Goal: Transaction & Acquisition: Purchase product/service

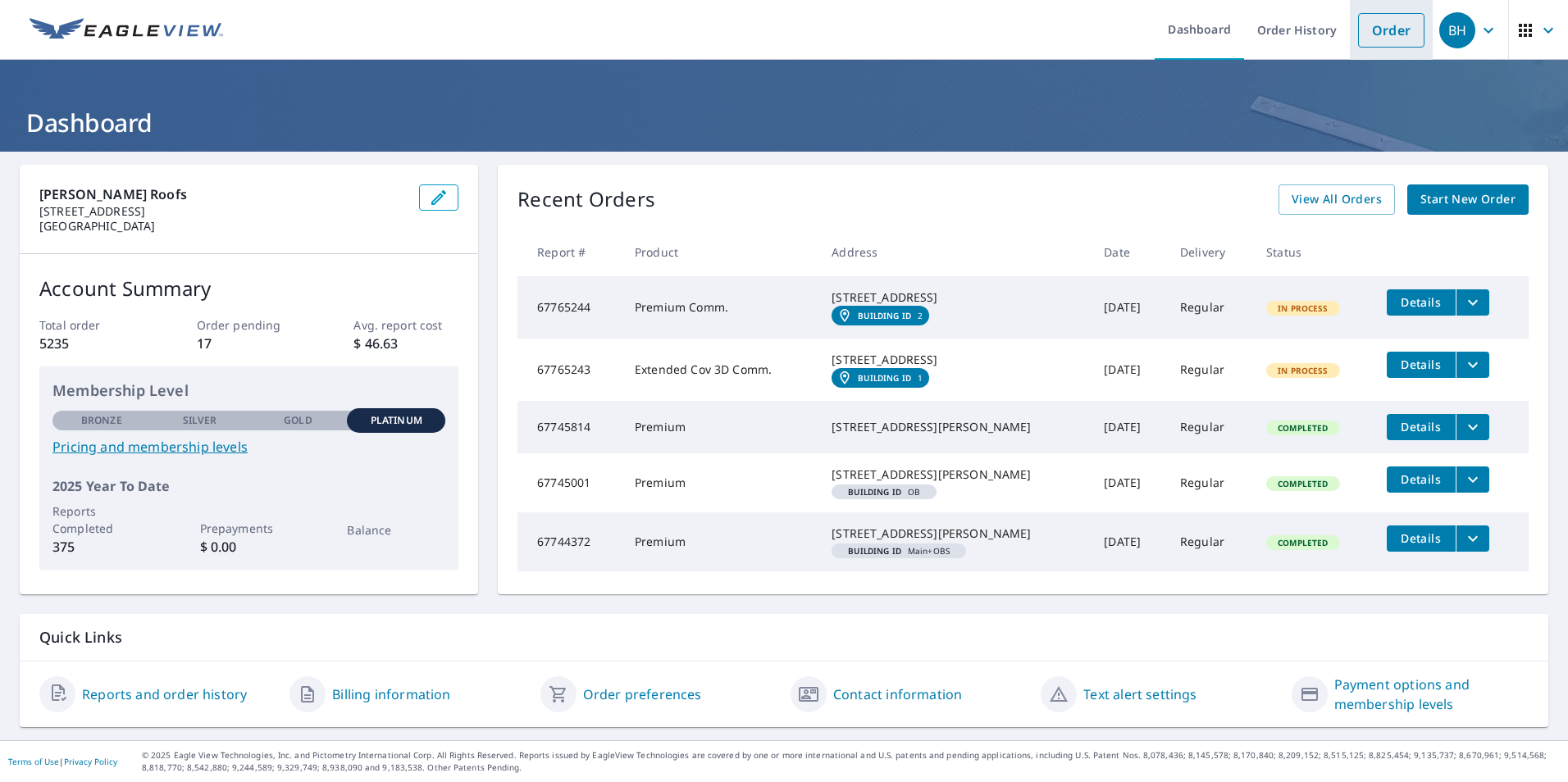
click at [1371, 26] on link "Order" at bounding box center [1391, 30] width 67 height 35
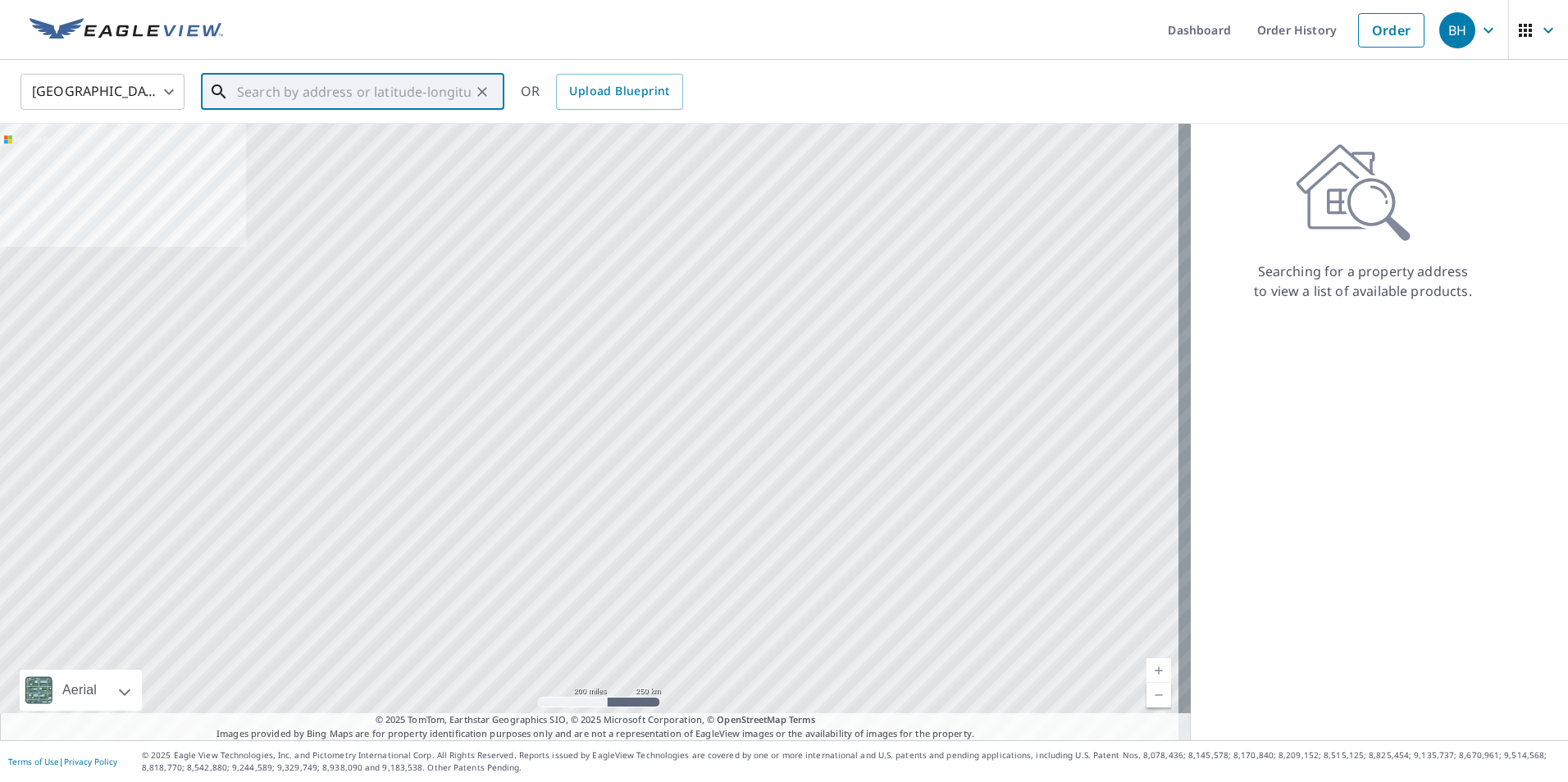
click at [282, 91] on input "text" at bounding box center [353, 92] width 233 height 46
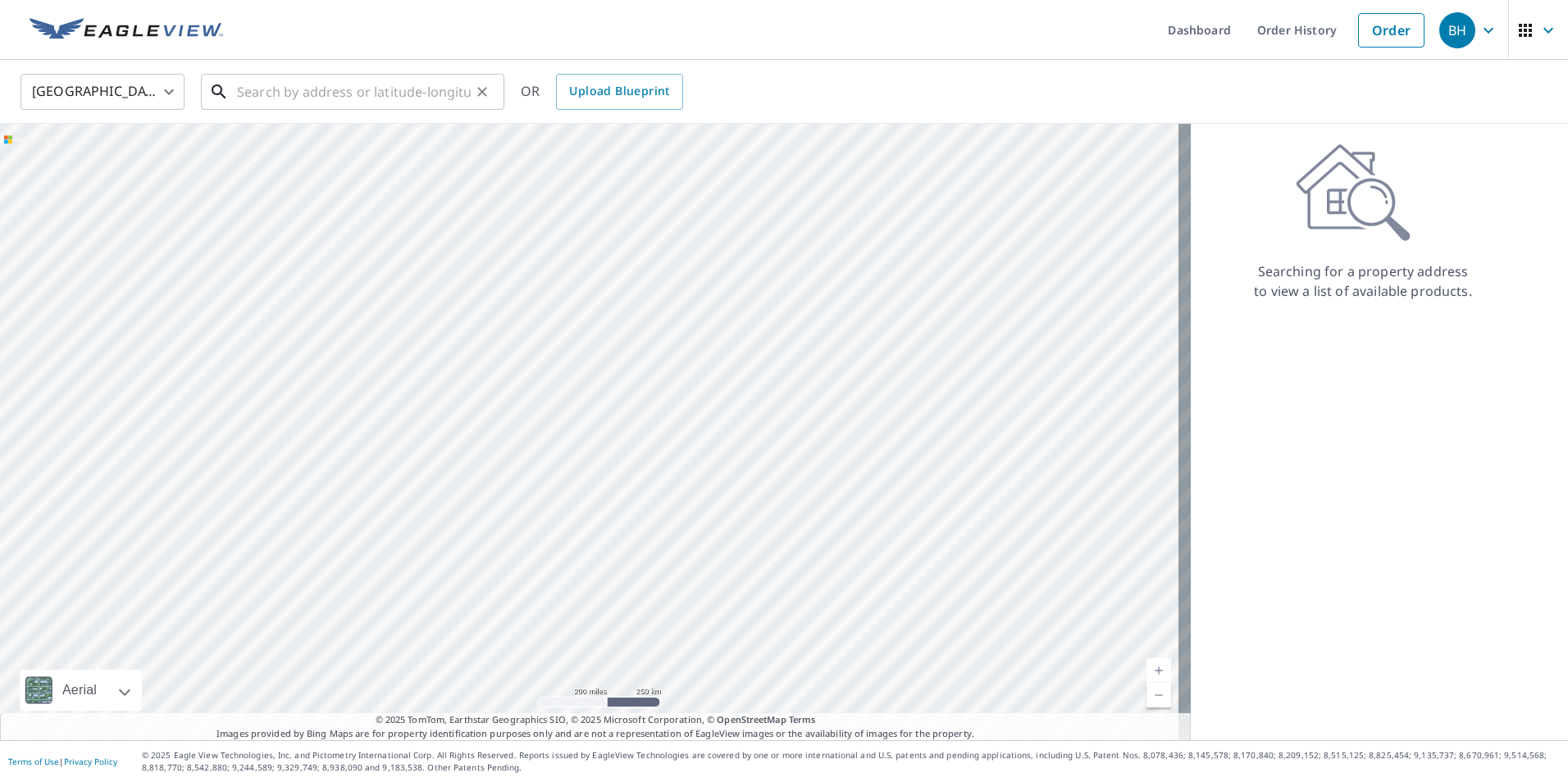
click at [260, 96] on input "text" at bounding box center [353, 92] width 233 height 46
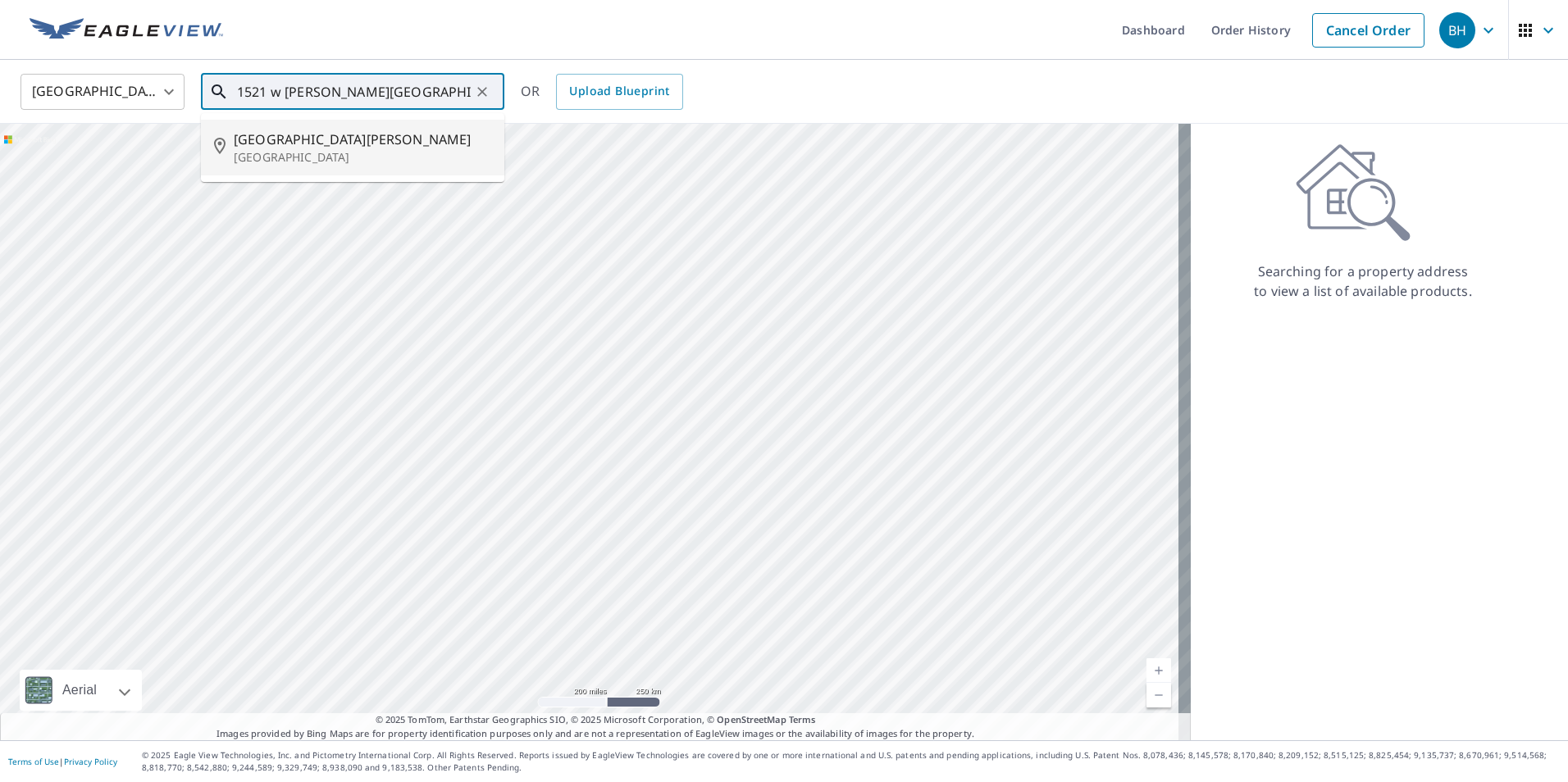
click at [260, 132] on span "[GEOGRAPHIC_DATA][PERSON_NAME]" at bounding box center [362, 139] width 258 height 19
type input "[GEOGRAPHIC_DATA][STREET_ADDRESS][PERSON_NAME]"
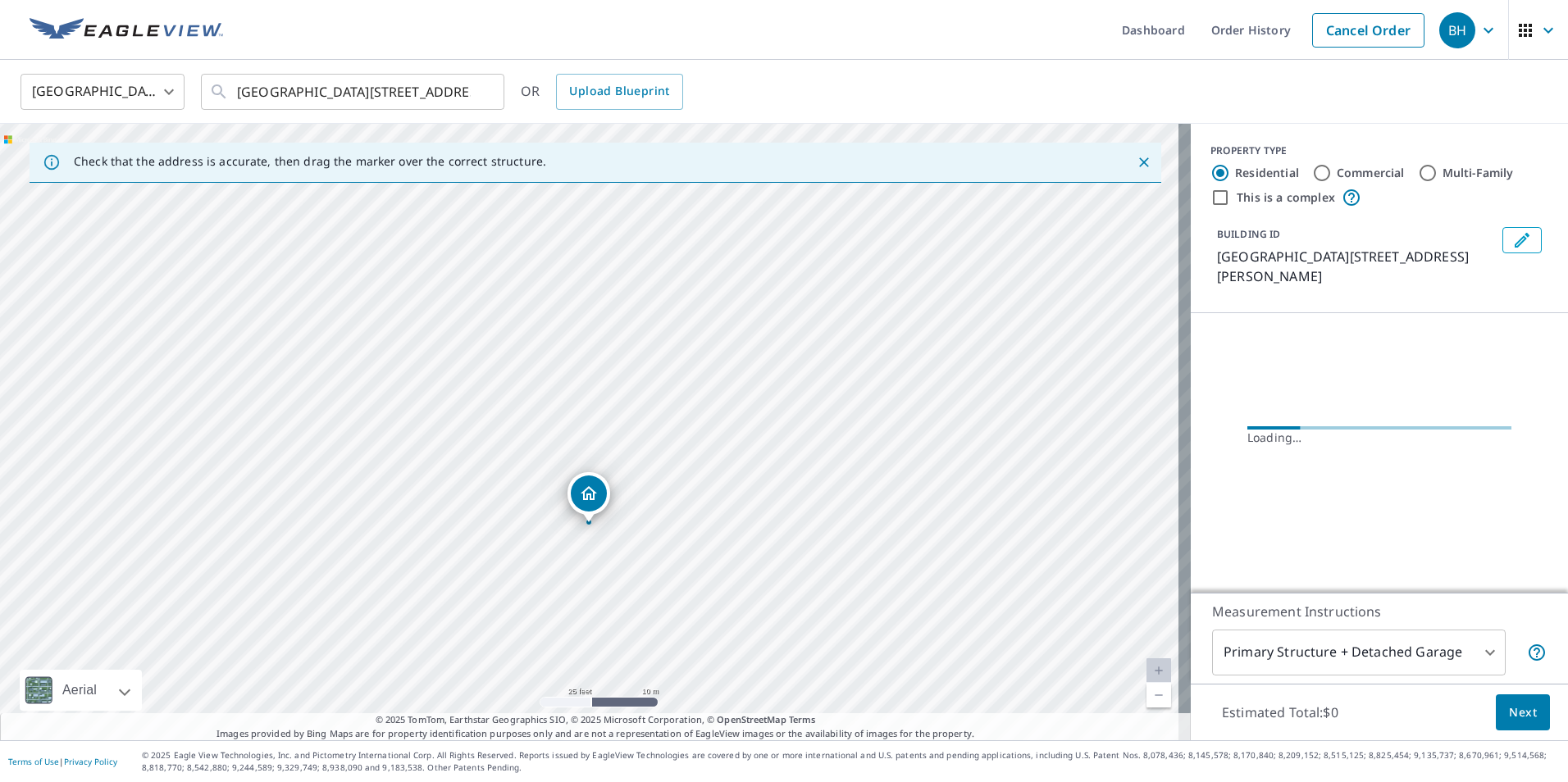
drag, startPoint x: 516, startPoint y: 526, endPoint x: 708, endPoint y: 506, distance: 193.0
click at [708, 506] on div "[GEOGRAPHIC_DATA][STREET_ADDRESS][PERSON_NAME]" at bounding box center [595, 432] width 1191 height 617
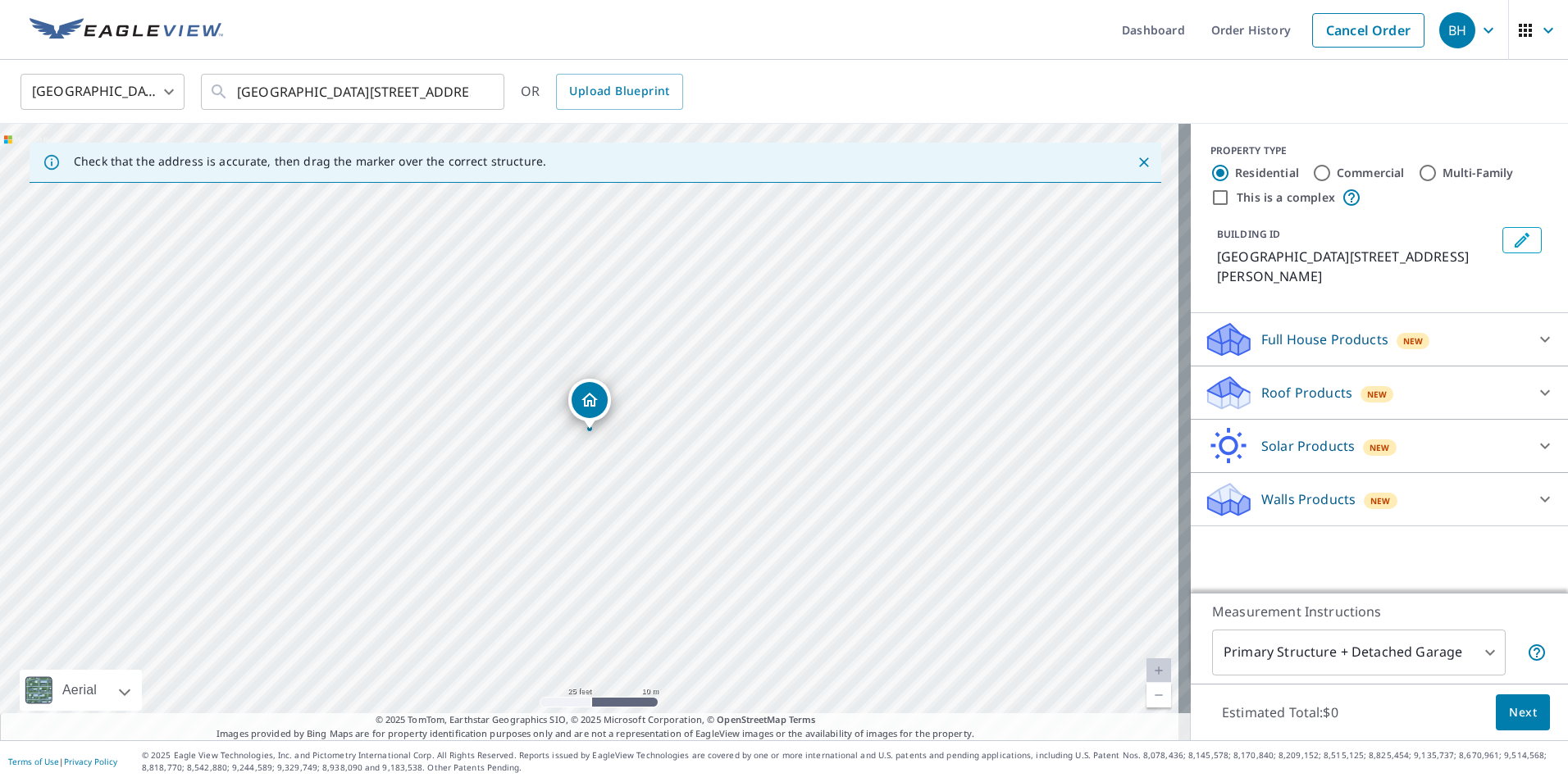
click at [1290, 383] on p "Roof Products" at bounding box center [1307, 392] width 91 height 19
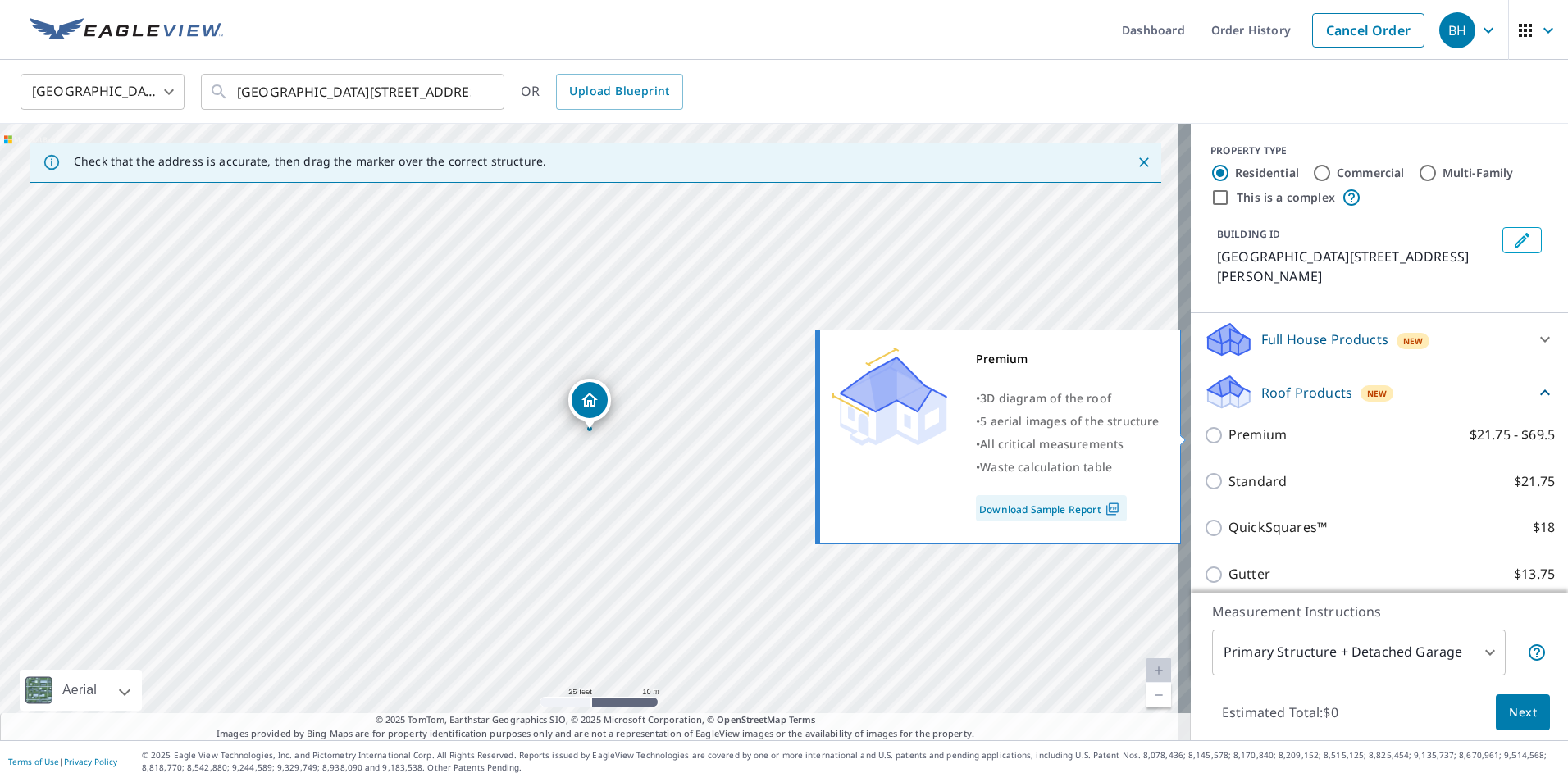
click at [1205, 437] on input "Premium $21.75 - $69.5" at bounding box center [1216, 435] width 24 height 19
checkbox input "true"
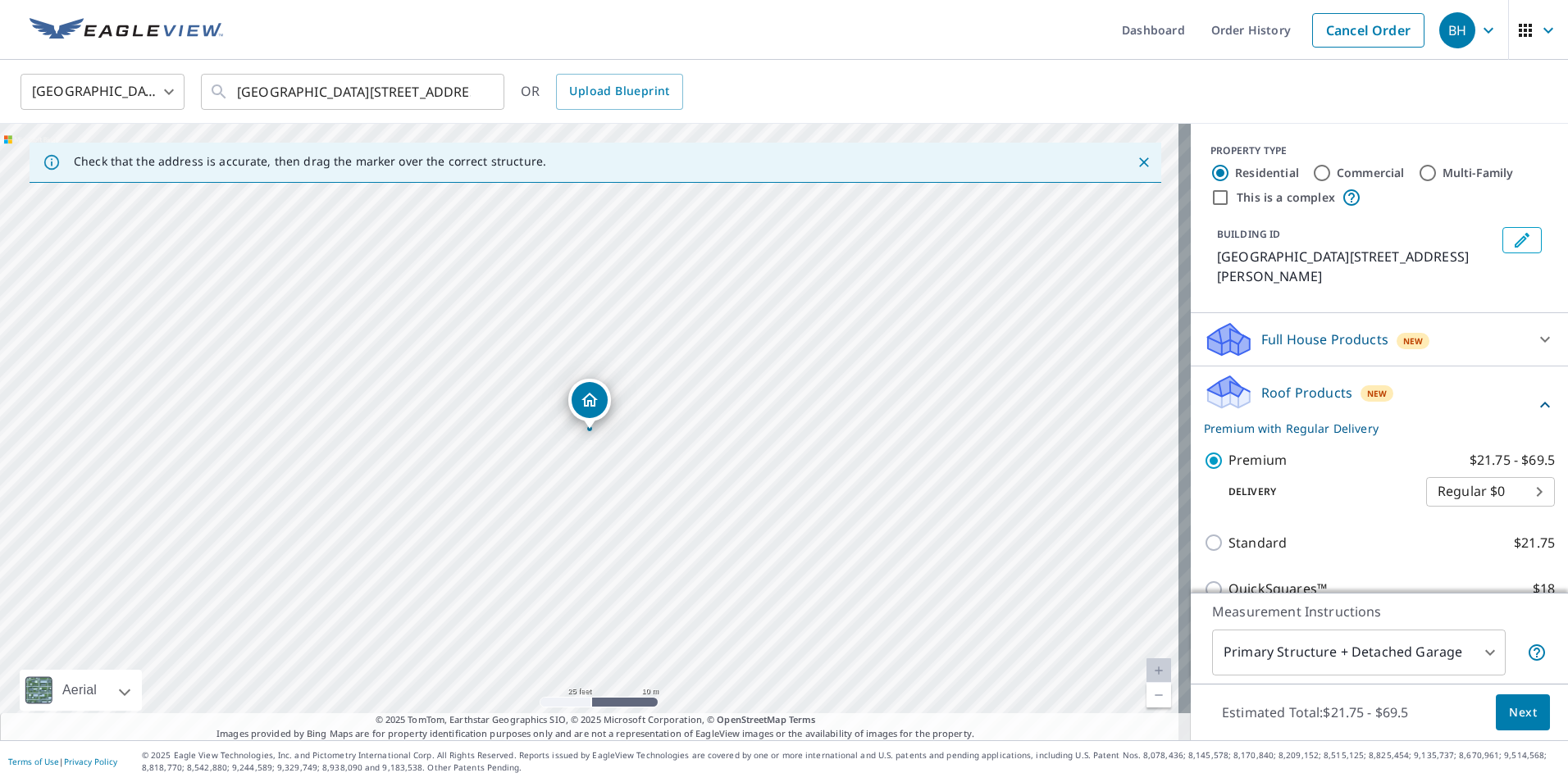
click at [1287, 389] on p "Roof Products" at bounding box center [1307, 392] width 91 height 19
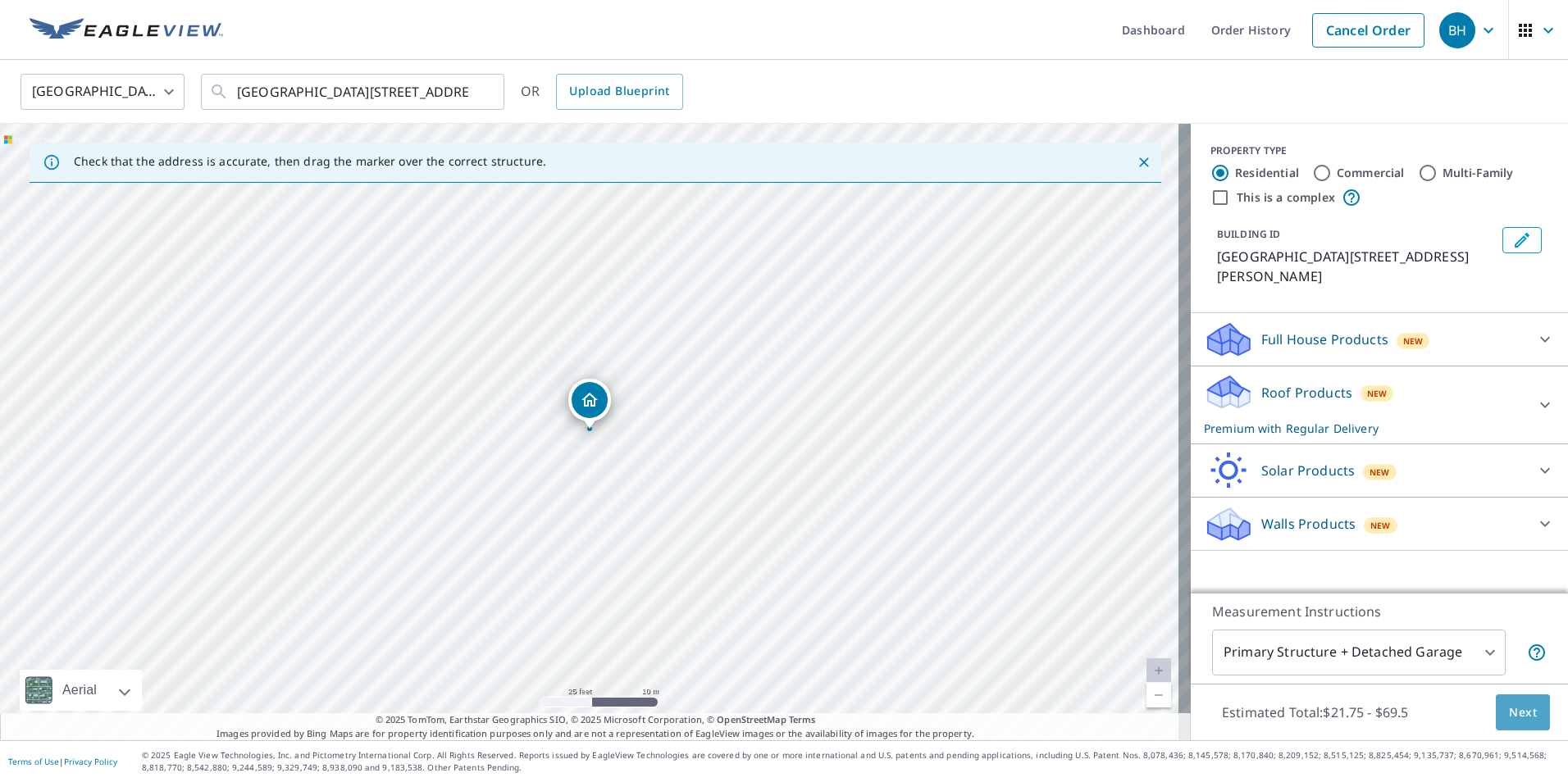
click at [1509, 704] on span "Next" at bounding box center [1523, 713] width 28 height 20
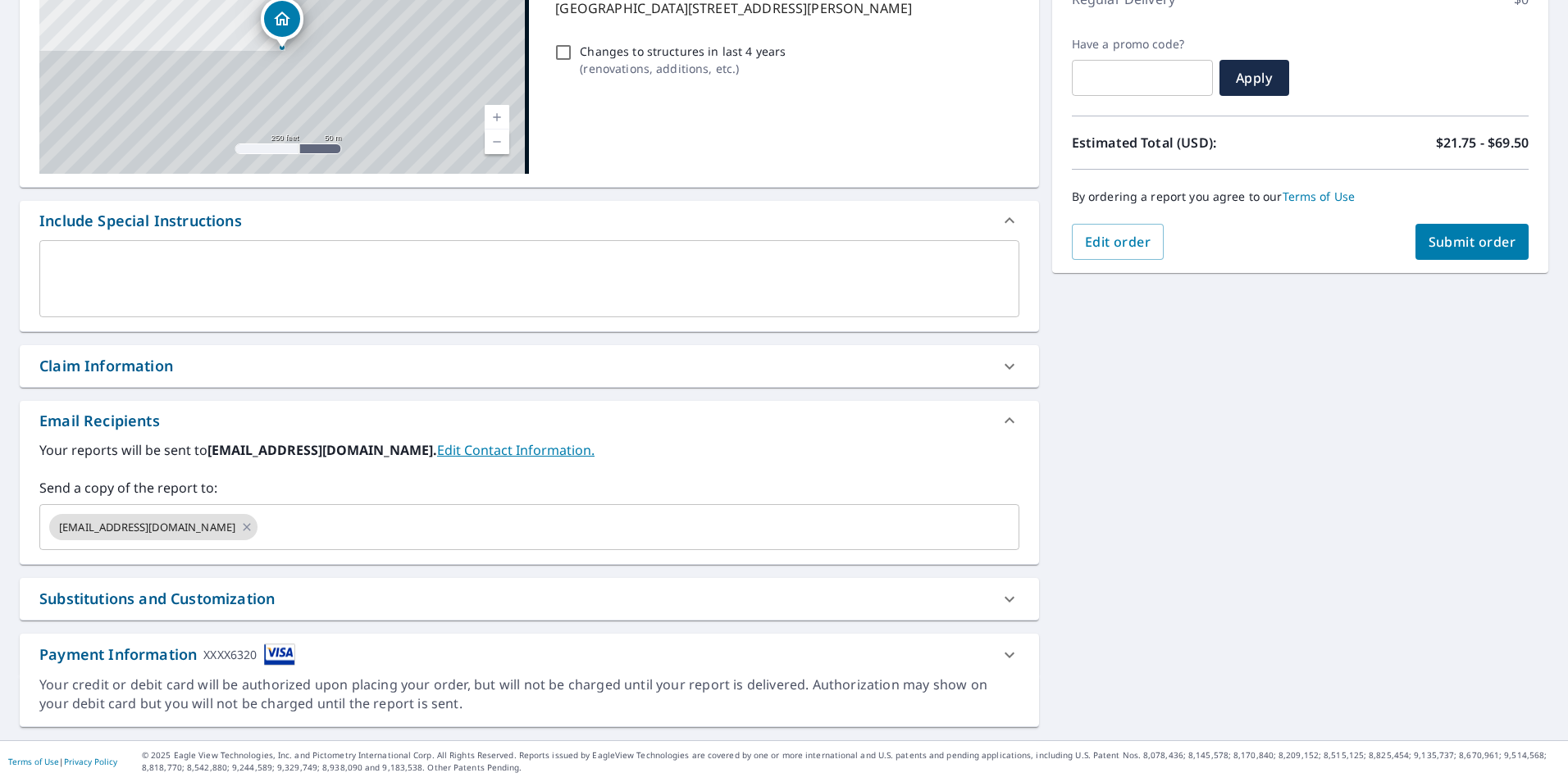
scroll to position [250, 0]
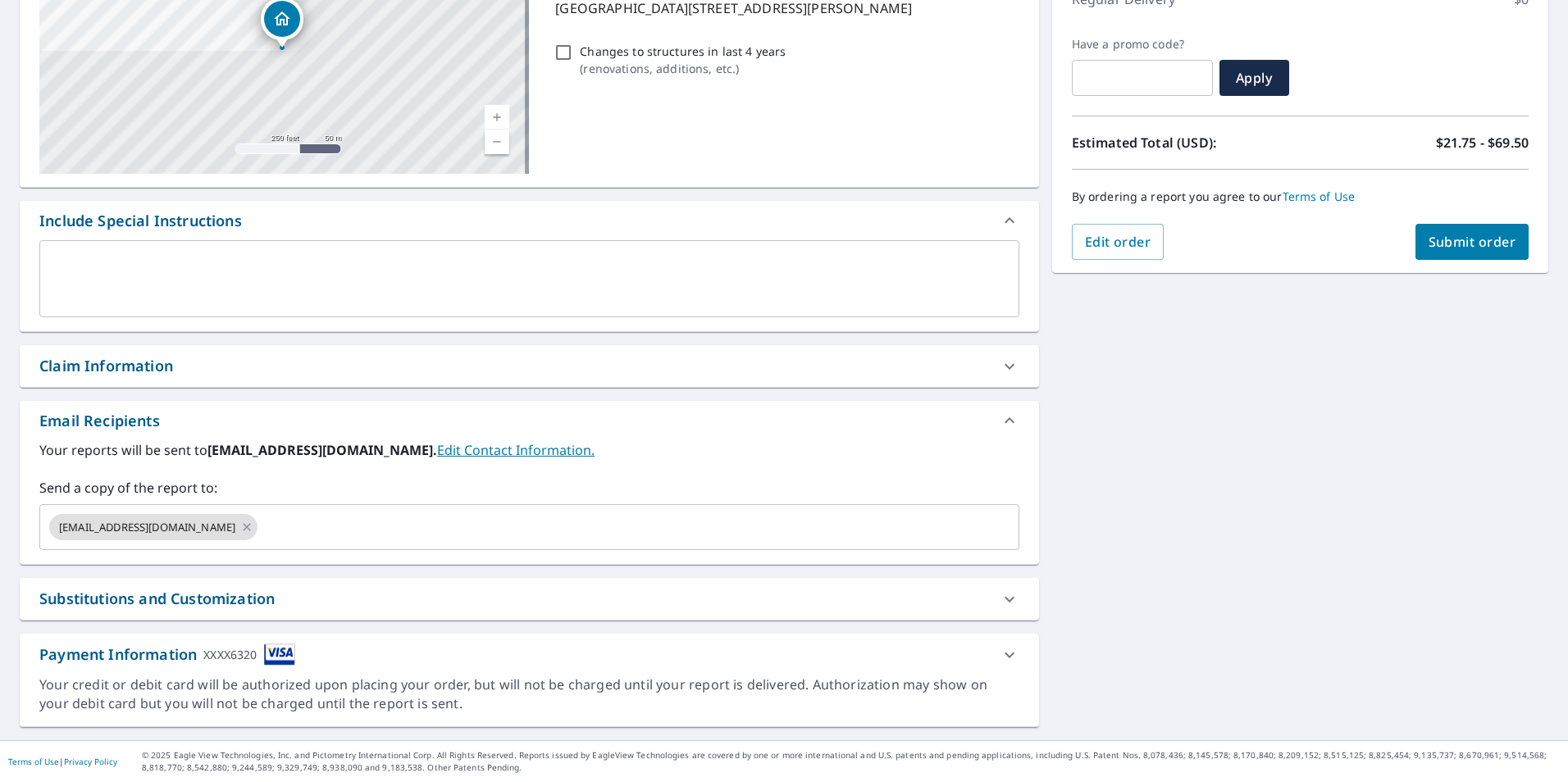
click at [112, 365] on div "Claim Information" at bounding box center [106, 366] width 134 height 22
checkbox input "true"
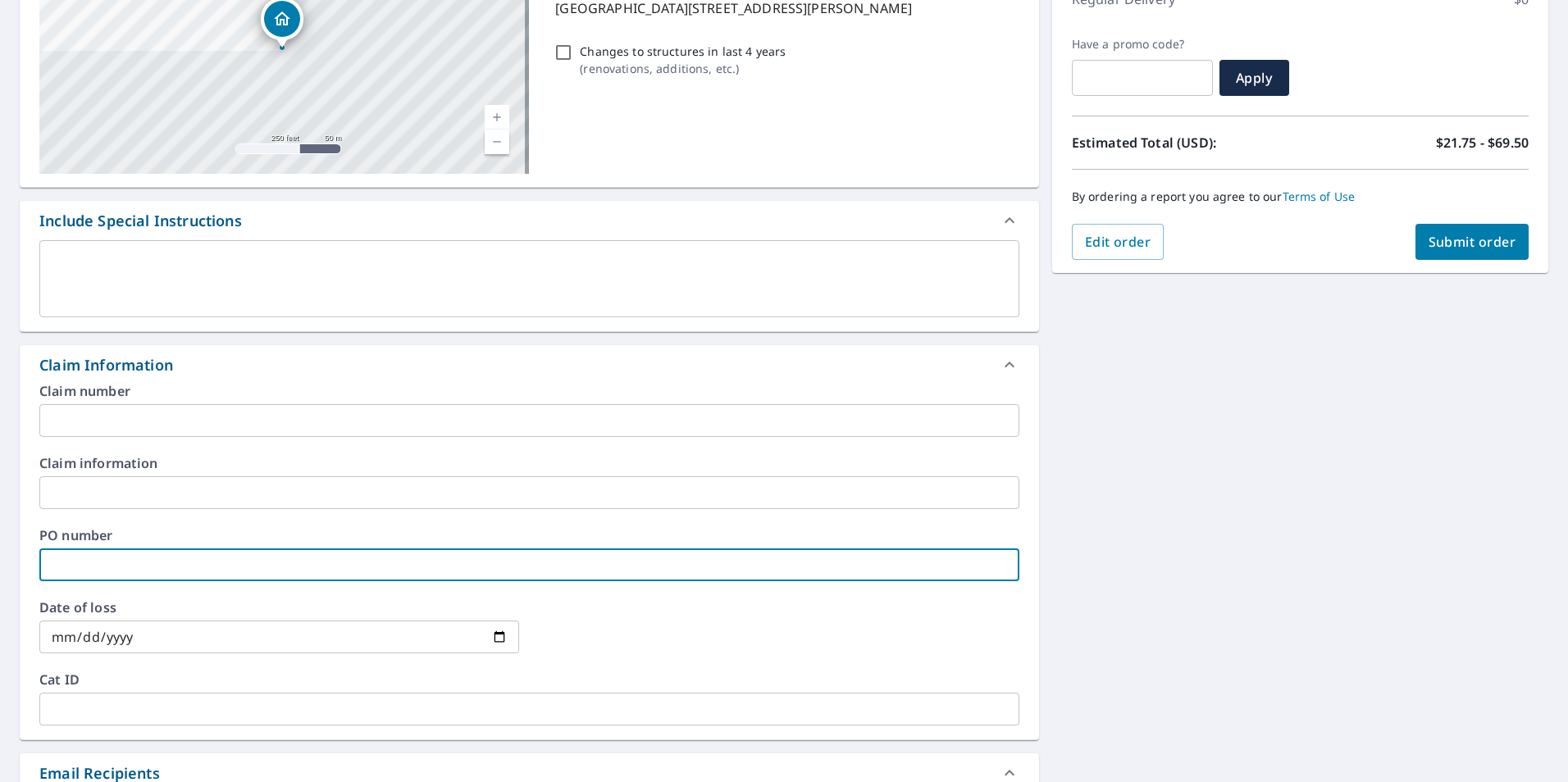
click at [88, 567] on input "text" at bounding box center [529, 565] width 980 height 33
type input "R"
checkbox input "true"
type input "Ro"
checkbox input "true"
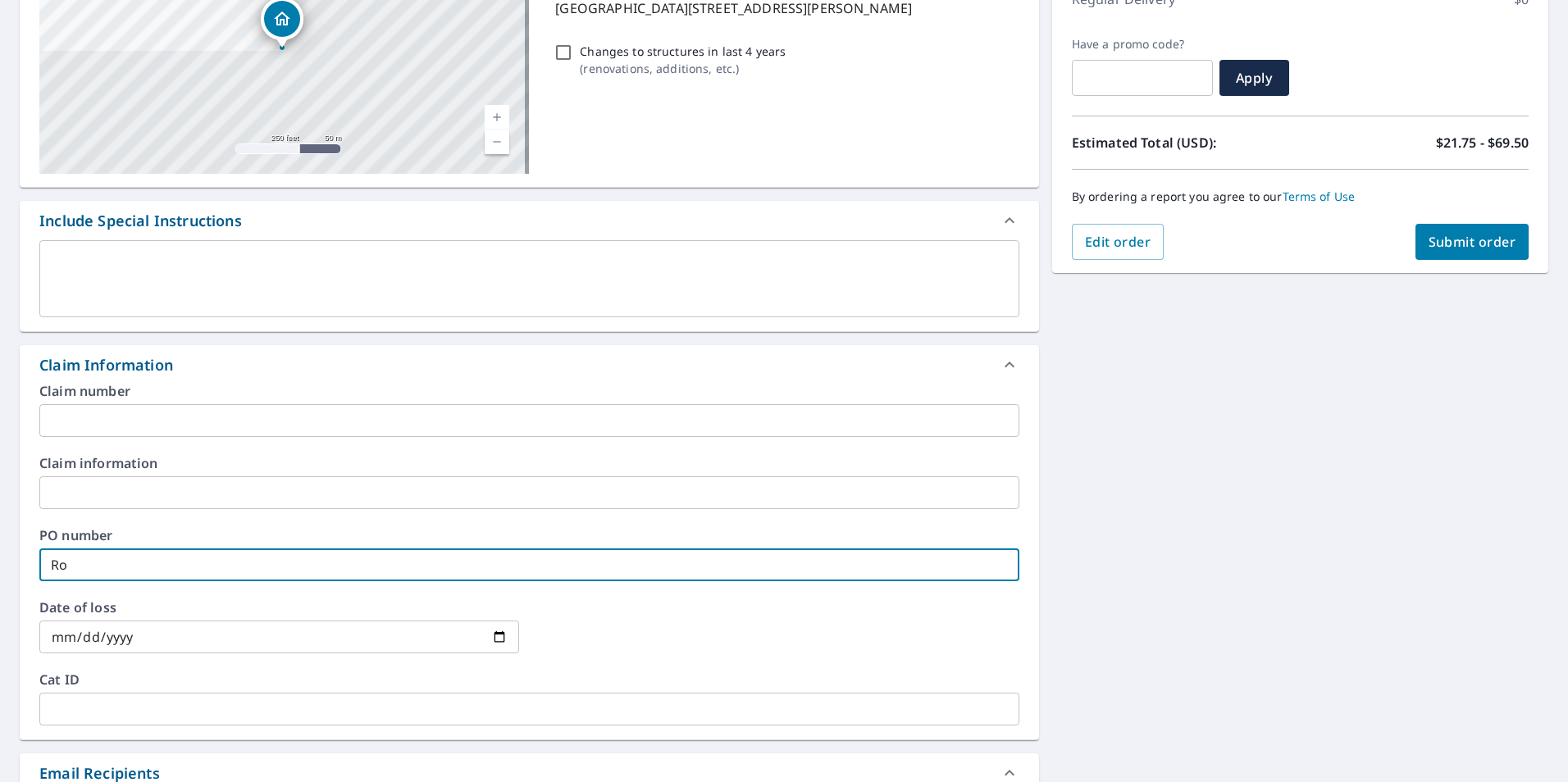
type input "Ros"
checkbox input "true"
type input "[PERSON_NAME]"
checkbox input "true"
type input "Rosal"
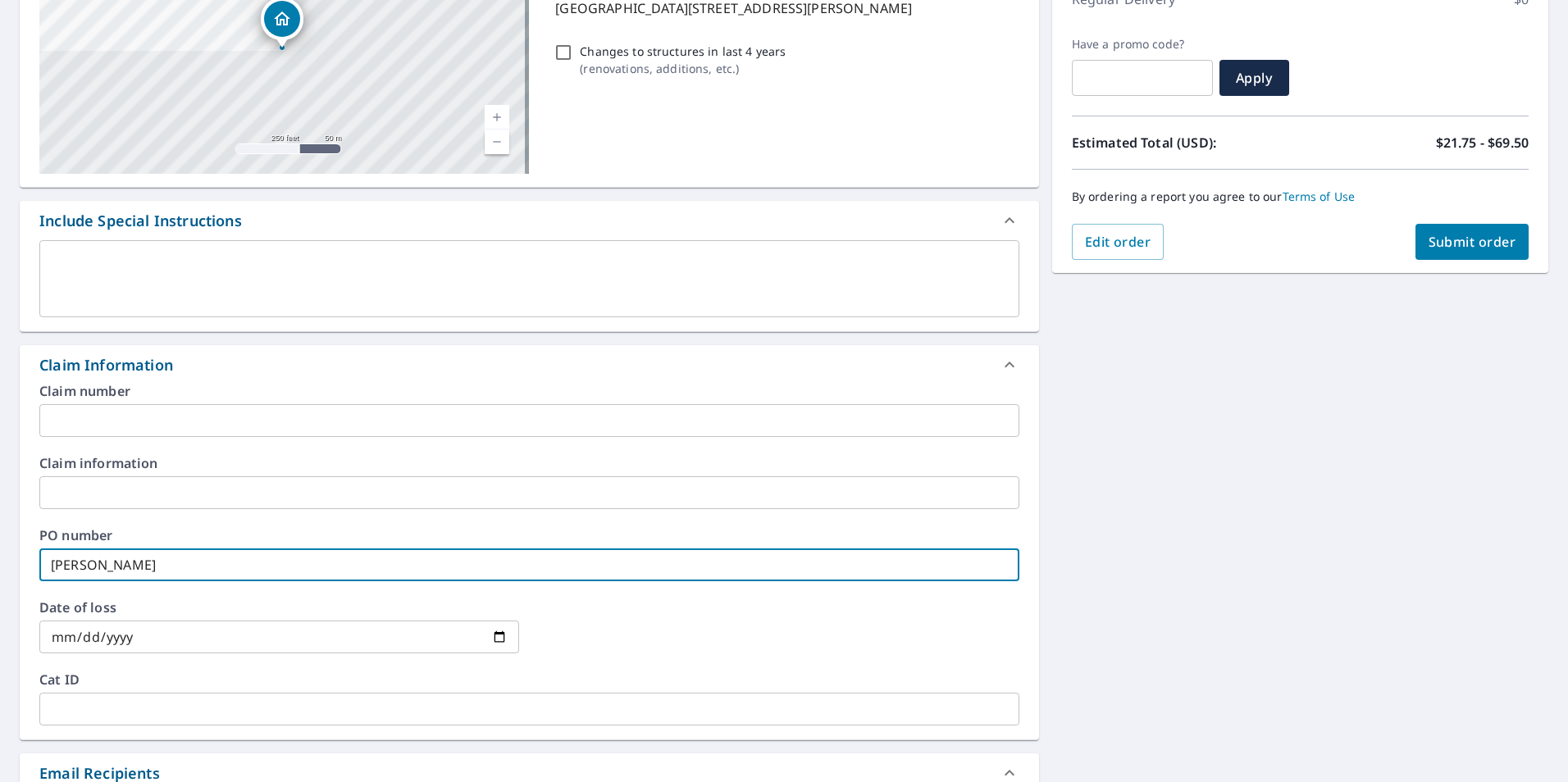
checkbox input "true"
type input "[PERSON_NAME]"
checkbox input "true"
type input "[PERSON_NAME]"
checkbox input "true"
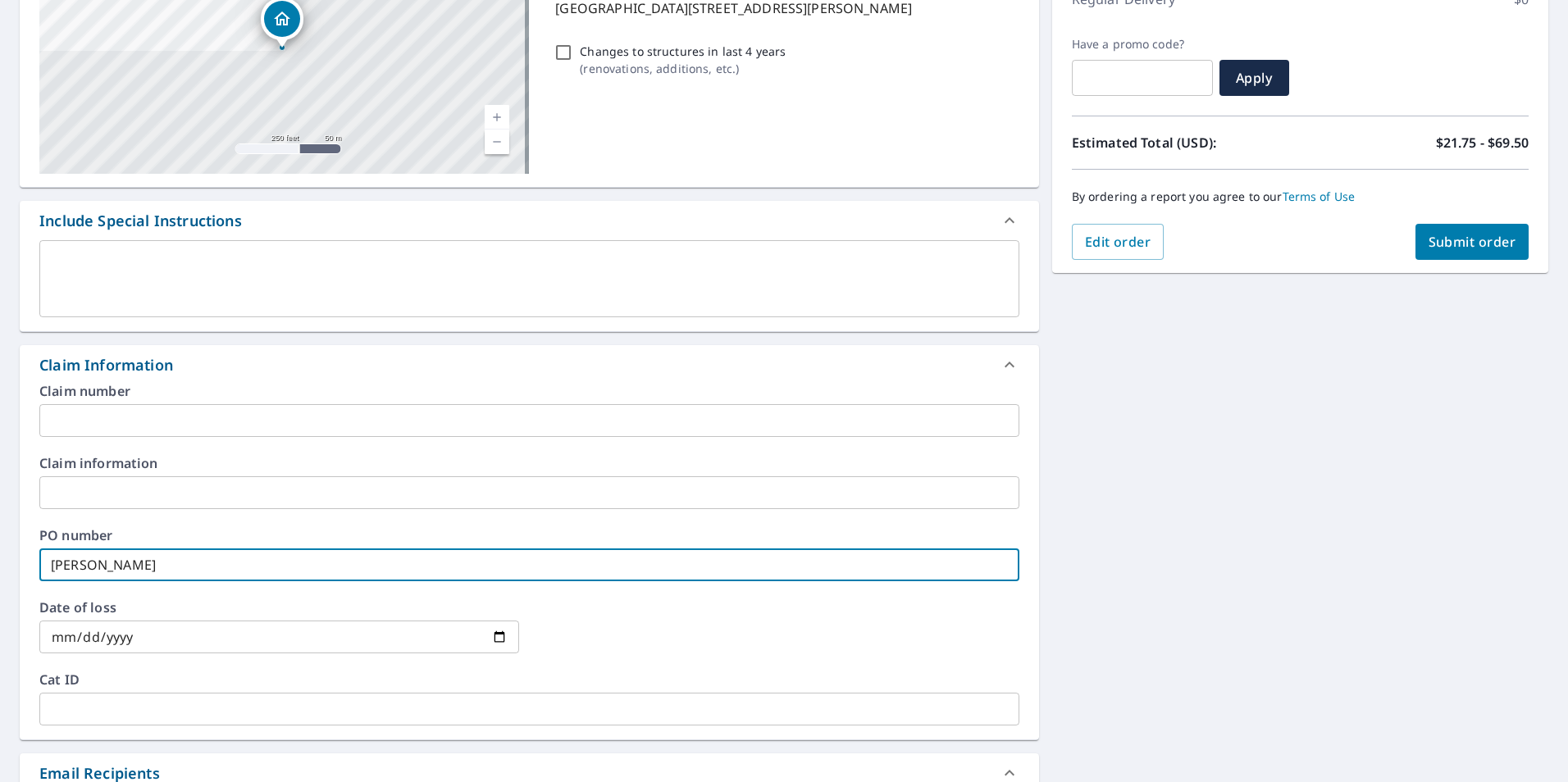
type input "[PERSON_NAME]-"
checkbox input "true"
type input "[PERSON_NAME]-T"
checkbox input "true"
type input "[PERSON_NAME]-TT"
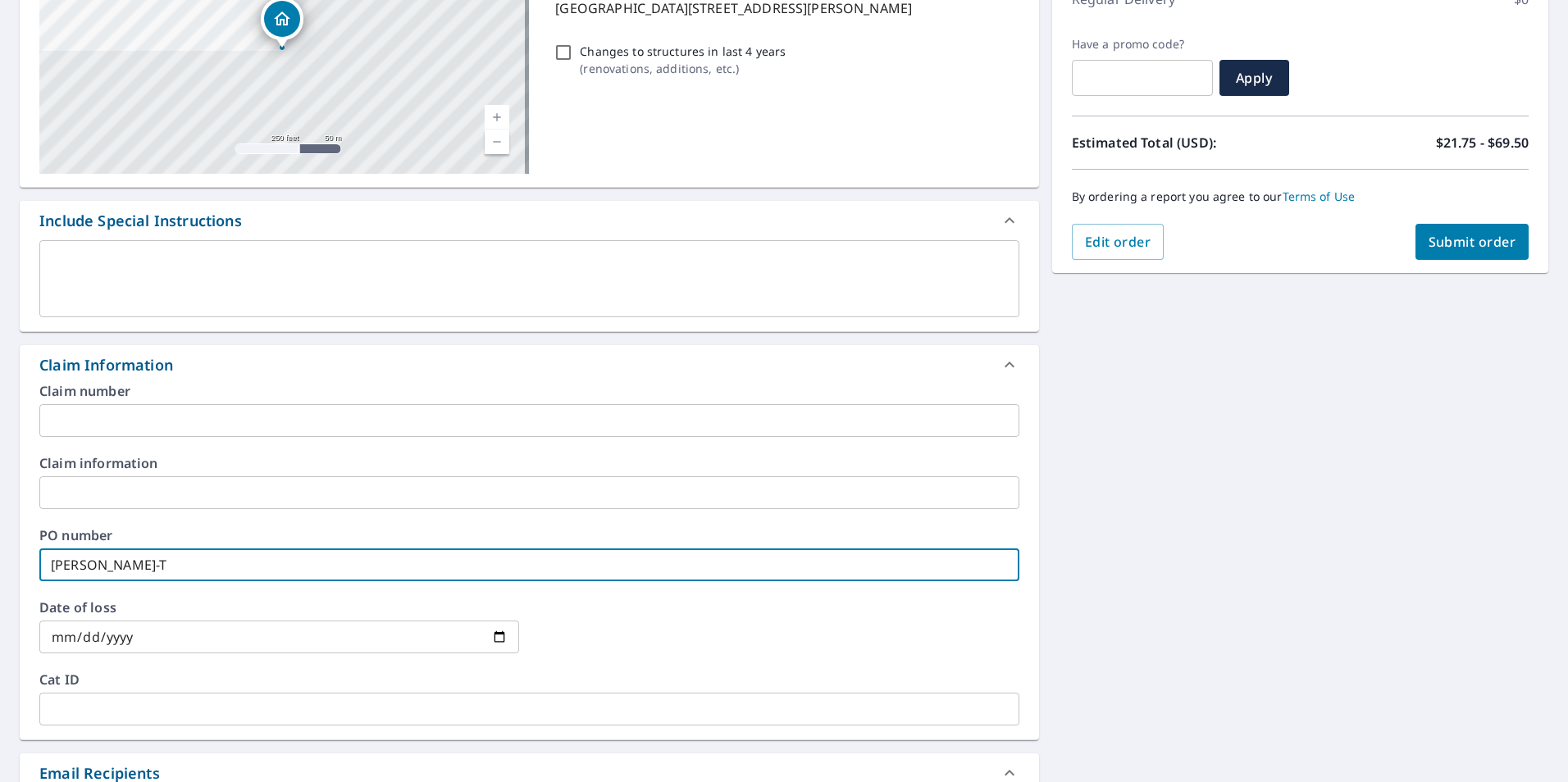
checkbox input "true"
type input "[PERSON_NAME]-TT"
click at [231, 351] on div "Claim Information" at bounding box center [529, 365] width 1019 height 40
checkbox input "true"
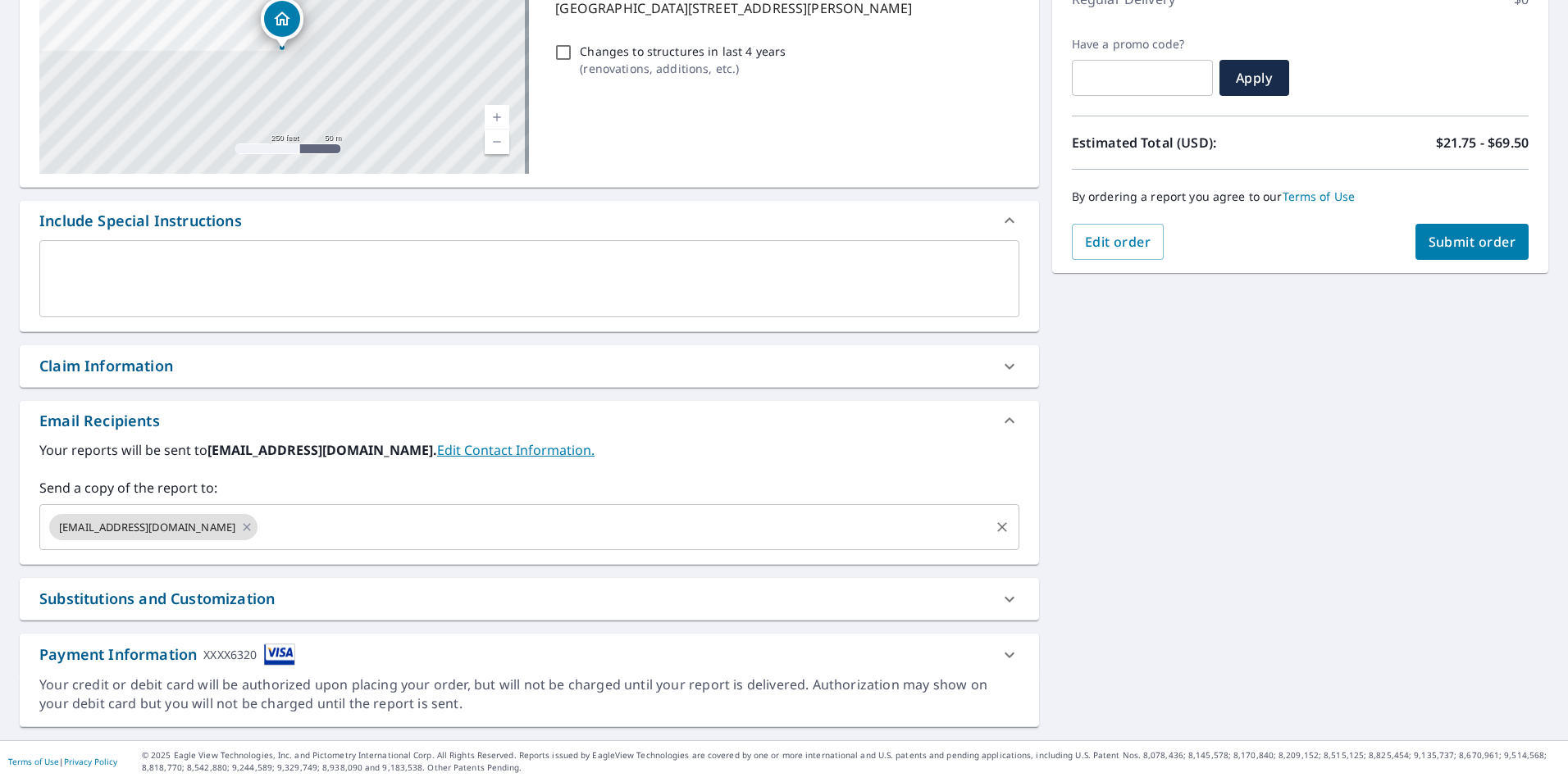
click at [279, 513] on input "text" at bounding box center [623, 527] width 726 height 31
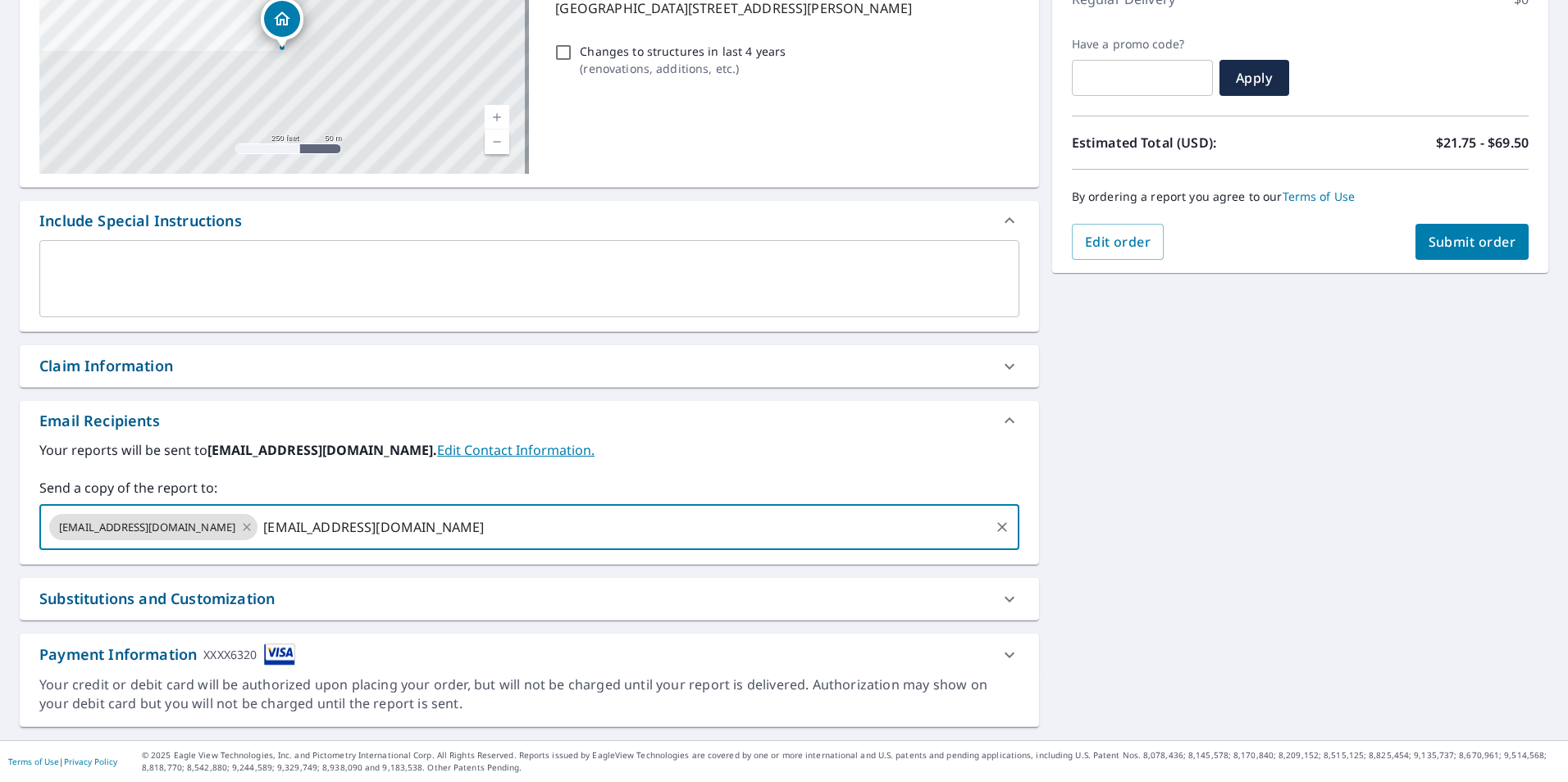
type input "[EMAIL_ADDRESS][DOMAIN_NAME]"
checkbox input "true"
type input "[PERSON_NAME][EMAIL_ADDRESS][DOMAIN_NAME]"
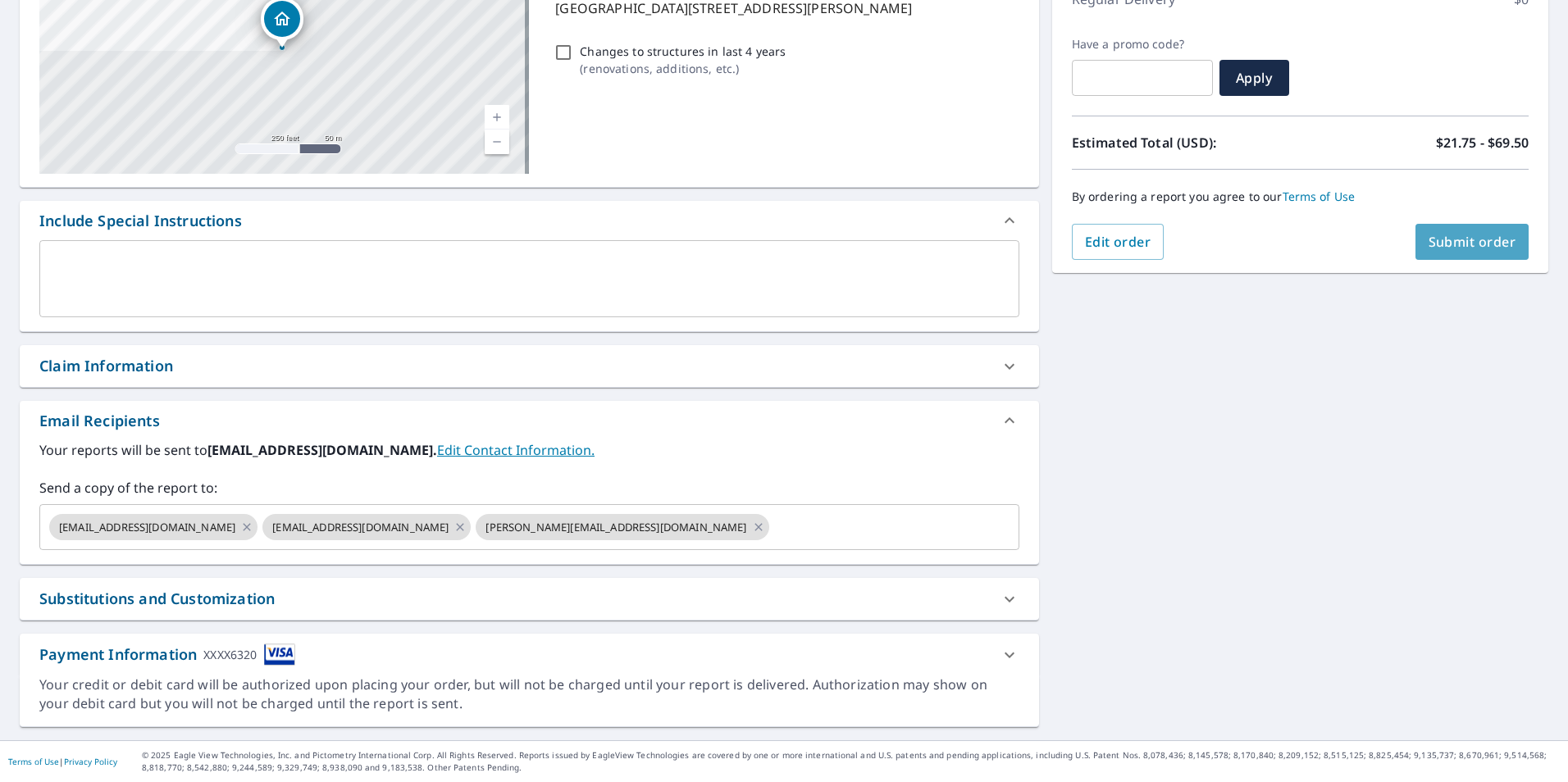
click at [1449, 238] on span "Submit order" at bounding box center [1472, 241] width 88 height 18
checkbox input "true"
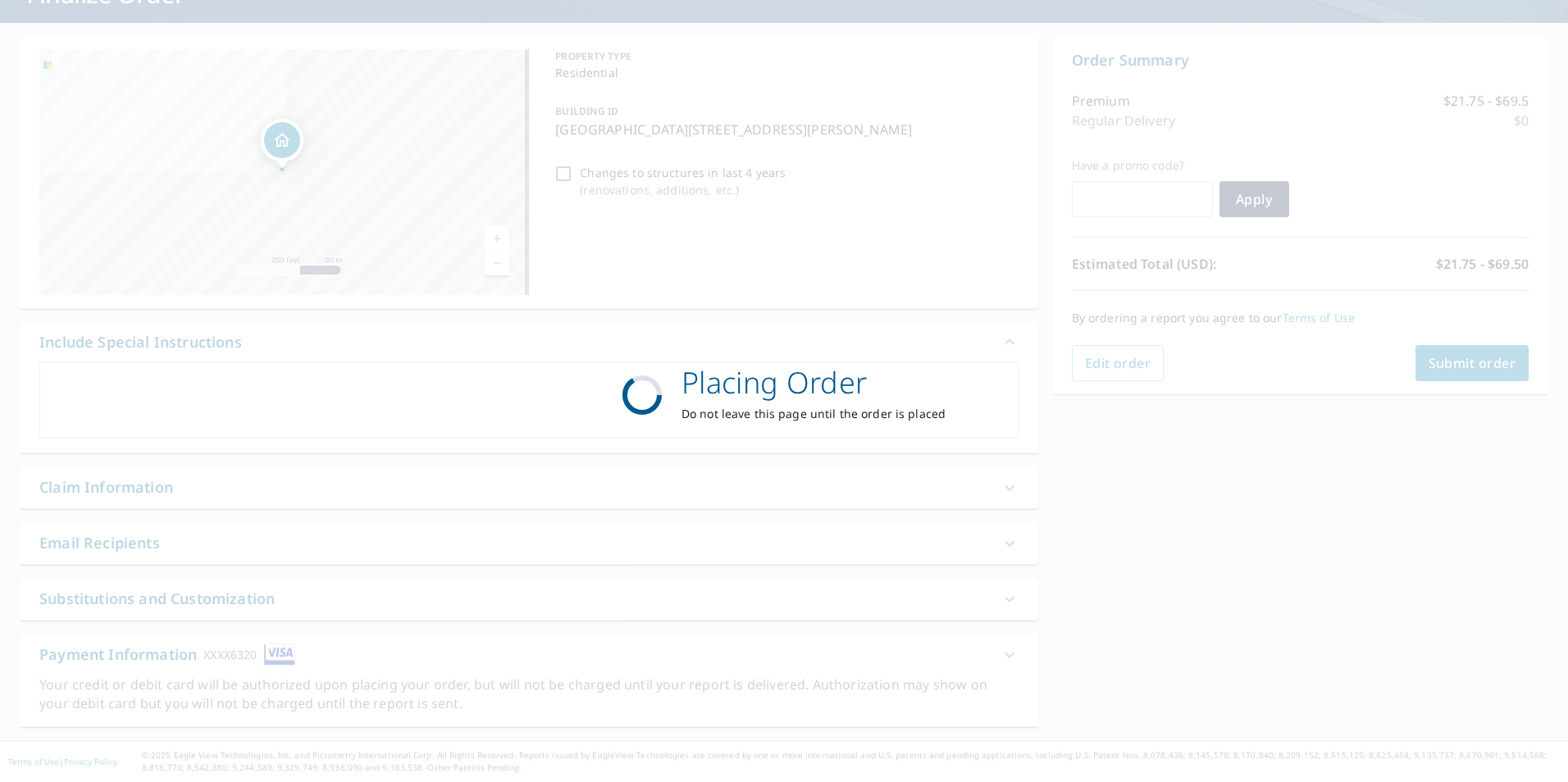
scroll to position [129, 0]
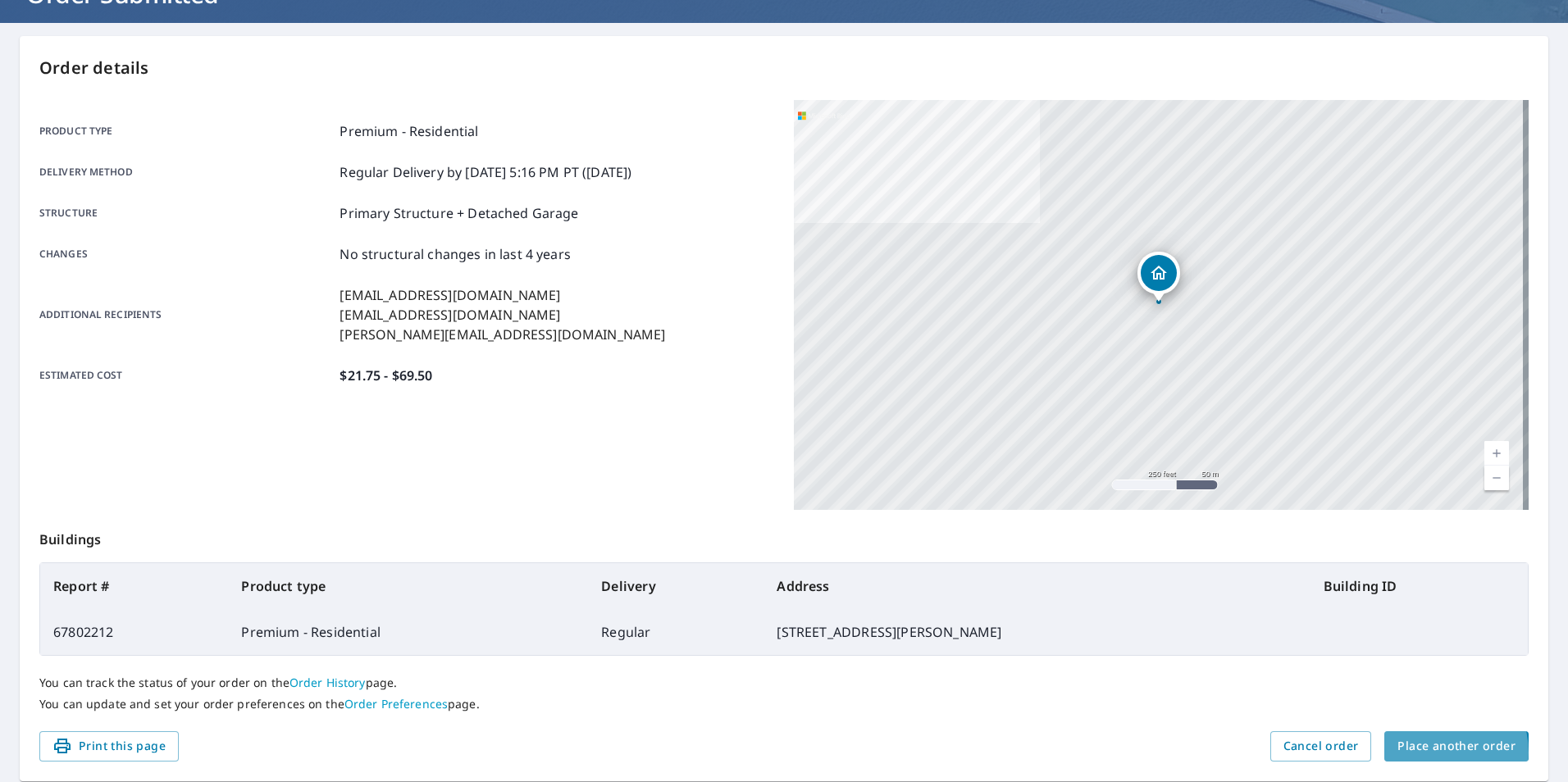
click at [1422, 753] on span "Place another order" at bounding box center [1456, 747] width 118 height 20
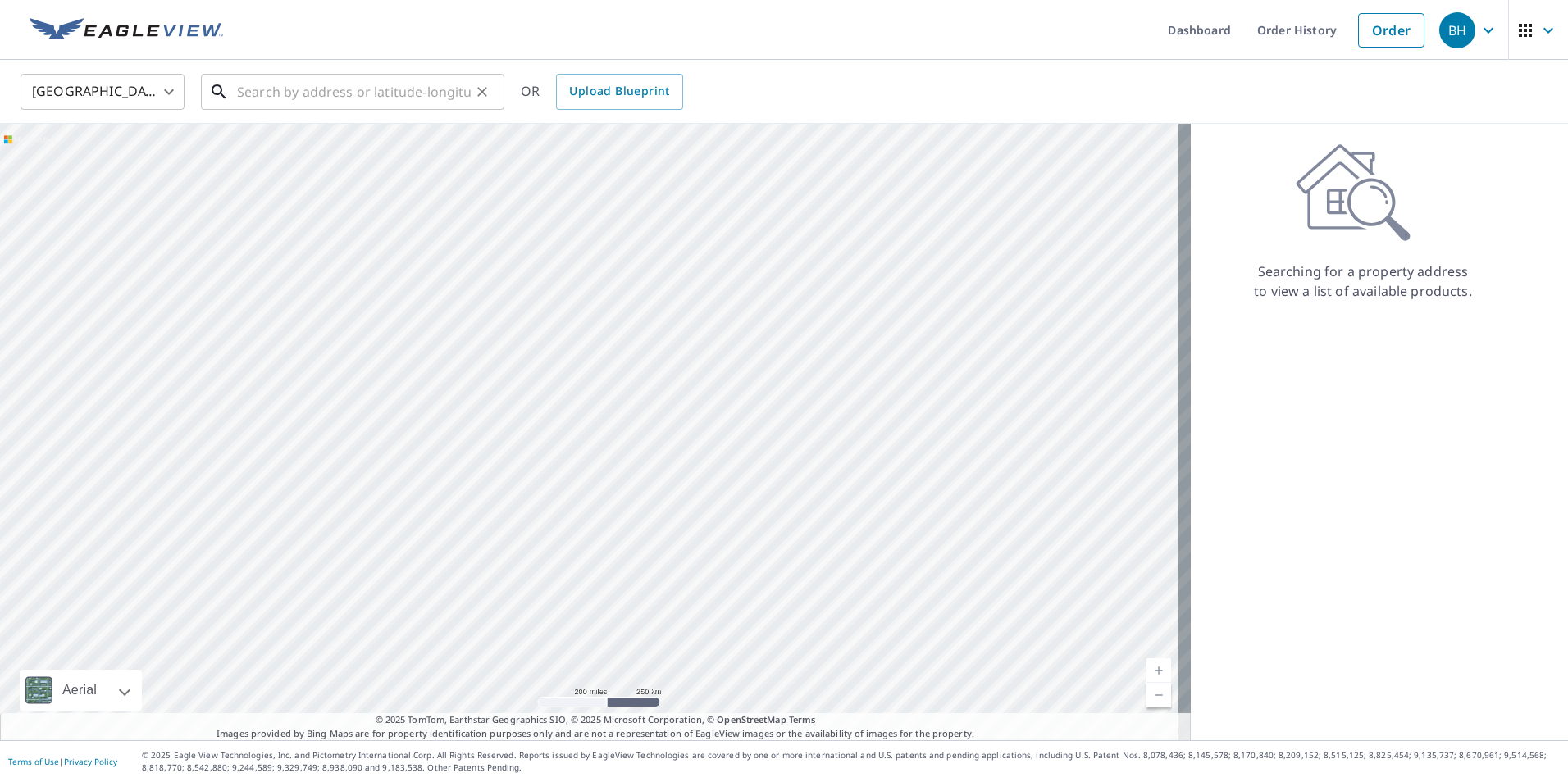
click at [270, 104] on input "text" at bounding box center [353, 92] width 233 height 46
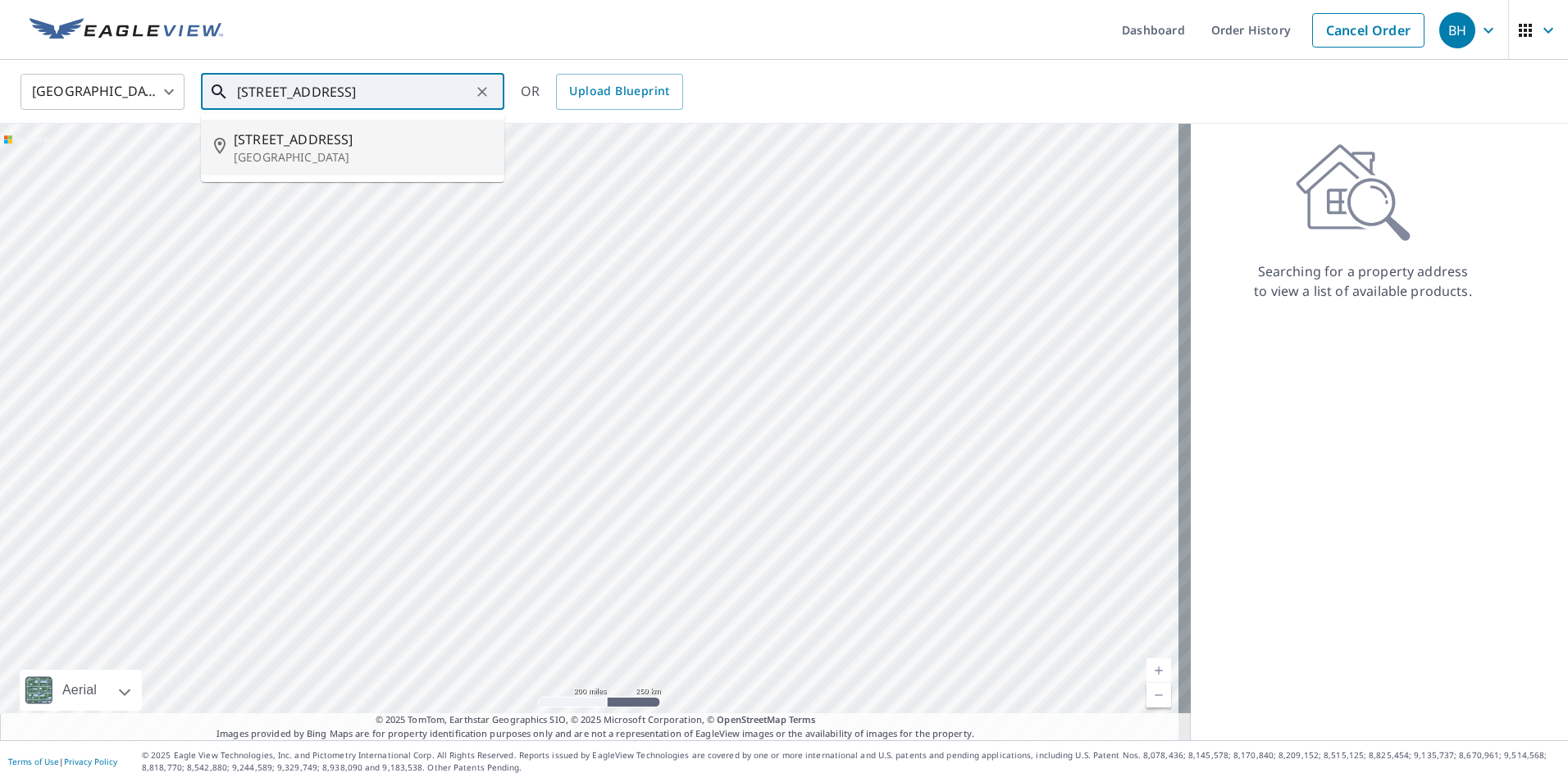
click at [302, 151] on p "[GEOGRAPHIC_DATA]" at bounding box center [362, 157] width 258 height 16
type input "[STREET_ADDRESS]"
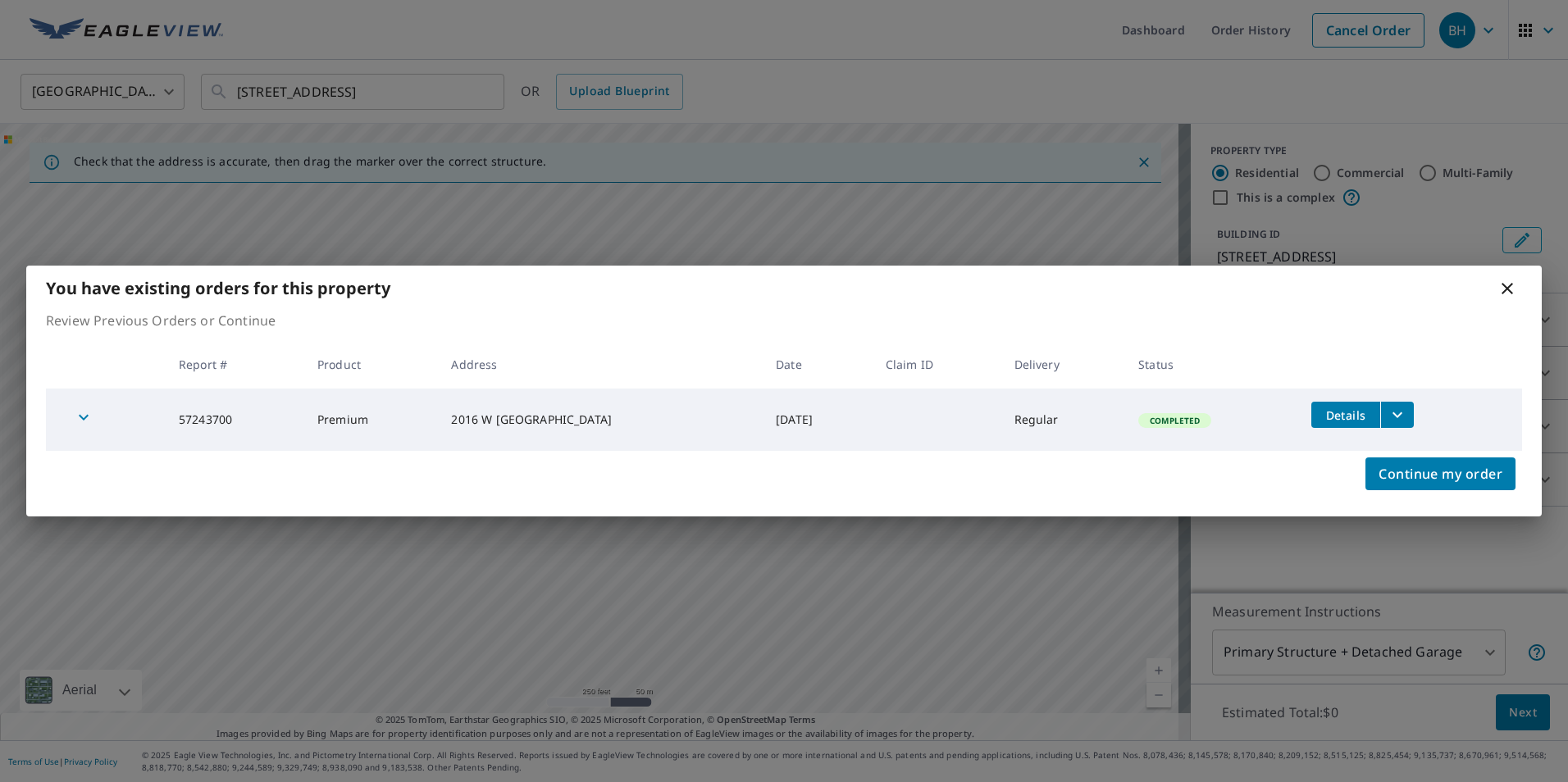
click at [1501, 292] on icon at bounding box center [1506, 288] width 19 height 19
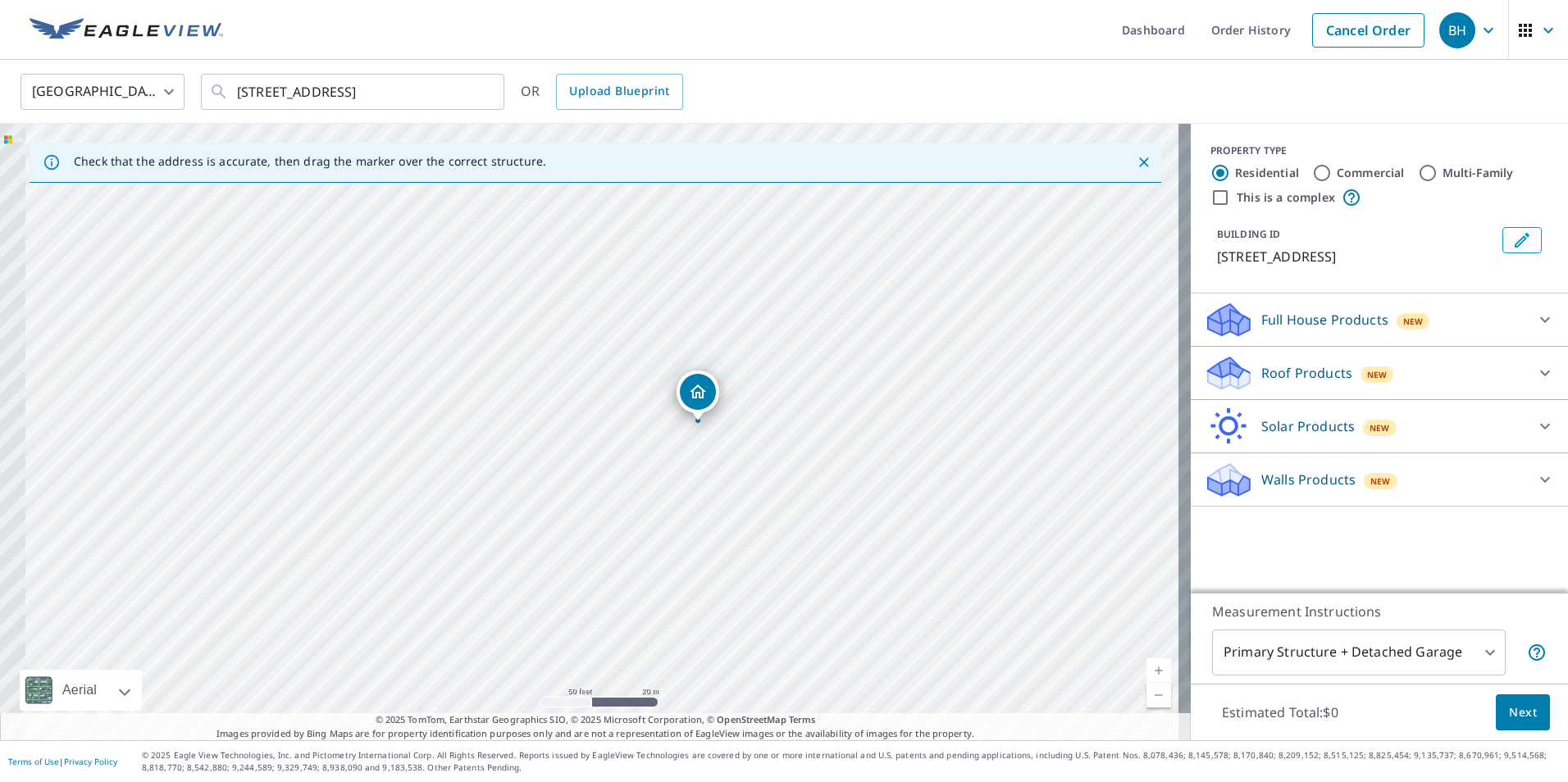
drag, startPoint x: 480, startPoint y: 454, endPoint x: 752, endPoint y: 424, distance: 273.6
click at [752, 424] on div "[STREET_ADDRESS]" at bounding box center [595, 432] width 1191 height 617
click at [1279, 365] on p "Roof Products" at bounding box center [1307, 372] width 91 height 19
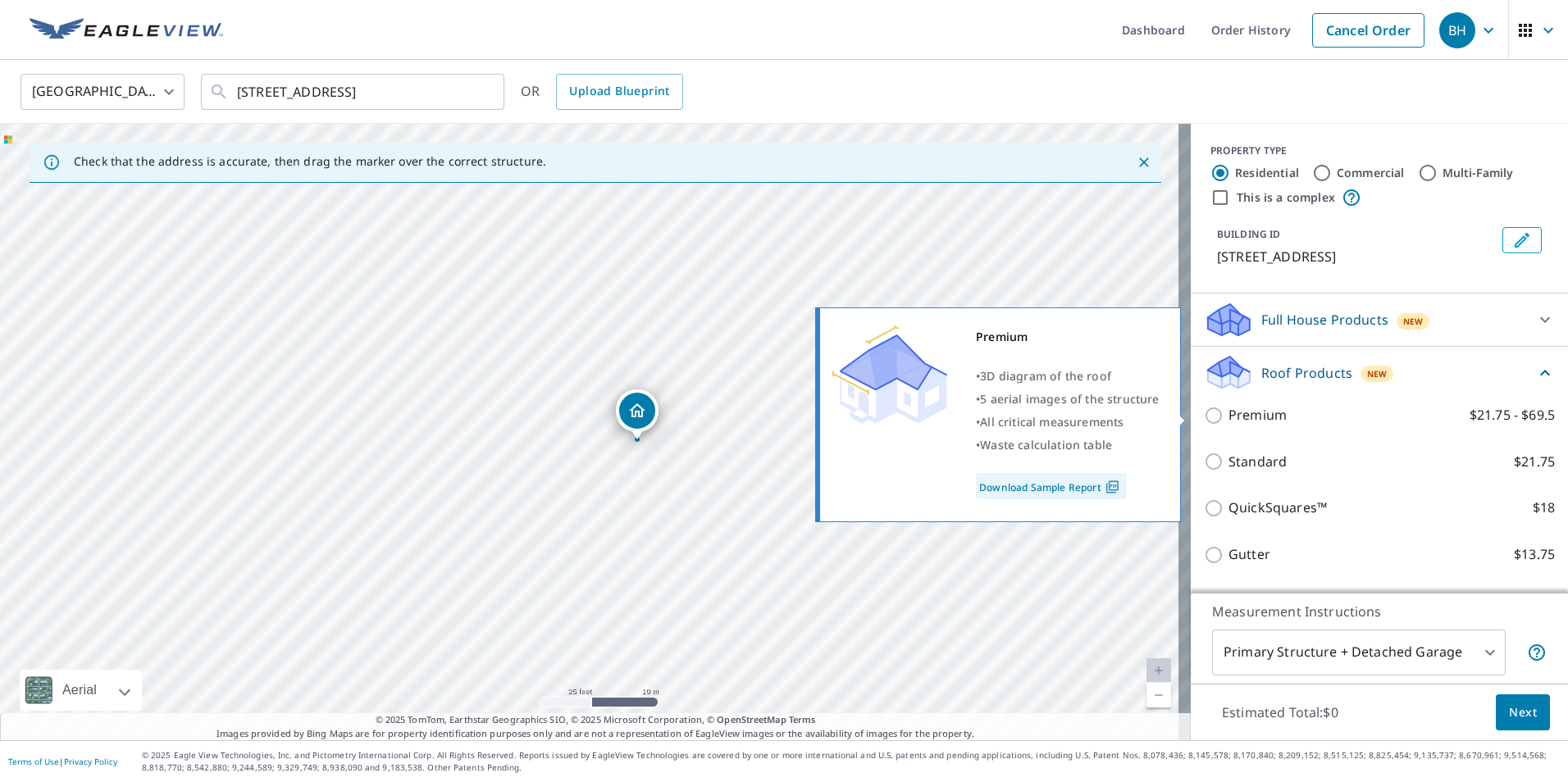
click at [1204, 413] on input "Premium $21.75 - $69.5" at bounding box center [1216, 415] width 24 height 19
checkbox input "true"
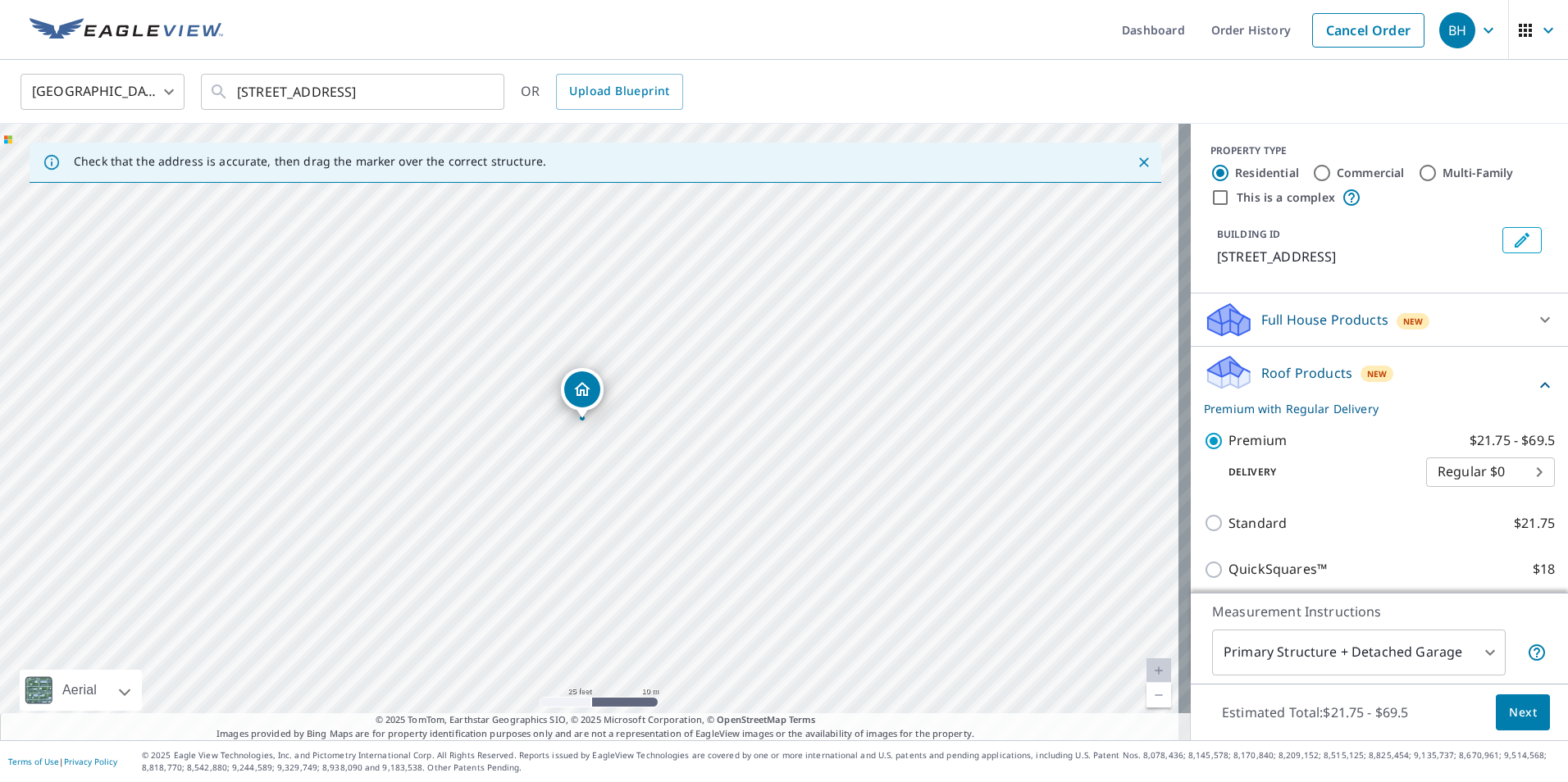
drag, startPoint x: 586, startPoint y: 403, endPoint x: 579, endPoint y: 392, distance: 13.0
click at [1521, 715] on span "Next" at bounding box center [1523, 713] width 28 height 20
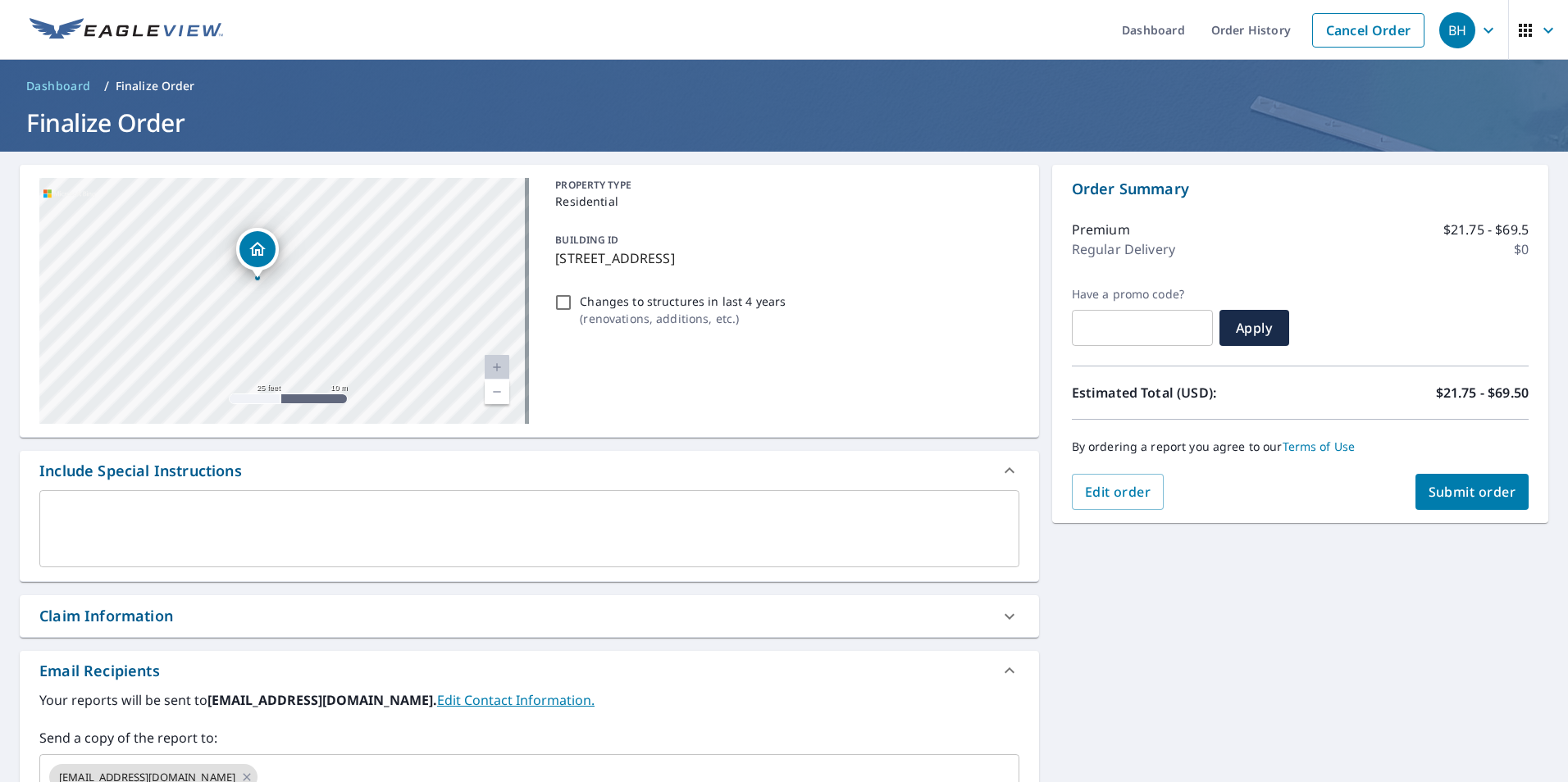
drag, startPoint x: 304, startPoint y: 276, endPoint x: 542, endPoint y: 308, distance: 240.1
click at [542, 308] on div "[STREET_ADDRESS] Aerial Road A standard road map Aerial A detailed look from ab…" at bounding box center [529, 302] width 1019 height 273
click at [502, 281] on div "[STREET_ADDRESS]" at bounding box center [284, 301] width 490 height 246
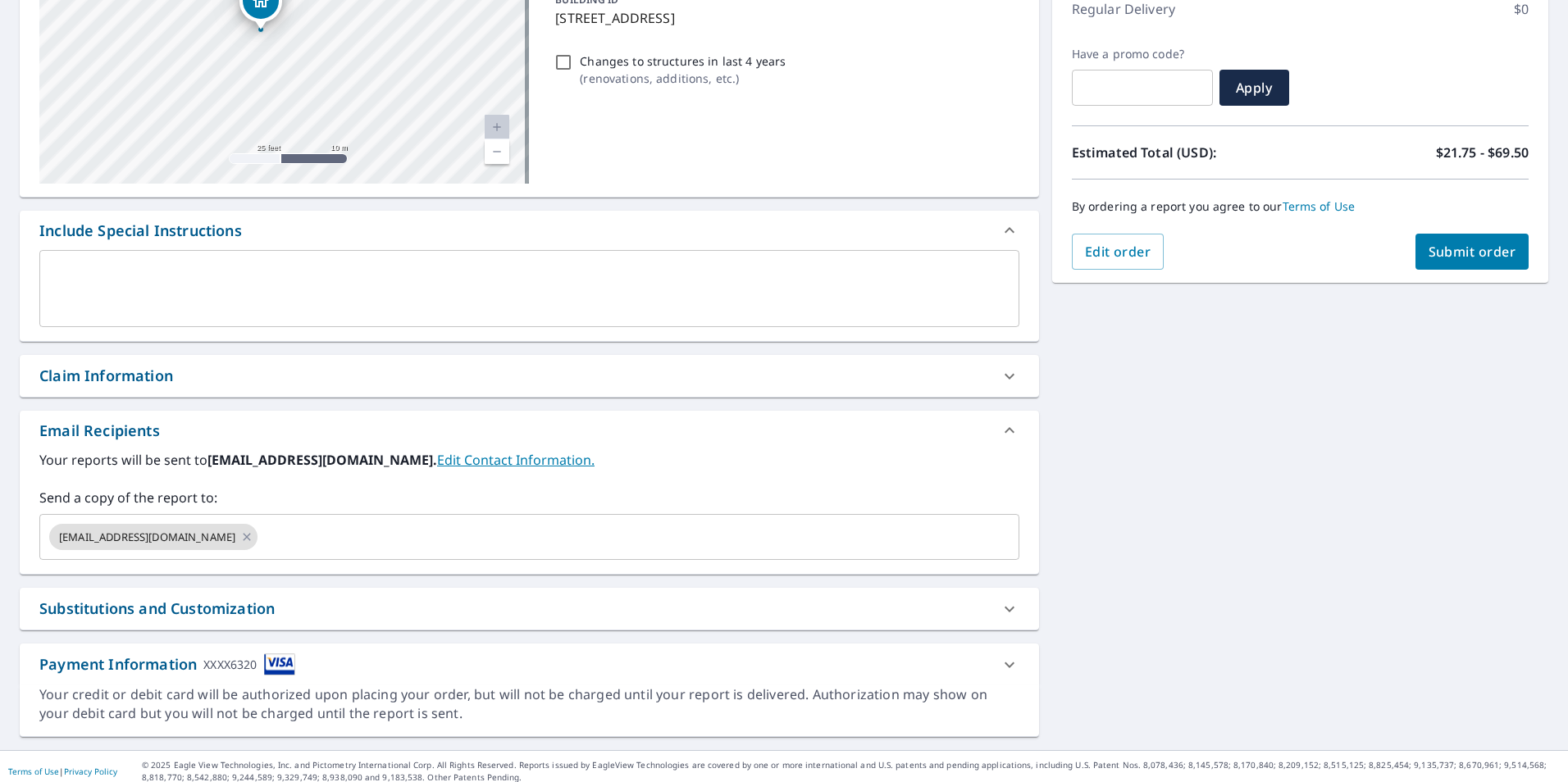
scroll to position [246, 0]
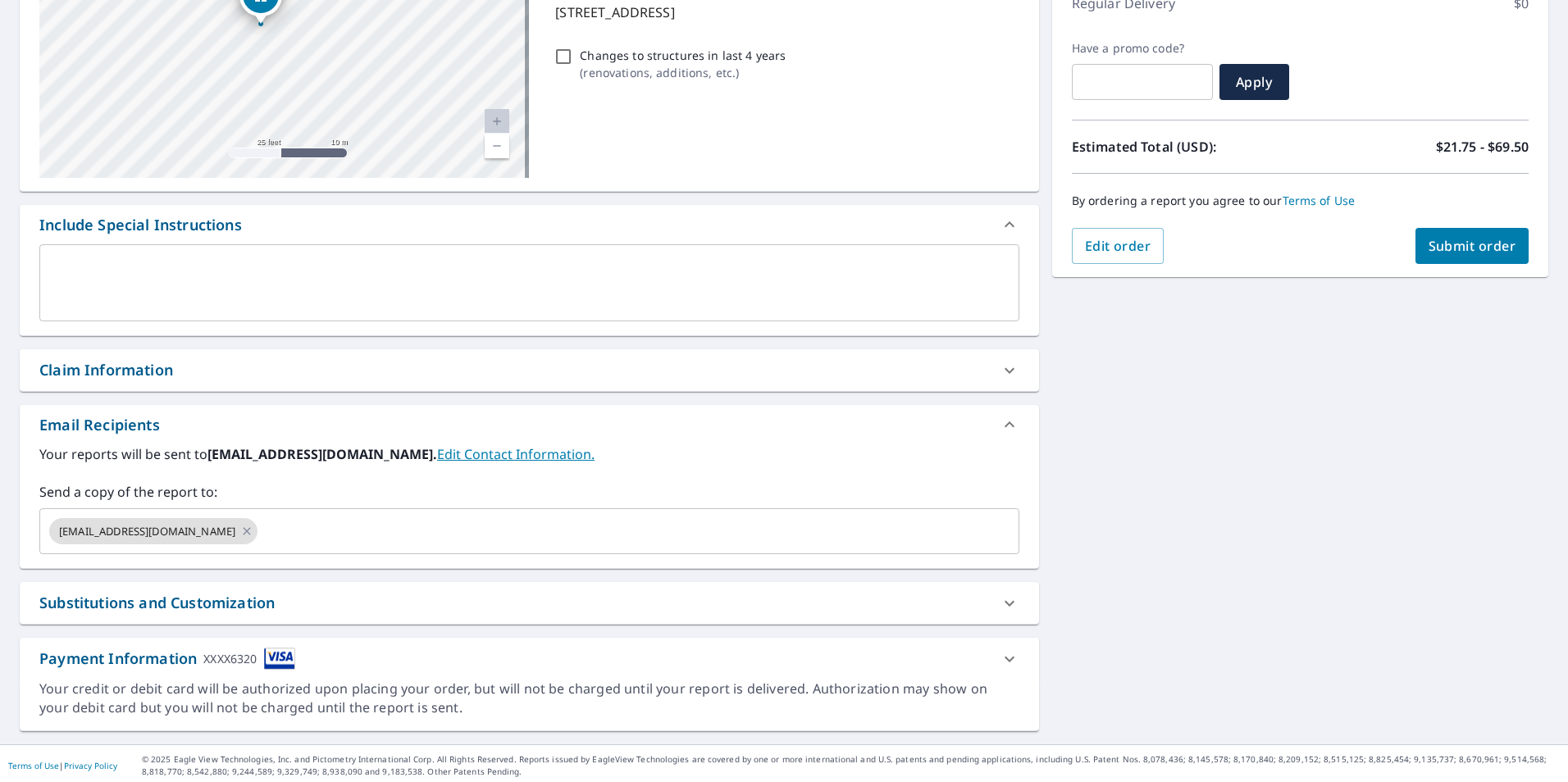
click at [234, 378] on div "Claim Information" at bounding box center [515, 370] width 950 height 22
checkbox input "true"
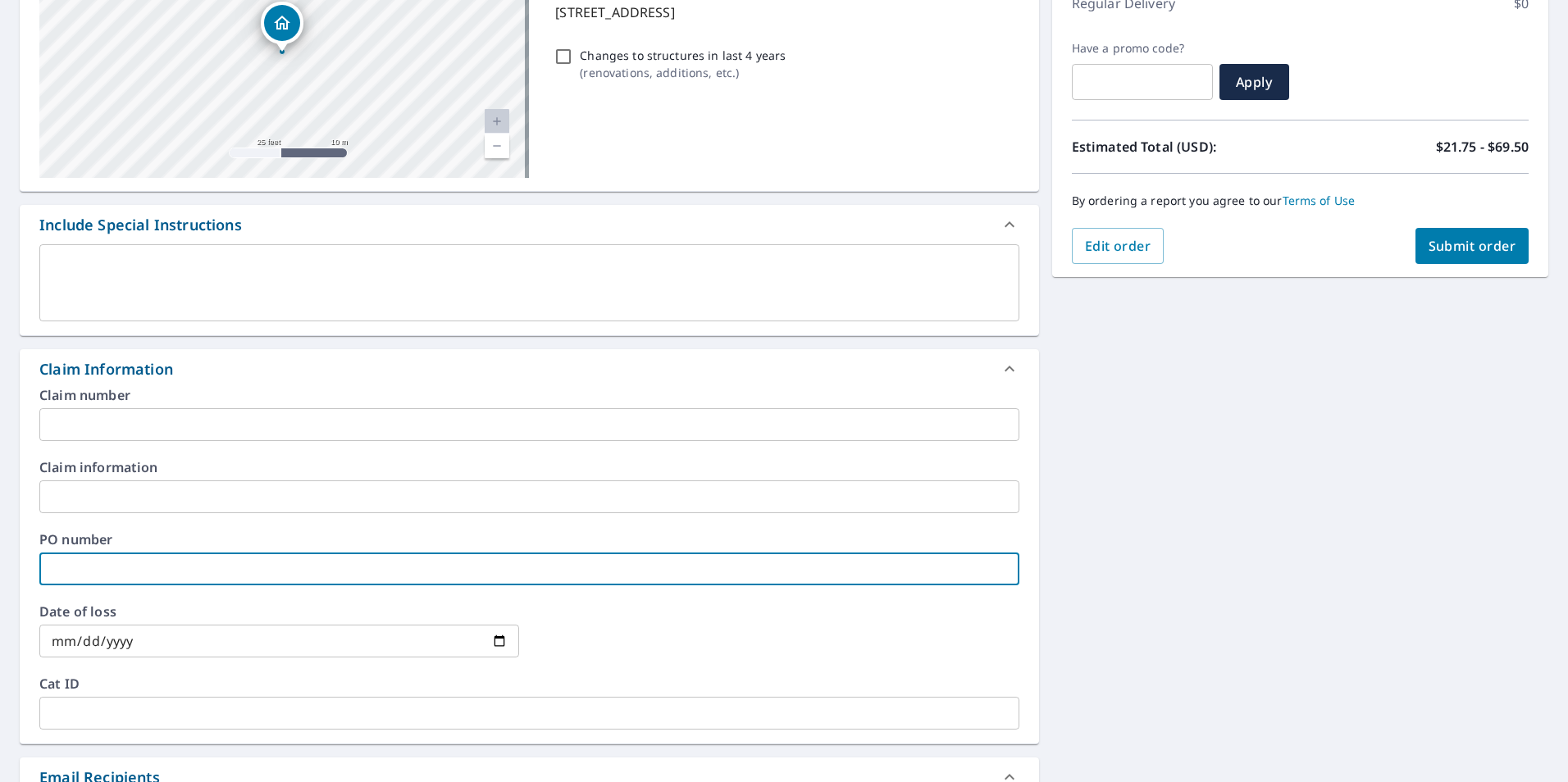
click at [77, 558] on input "text" at bounding box center [529, 569] width 980 height 33
click at [77, 570] on input "text" at bounding box center [529, 569] width 980 height 33
type input "M"
checkbox input "true"
type input "Mo"
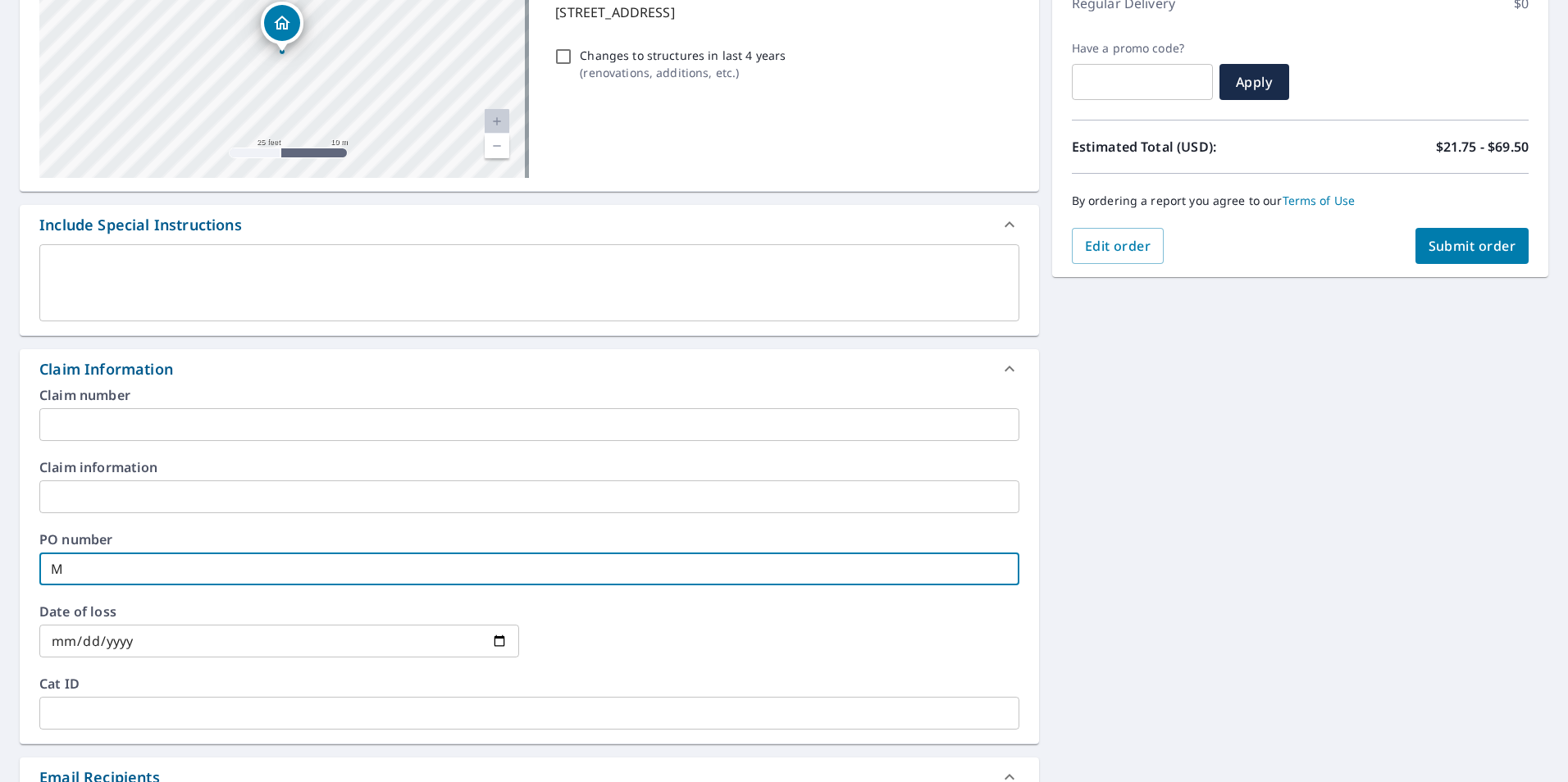
checkbox input "true"
type input "Mon"
checkbox input "true"
type input "Monr"
checkbox input "true"
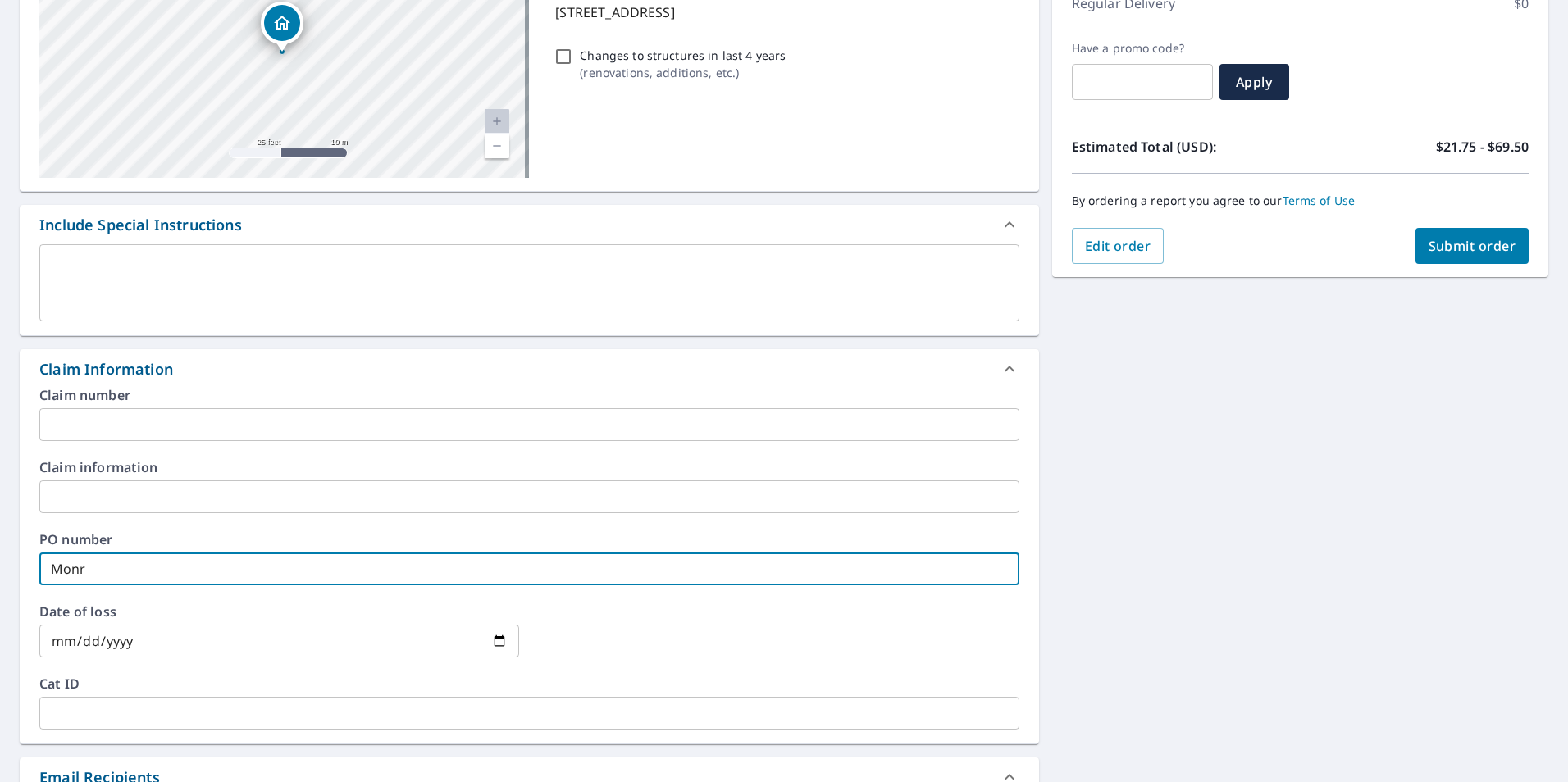
type input "Monre"
checkbox input "true"
type input "Monrea"
checkbox input "true"
type input "[PERSON_NAME]"
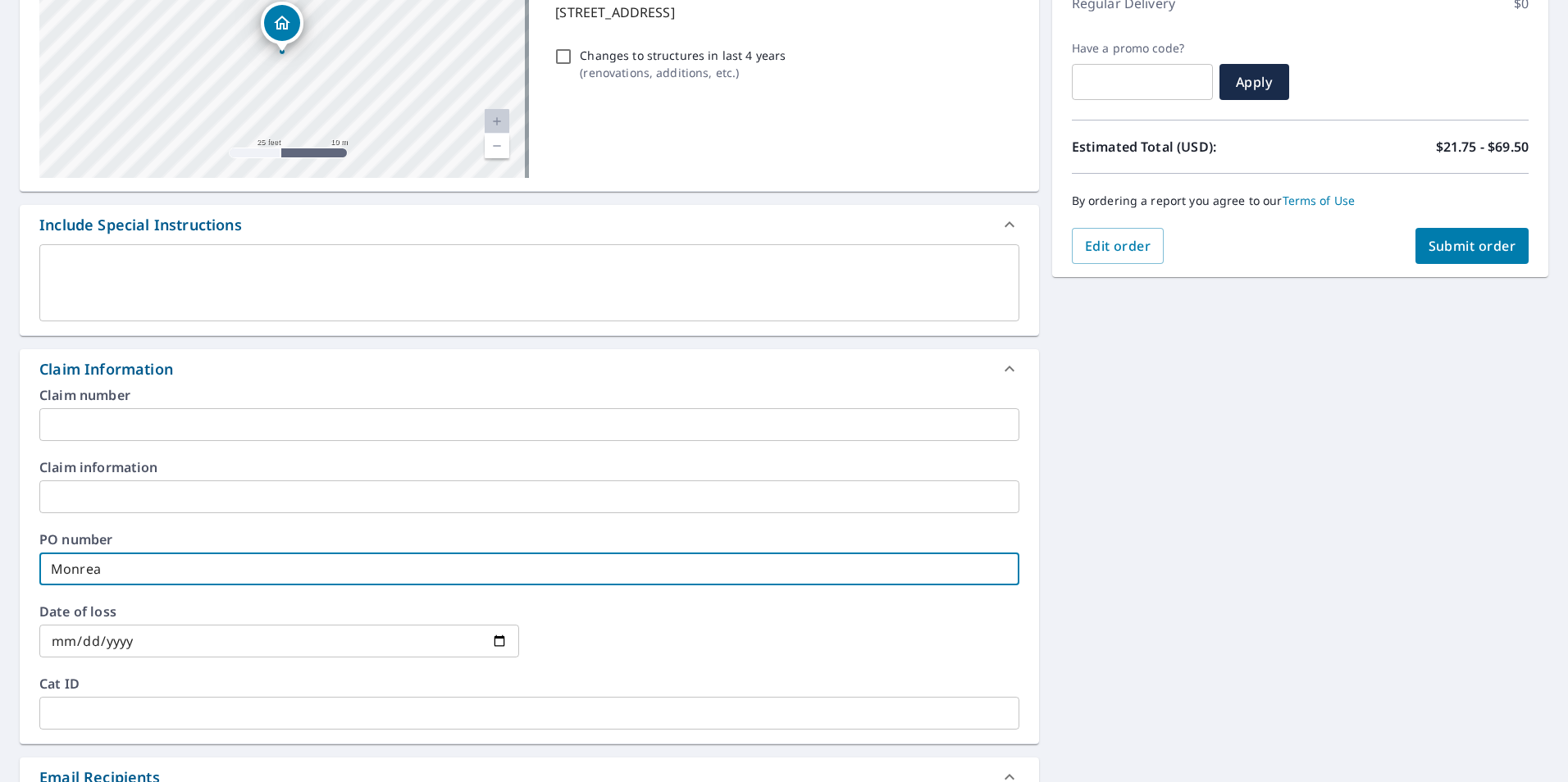
checkbox input "true"
type input "[PERSON_NAME]-"
checkbox input "true"
type input "[PERSON_NAME]-C"
checkbox input "true"
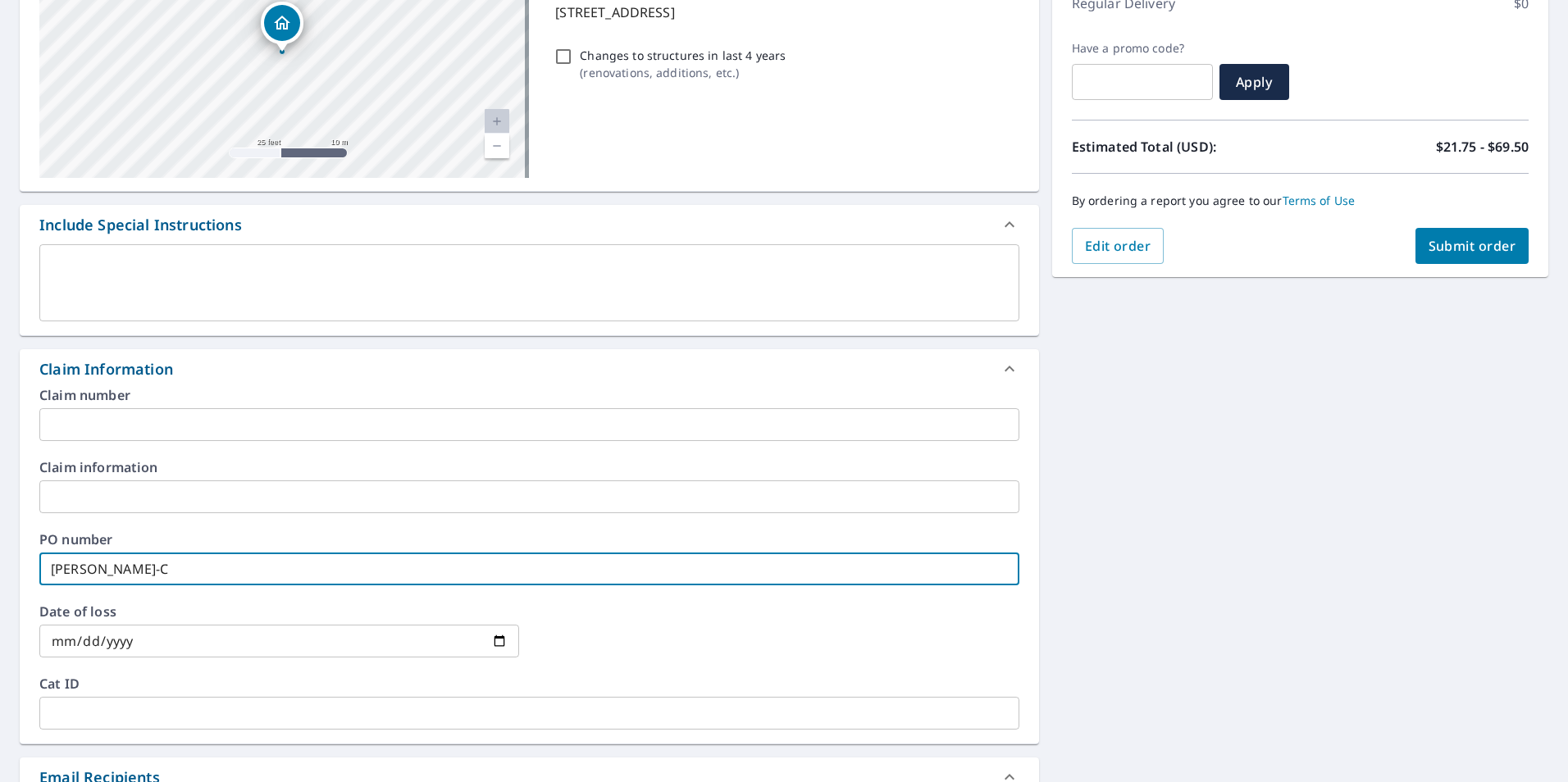
type input "[PERSON_NAME]-CW"
checkbox input "true"
type input "[PERSON_NAME]-CW"
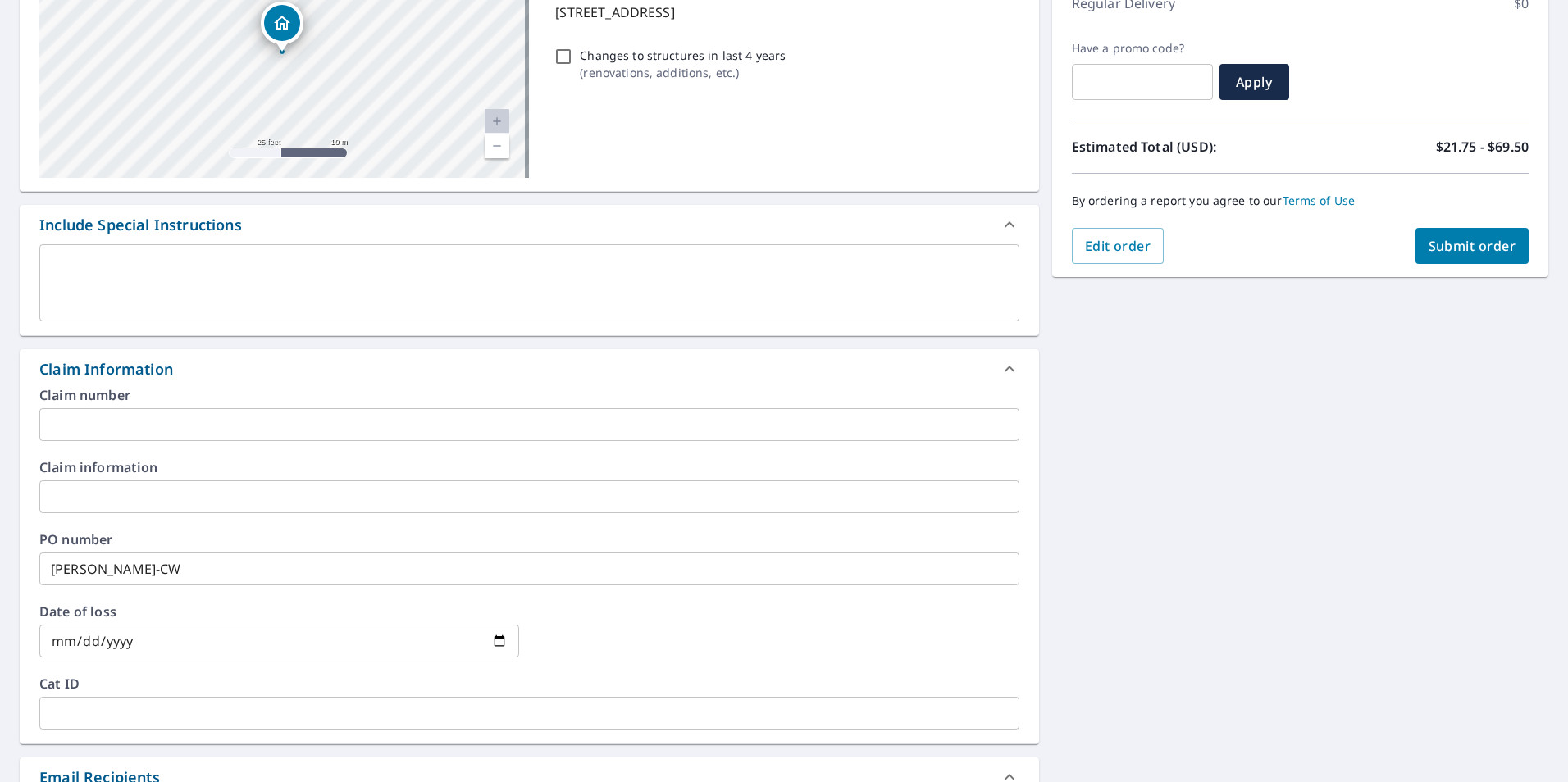
click at [217, 365] on div "Claim Information" at bounding box center [515, 369] width 950 height 22
checkbox input "true"
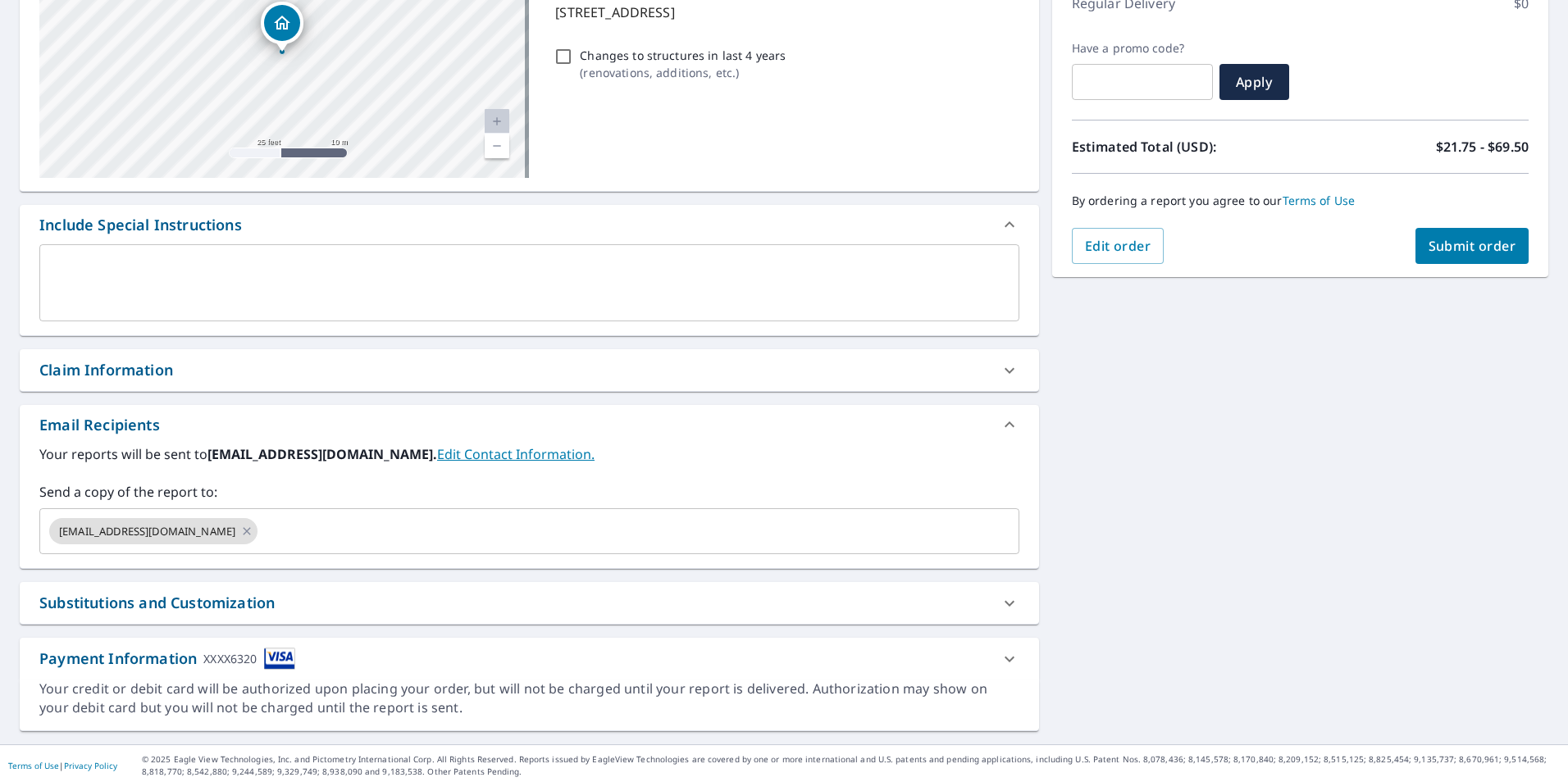
scroll to position [250, 0]
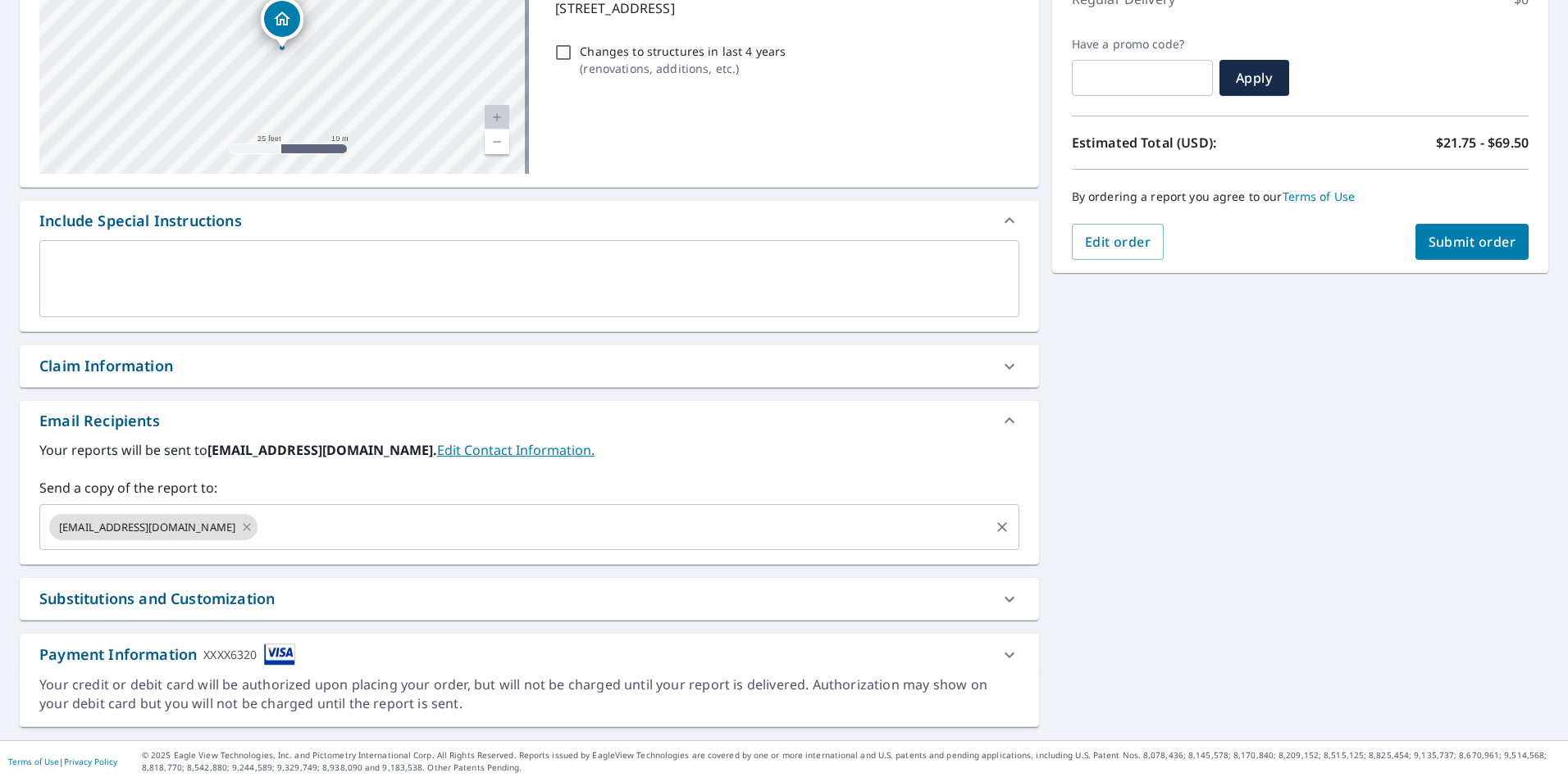
click at [302, 528] on input "text" at bounding box center [623, 527] width 726 height 31
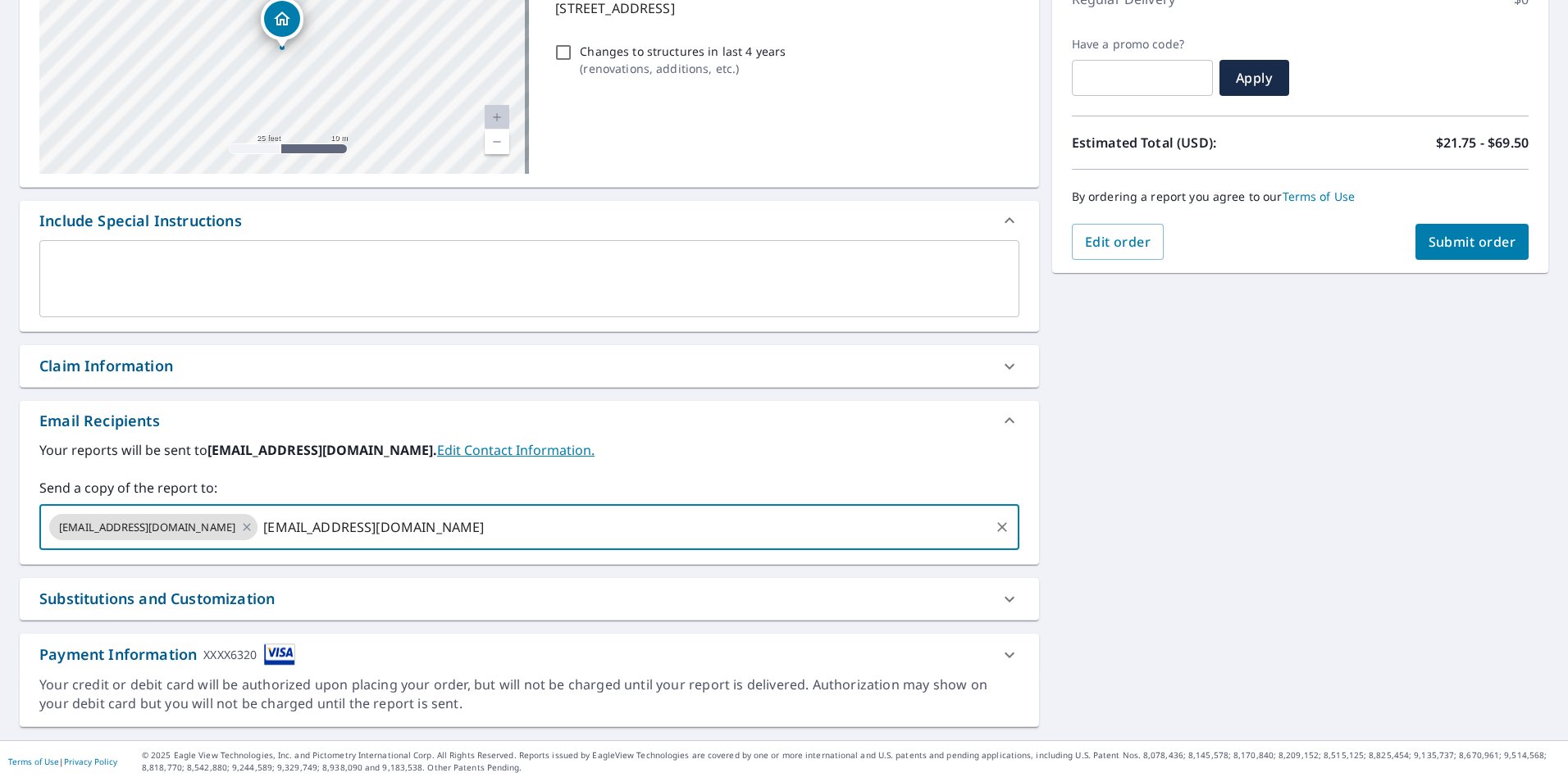
type input "[EMAIL_ADDRESS][DOMAIN_NAME]"
checkbox input "true"
type input "[PERSON_NAME][EMAIL_ADDRESS][DOMAIN_NAME]"
click at [1436, 244] on span "Submit order" at bounding box center [1472, 241] width 88 height 18
checkbox input "true"
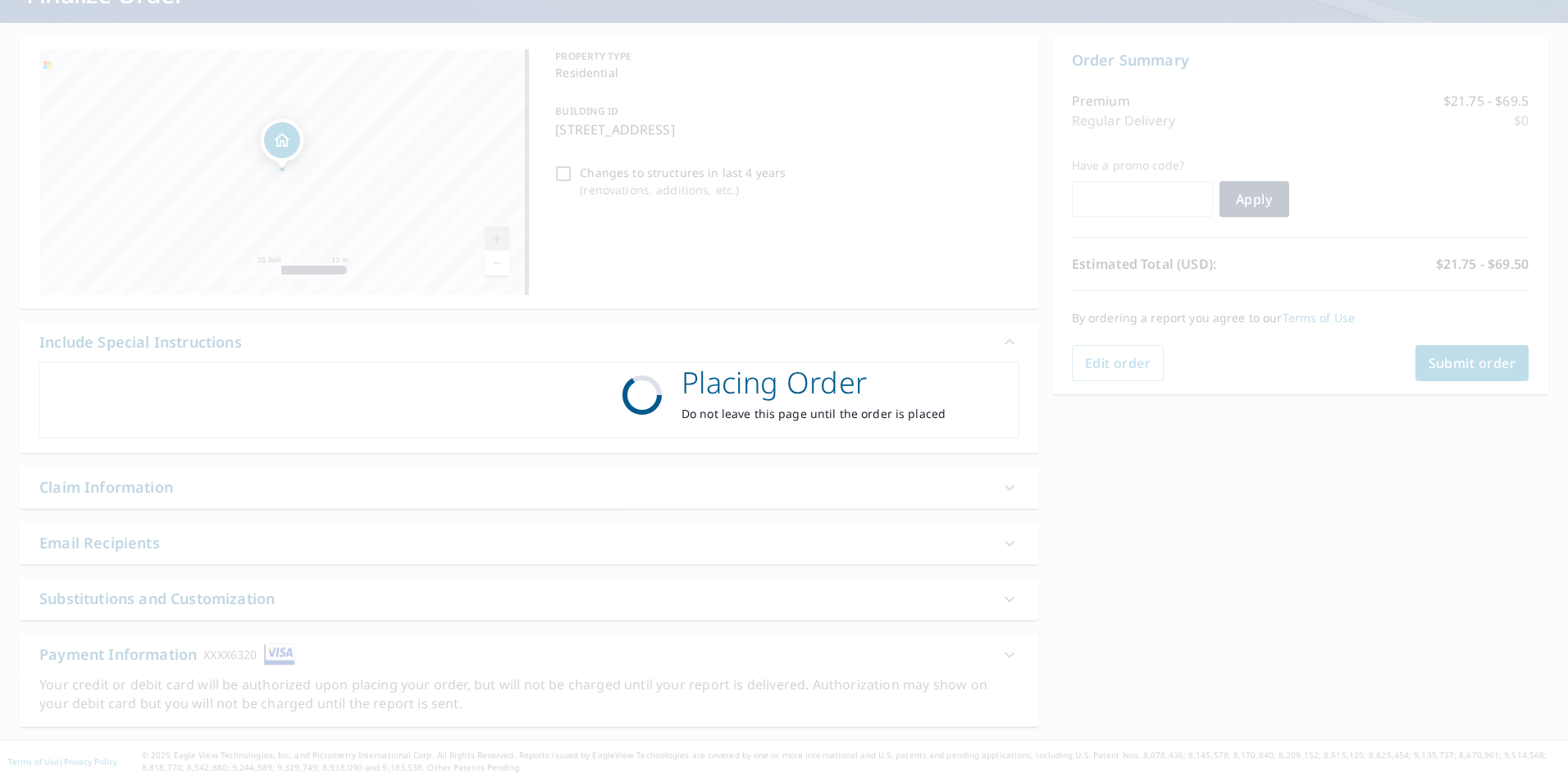
scroll to position [129, 0]
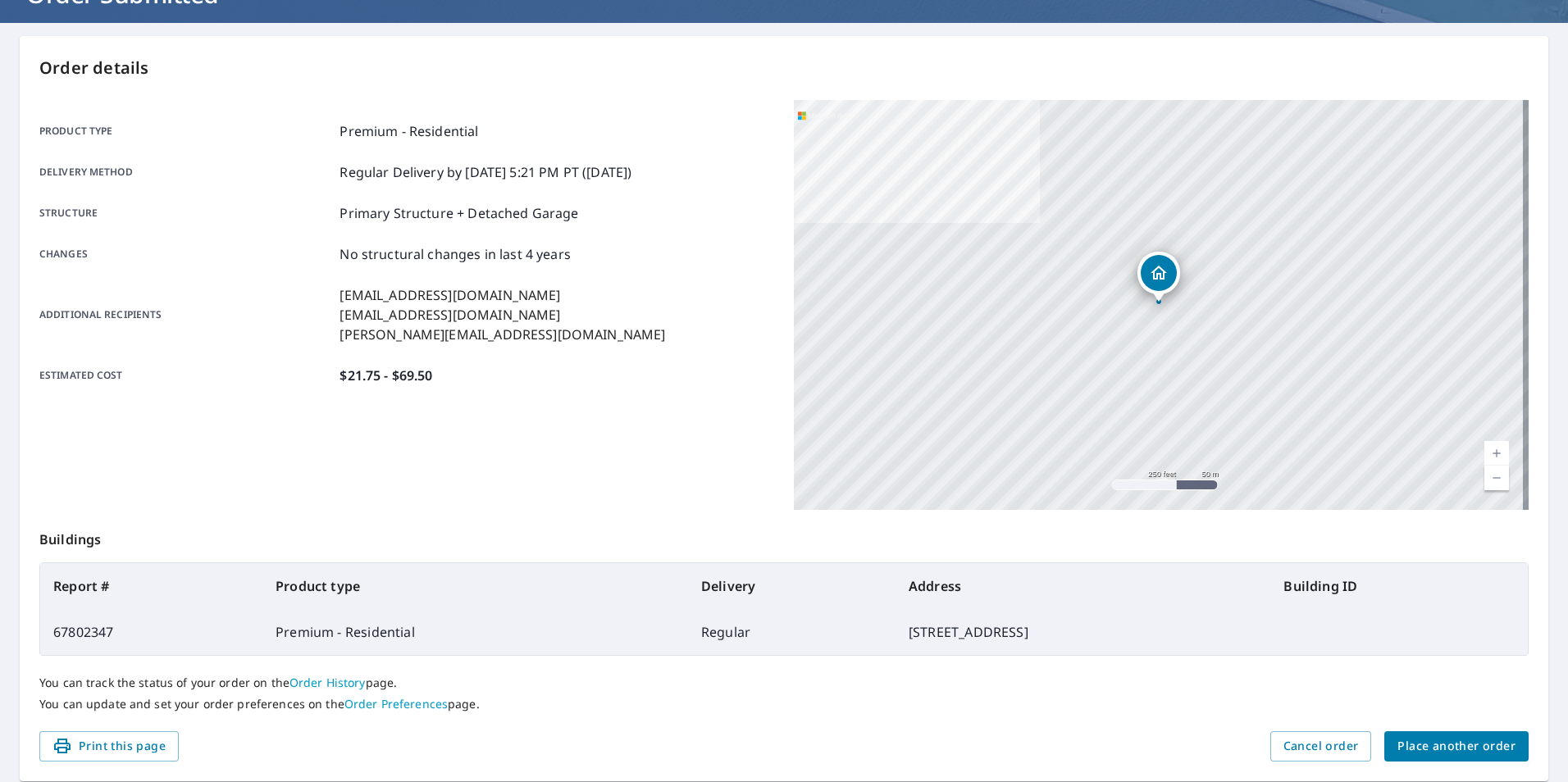
click at [1407, 755] on span "Place another order" at bounding box center [1456, 747] width 118 height 20
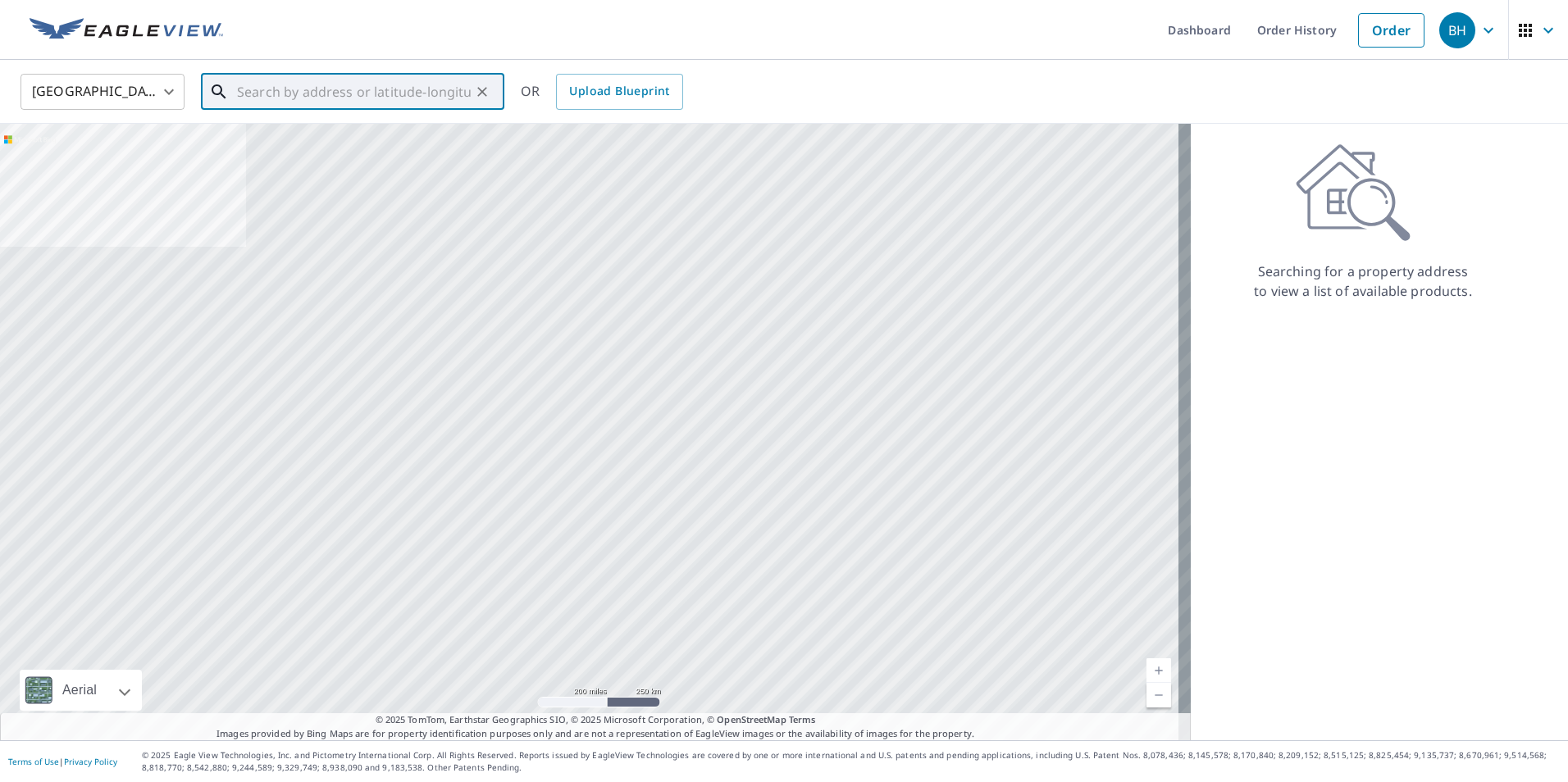
click at [323, 93] on input "text" at bounding box center [353, 92] width 233 height 46
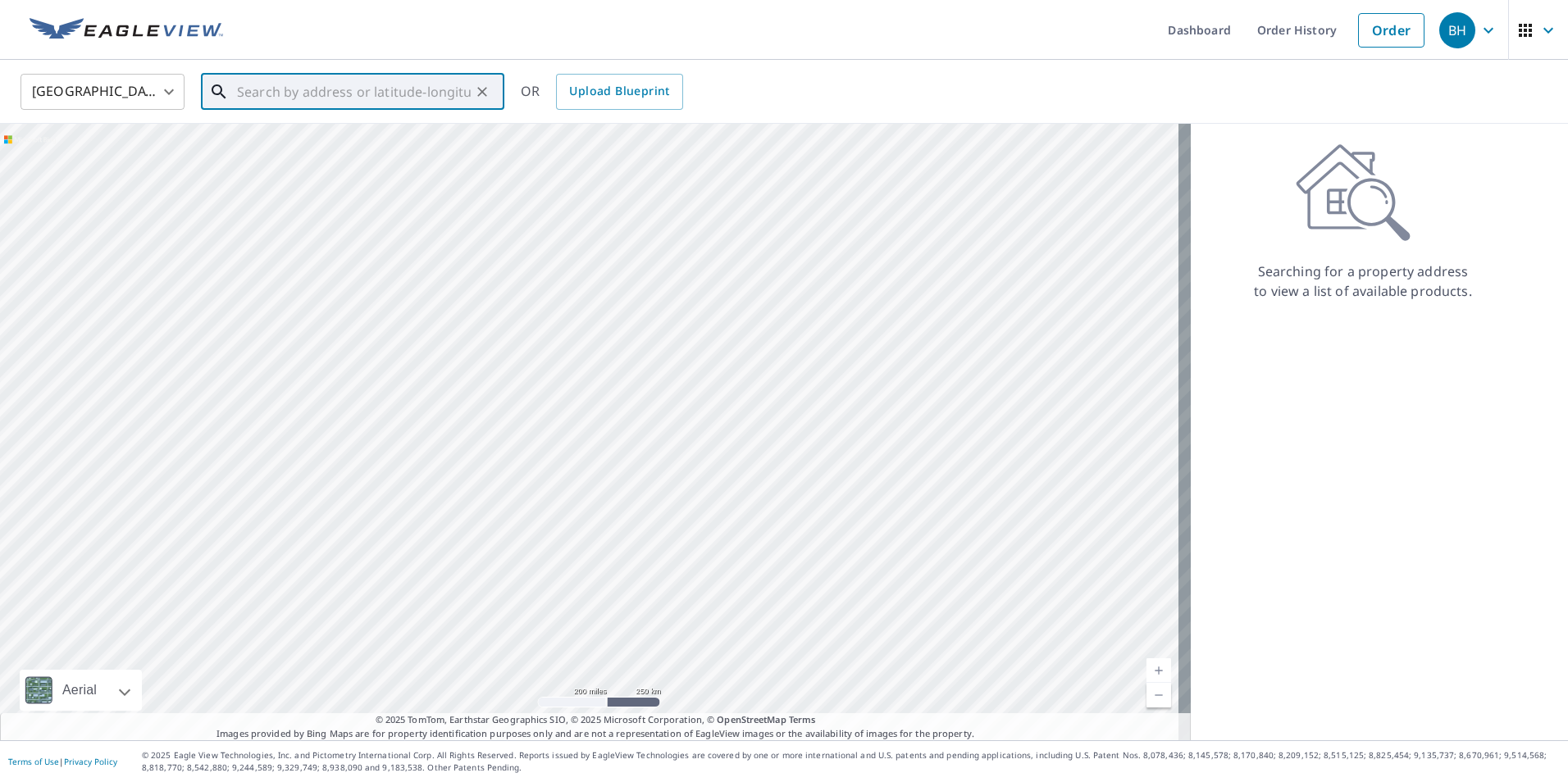
click at [254, 90] on input "text" at bounding box center [353, 92] width 233 height 46
click at [276, 152] on p "[PERSON_NAME][GEOGRAPHIC_DATA]" at bounding box center [362, 157] width 258 height 16
type input "[STREET_ADDRESS]"
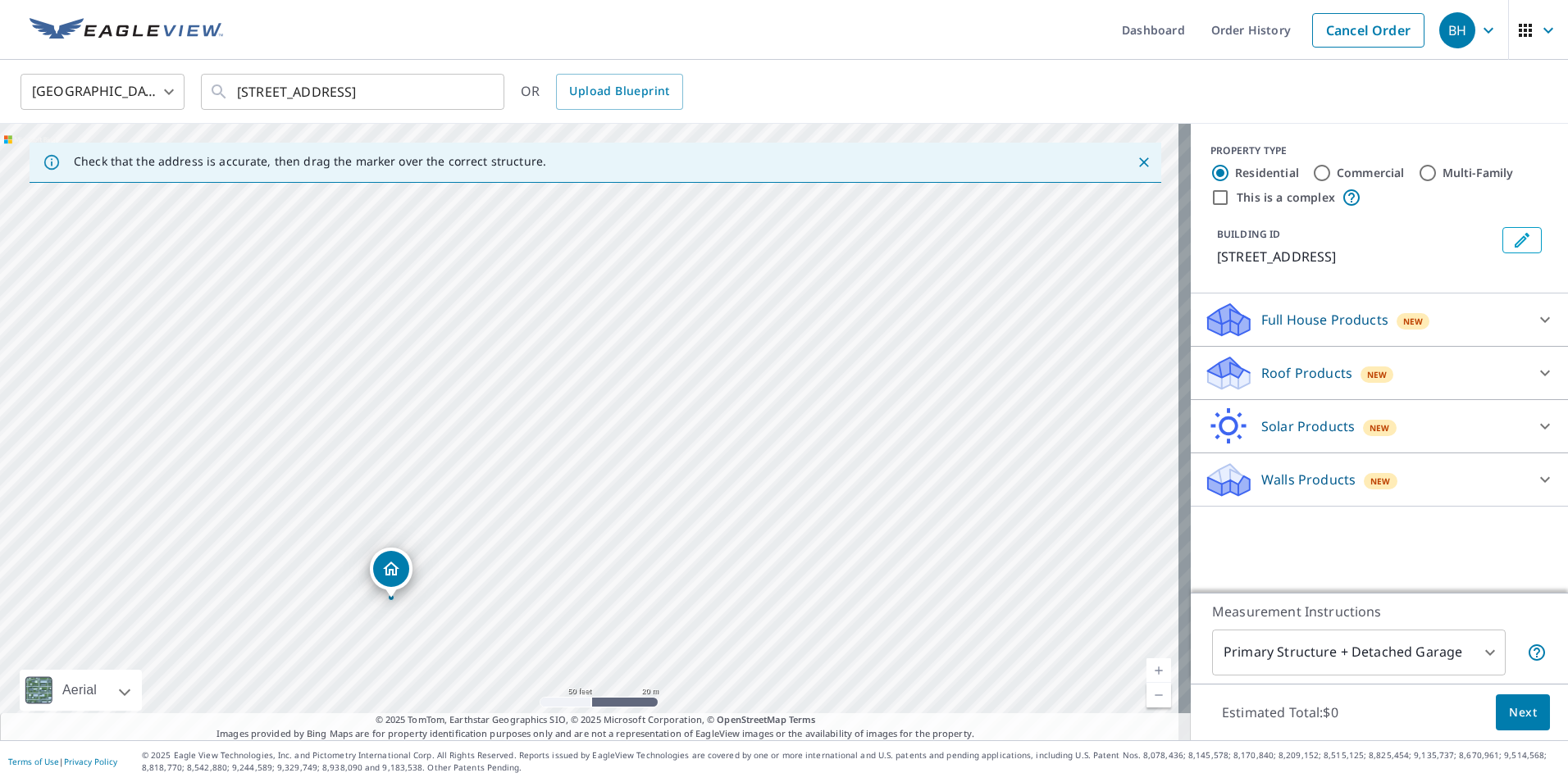
drag, startPoint x: 557, startPoint y: 494, endPoint x: 827, endPoint y: 314, distance: 324.5
click at [827, 314] on div "[STREET_ADDRESS]" at bounding box center [595, 432] width 1191 height 617
drag, startPoint x: 668, startPoint y: 391, endPoint x: 654, endPoint y: 394, distance: 14.3
click at [1261, 383] on p "Roof Products" at bounding box center [1307, 372] width 91 height 19
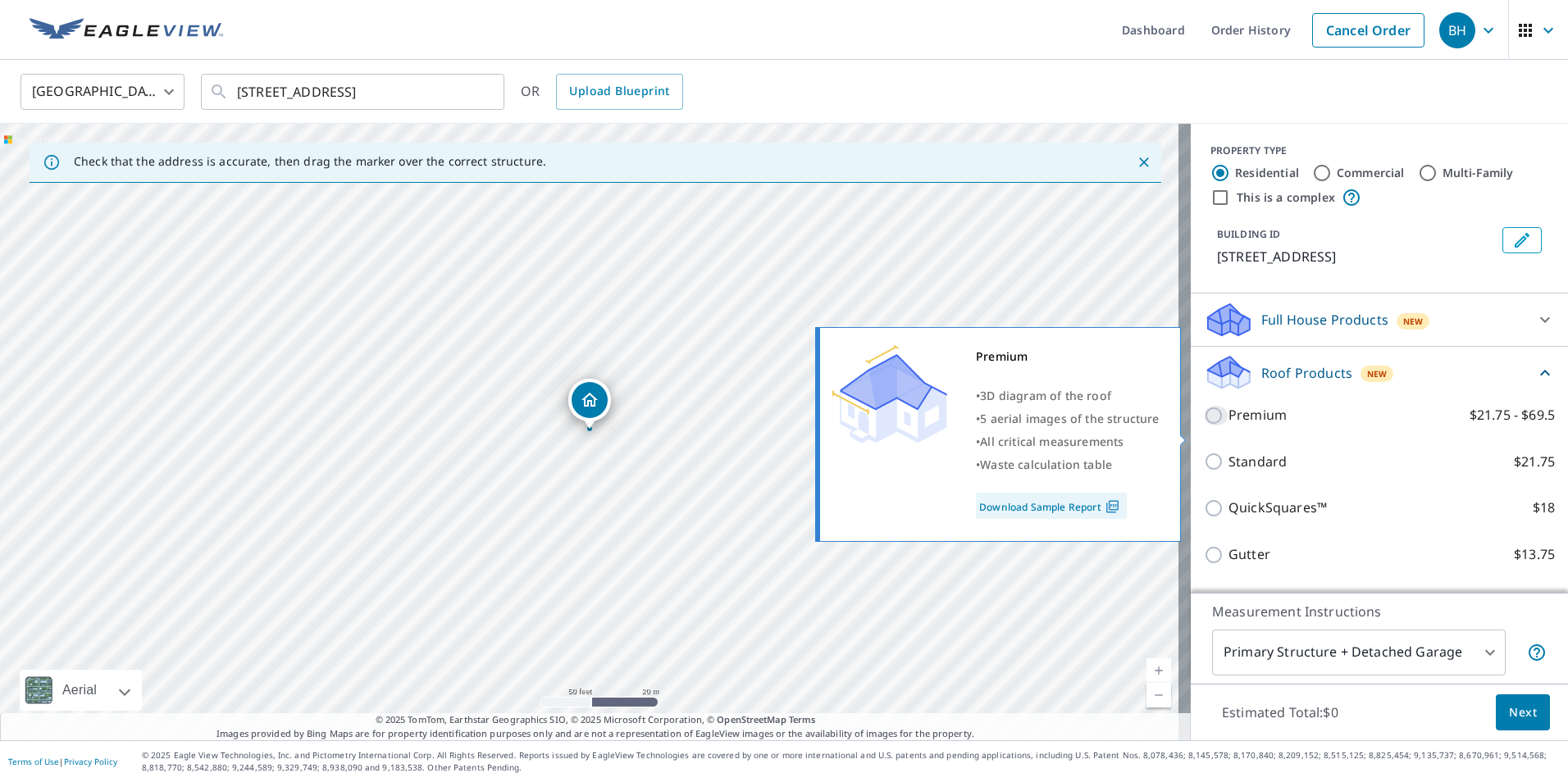
drag, startPoint x: 1200, startPoint y: 437, endPoint x: 1191, endPoint y: 441, distance: 9.8
click at [1204, 426] on input "Premium $21.75 - $69.5" at bounding box center [1216, 415] width 24 height 19
checkbox input "true"
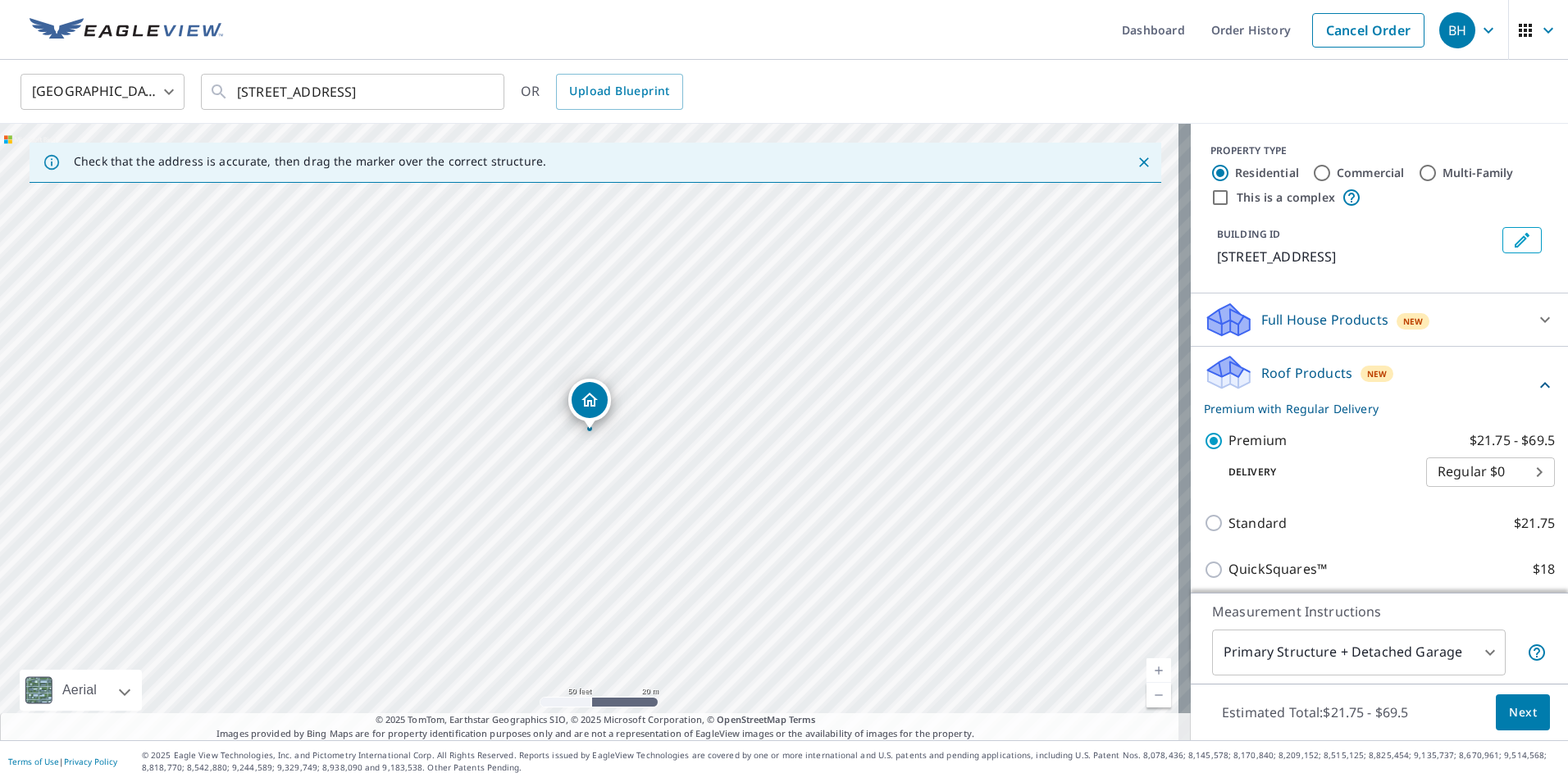
click at [1261, 383] on p "Roof Products" at bounding box center [1307, 372] width 91 height 19
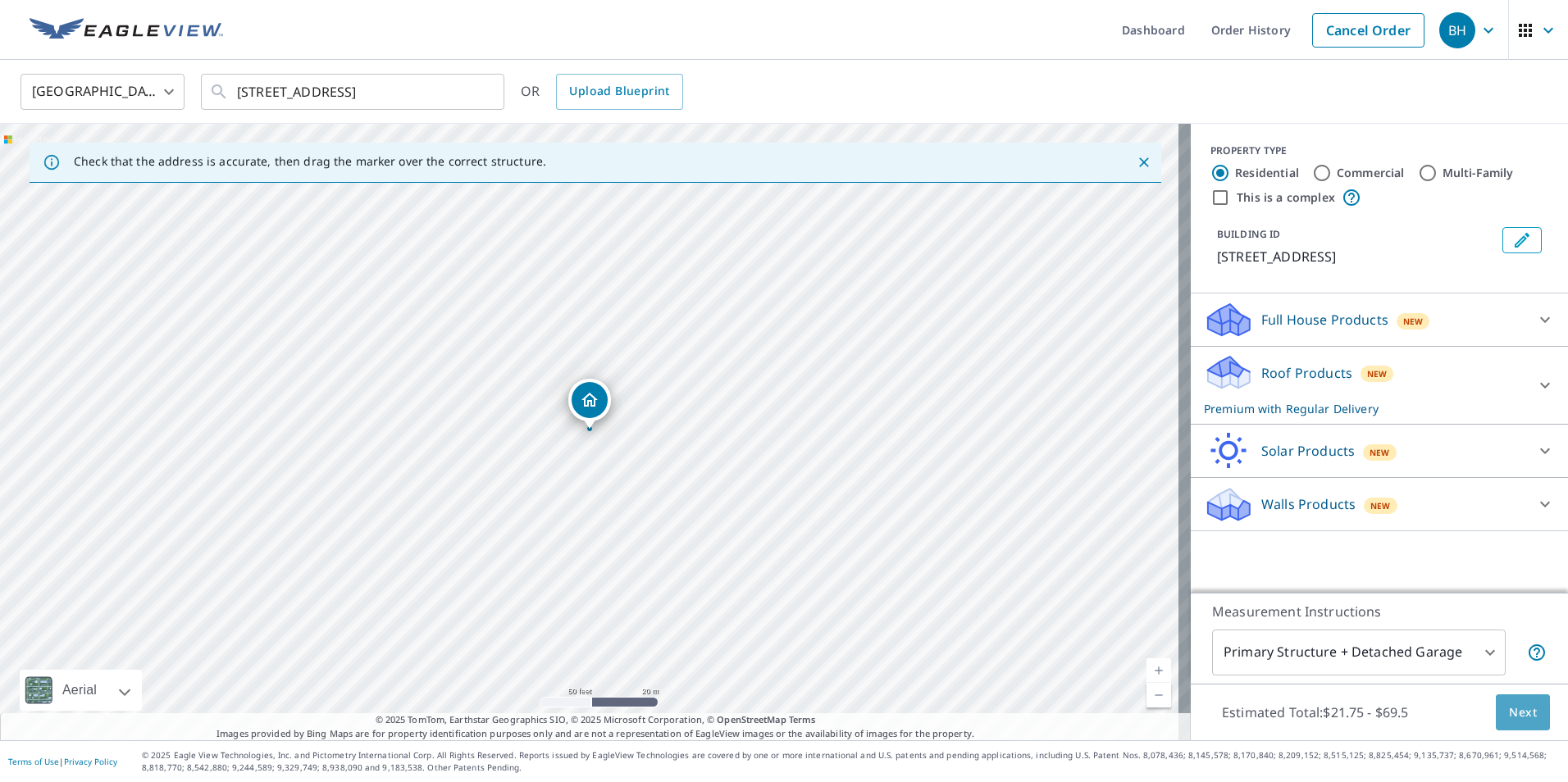
click at [1512, 710] on span "Next" at bounding box center [1523, 713] width 28 height 20
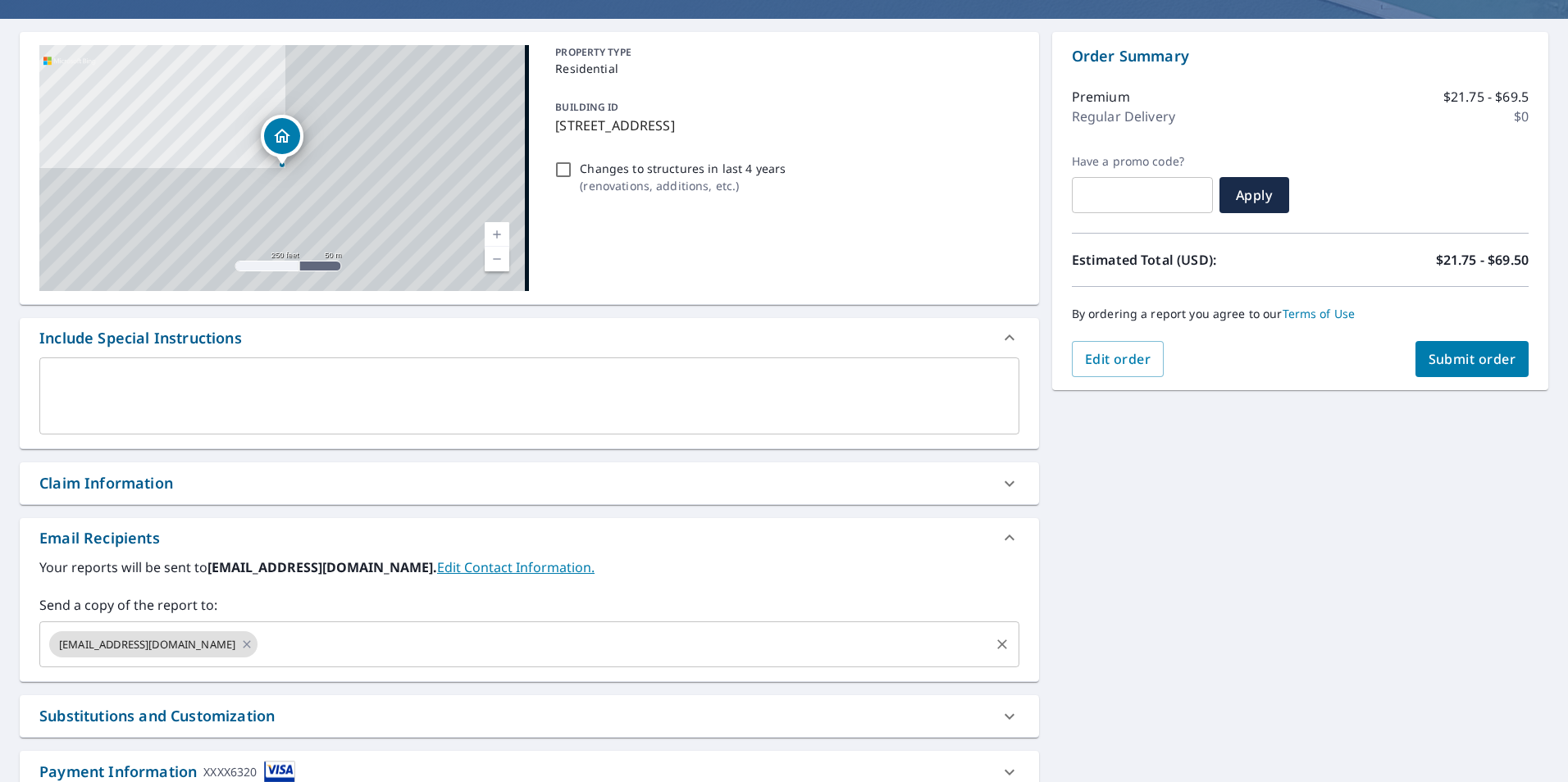
scroll to position [246, 0]
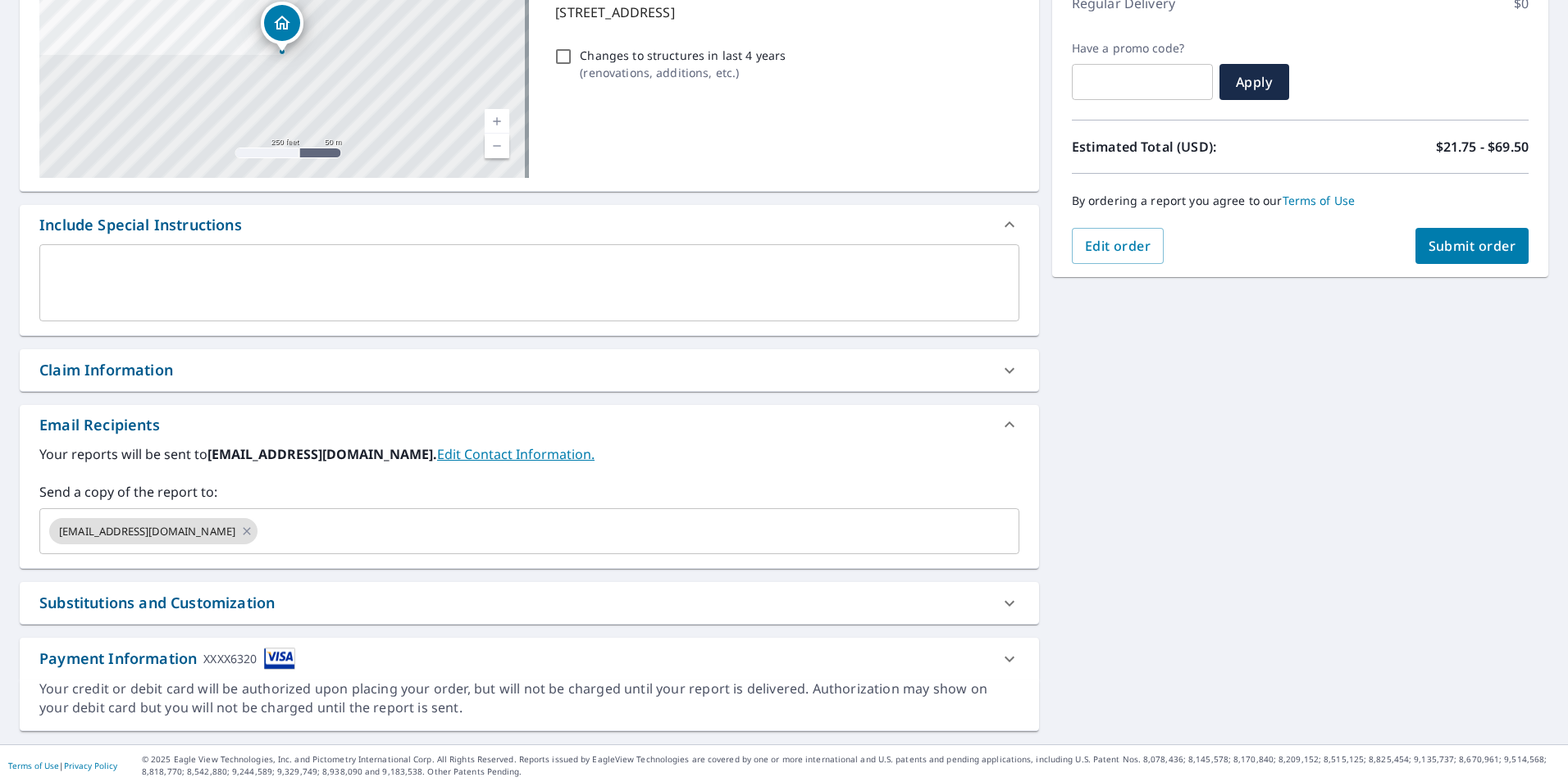
click at [162, 373] on div "Claim Information" at bounding box center [106, 370] width 134 height 22
checkbox input "true"
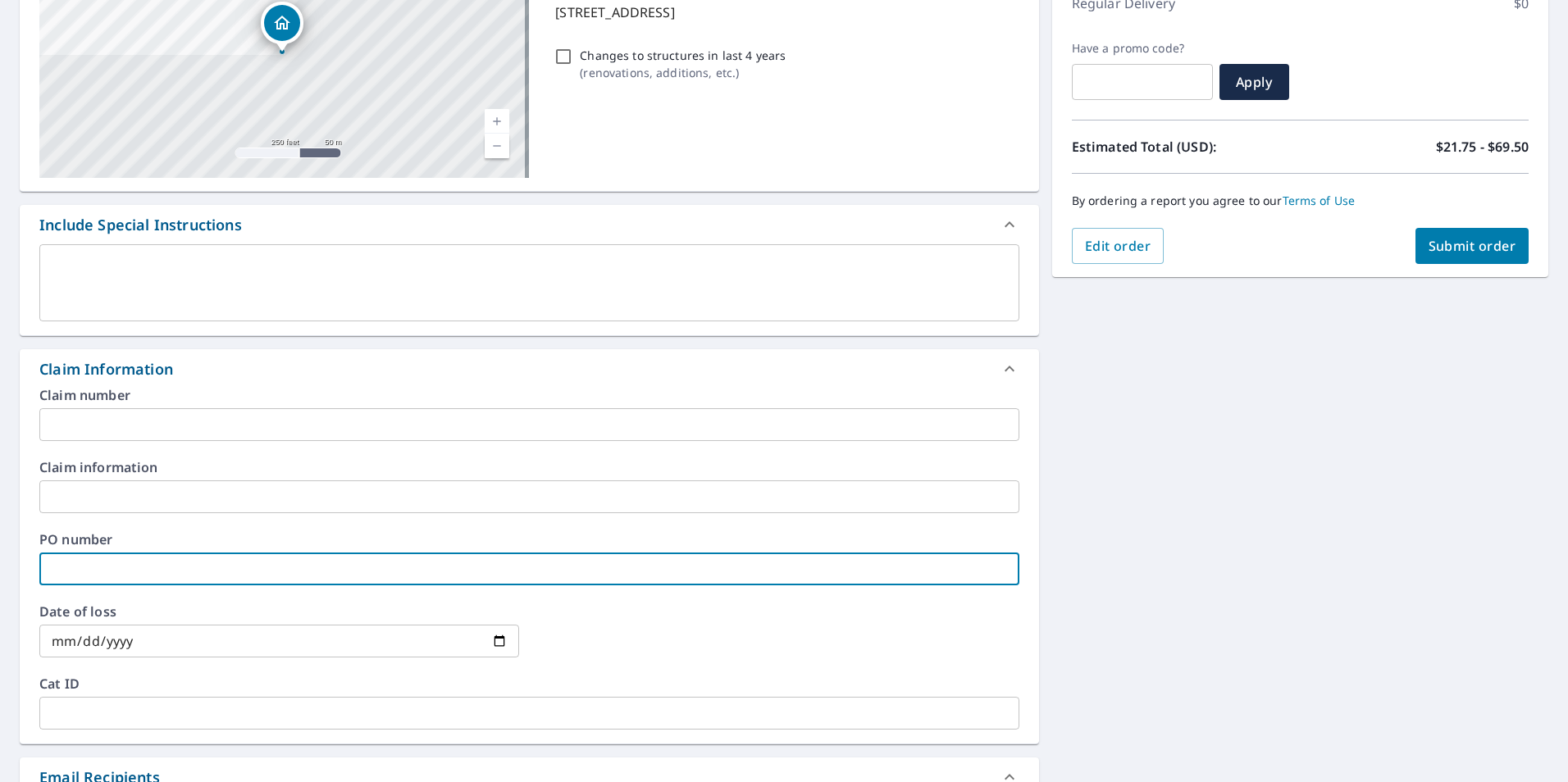
click at [94, 575] on input "text" at bounding box center [529, 569] width 980 height 33
click at [73, 571] on input "text" at bounding box center [529, 569] width 980 height 33
type input "S"
checkbox input "true"
type input "Sc"
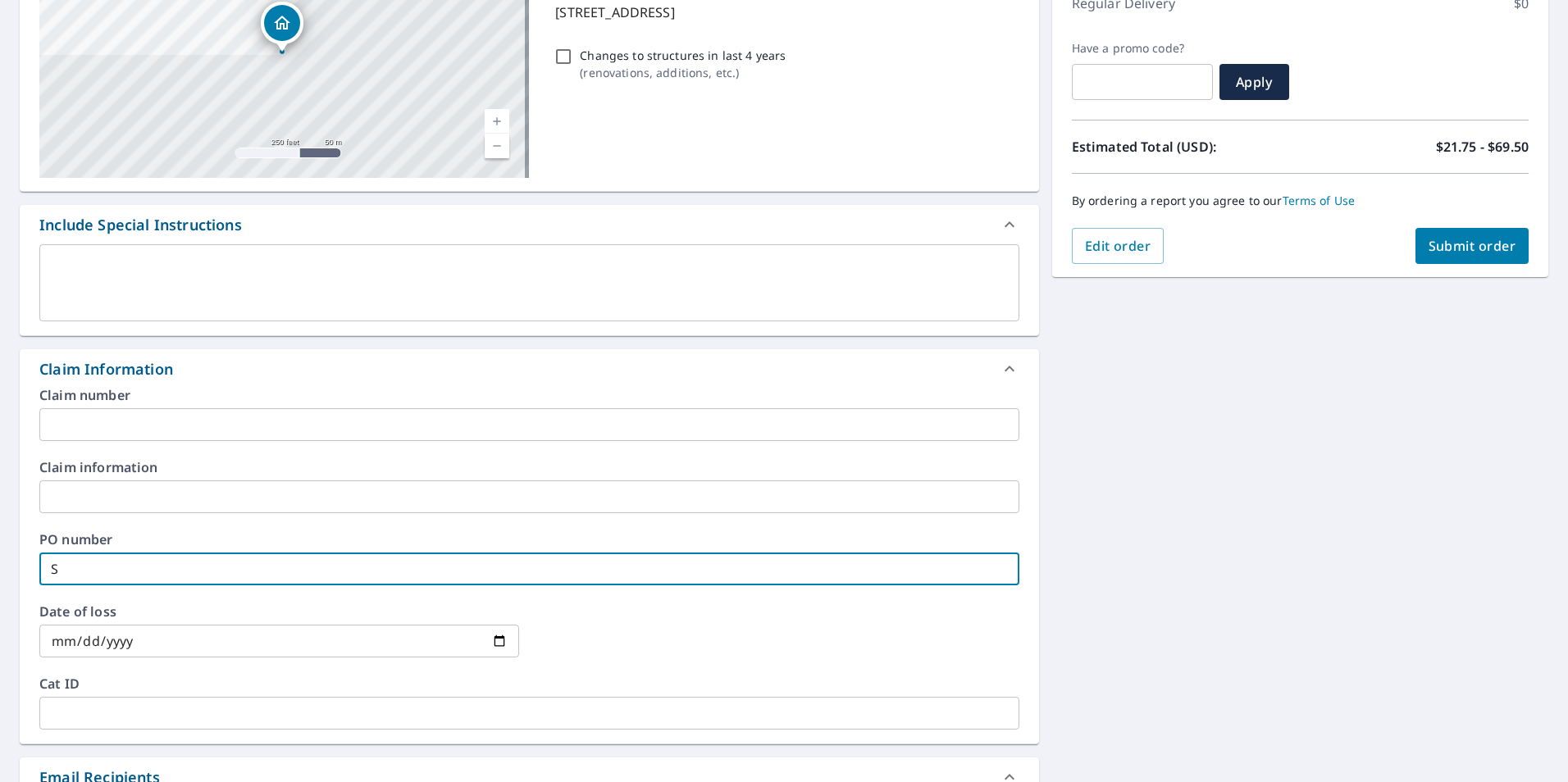
checkbox input "true"
type input "Sch"
checkbox input "true"
type input "Schu"
checkbox input "true"
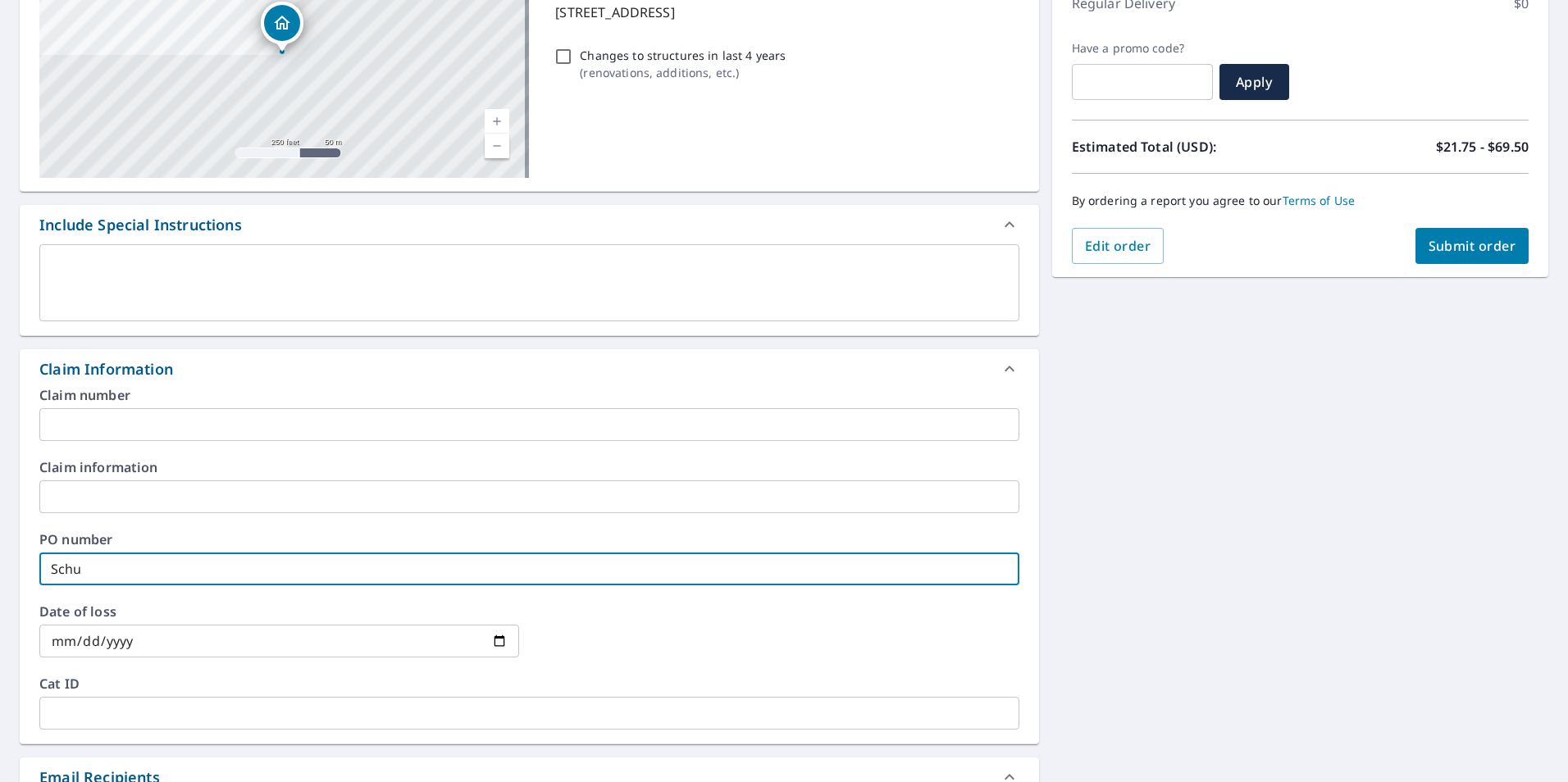
type input "[PERSON_NAME]"
checkbox input "true"
type input "[PERSON_NAME]"
checkbox input "true"
type input "[PERSON_NAME]"
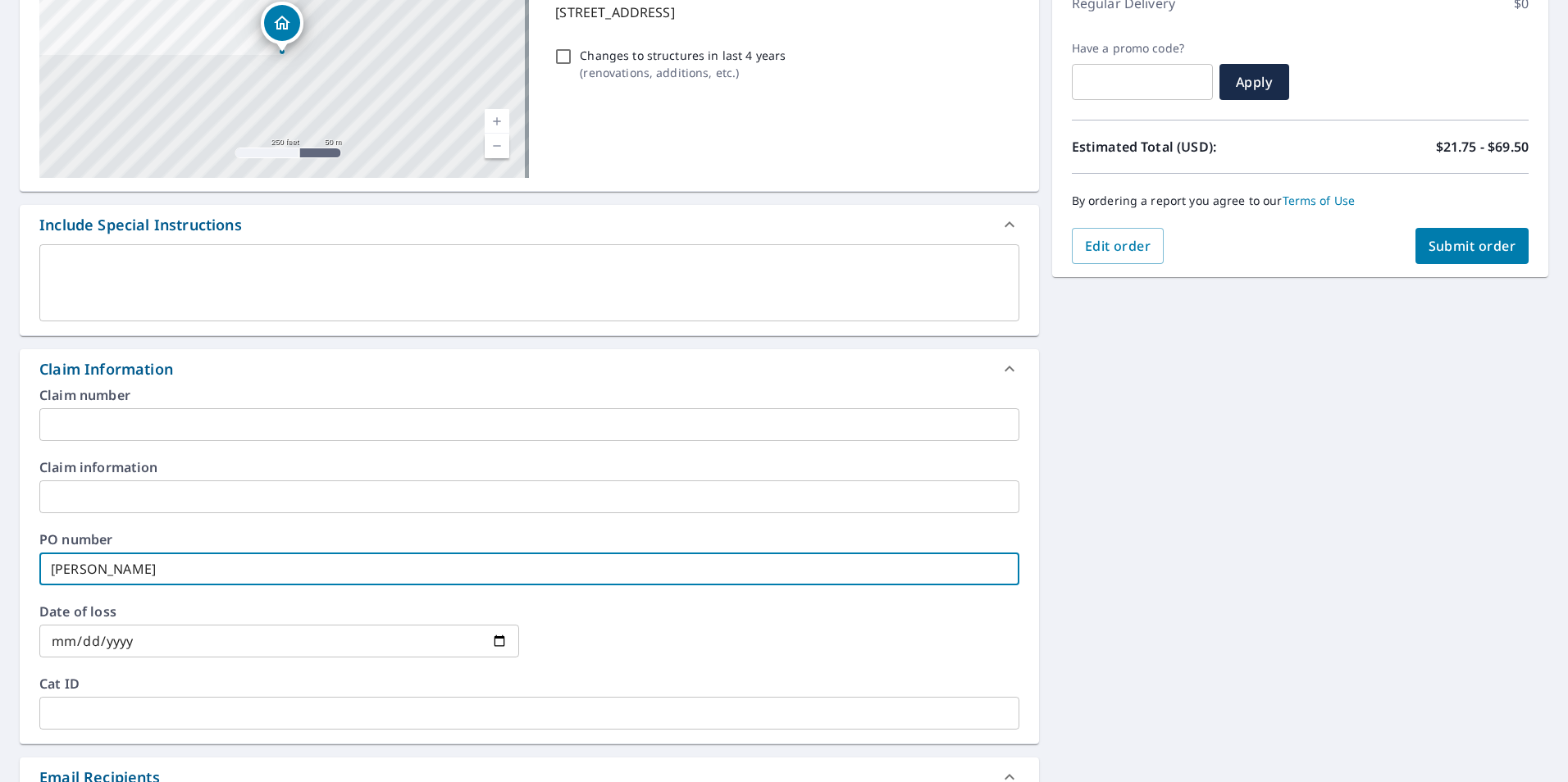
checkbox input "true"
type input "[PERSON_NAME]-"
checkbox input "true"
type input "[PERSON_NAME]-C"
checkbox input "true"
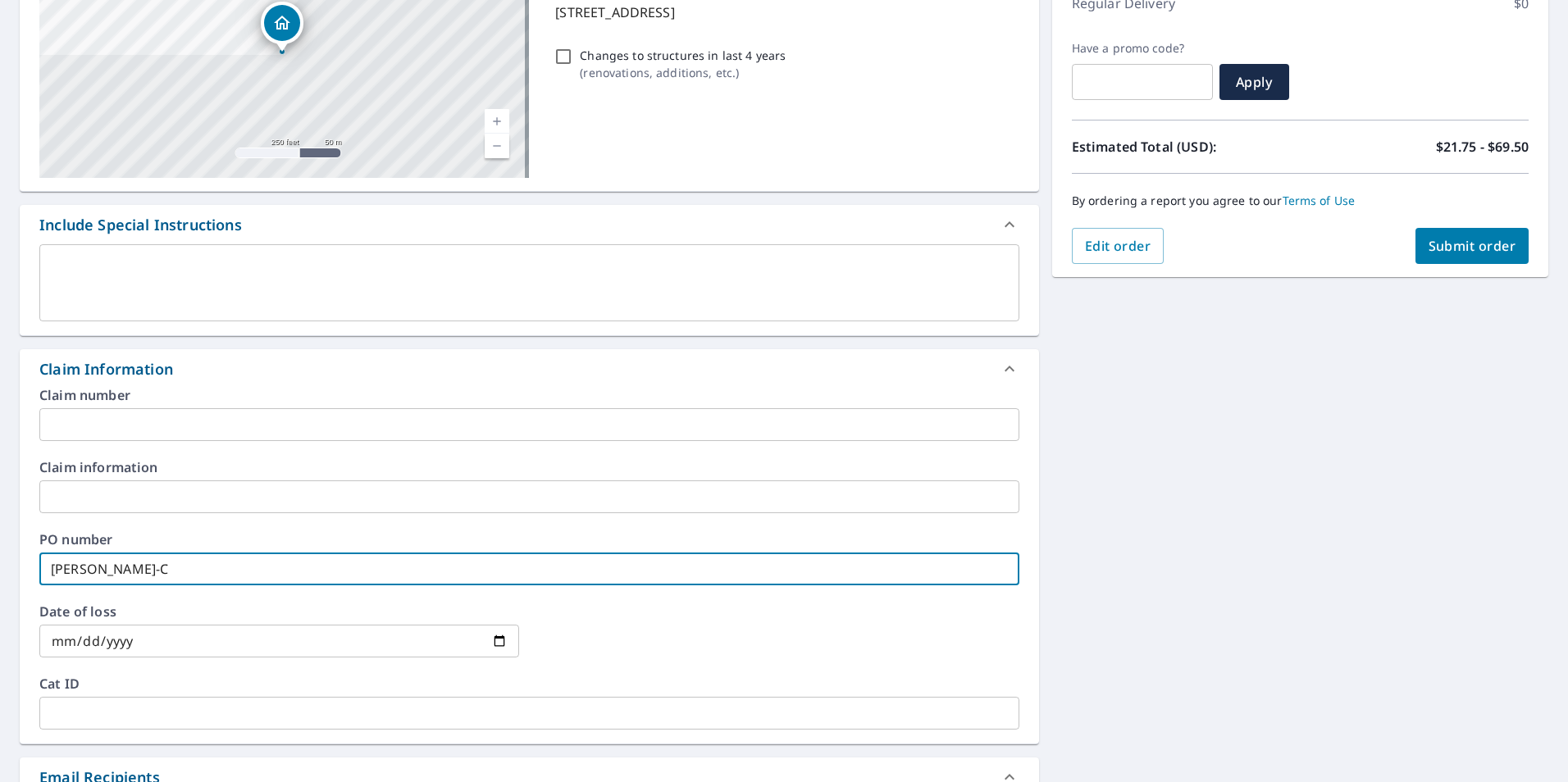
type input "[PERSON_NAME]-CW"
checkbox input "true"
type input "[PERSON_NAME]-CW"
click at [199, 363] on div "Claim Information" at bounding box center [515, 369] width 950 height 22
checkbox input "true"
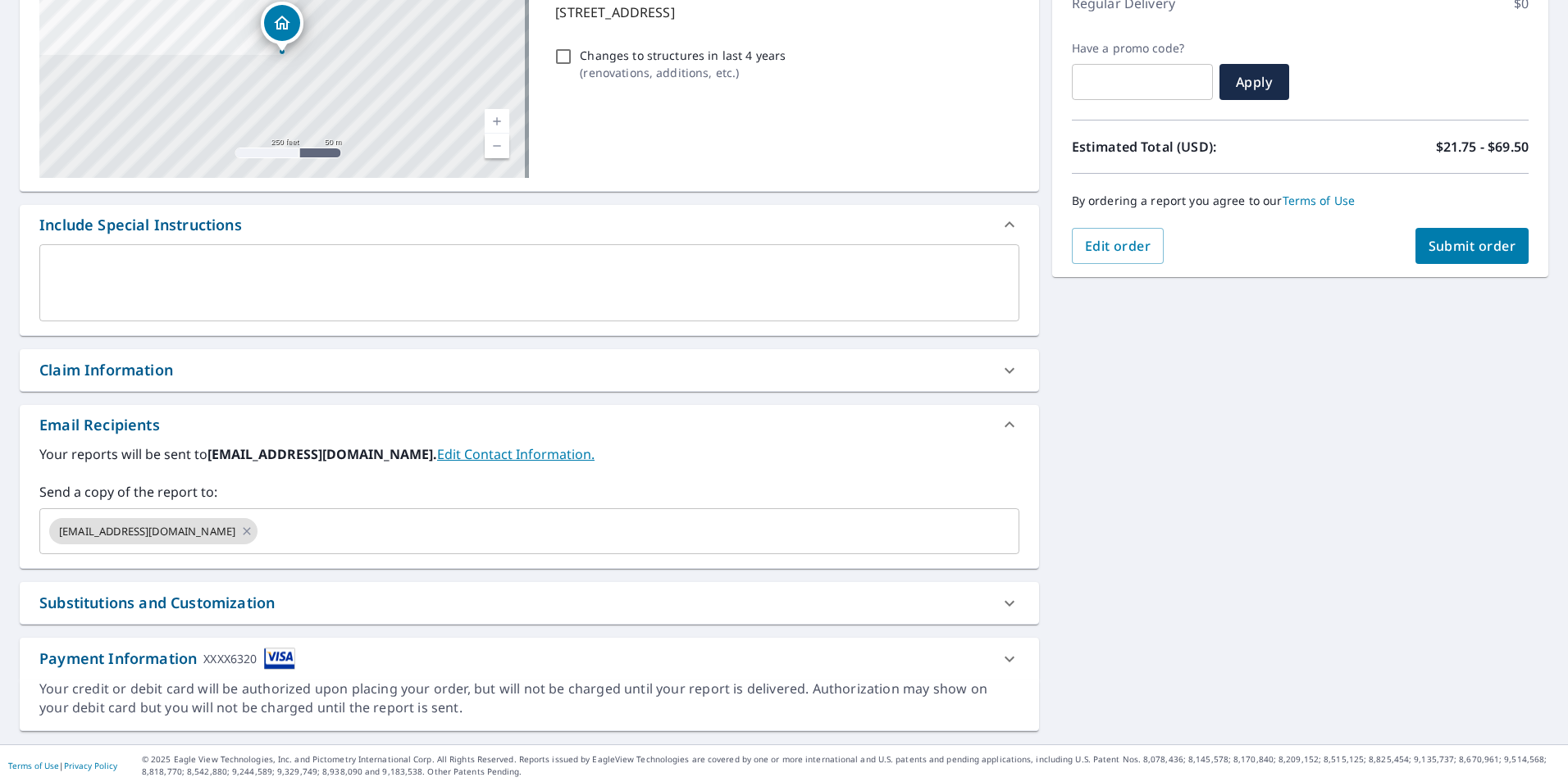
scroll to position [250, 0]
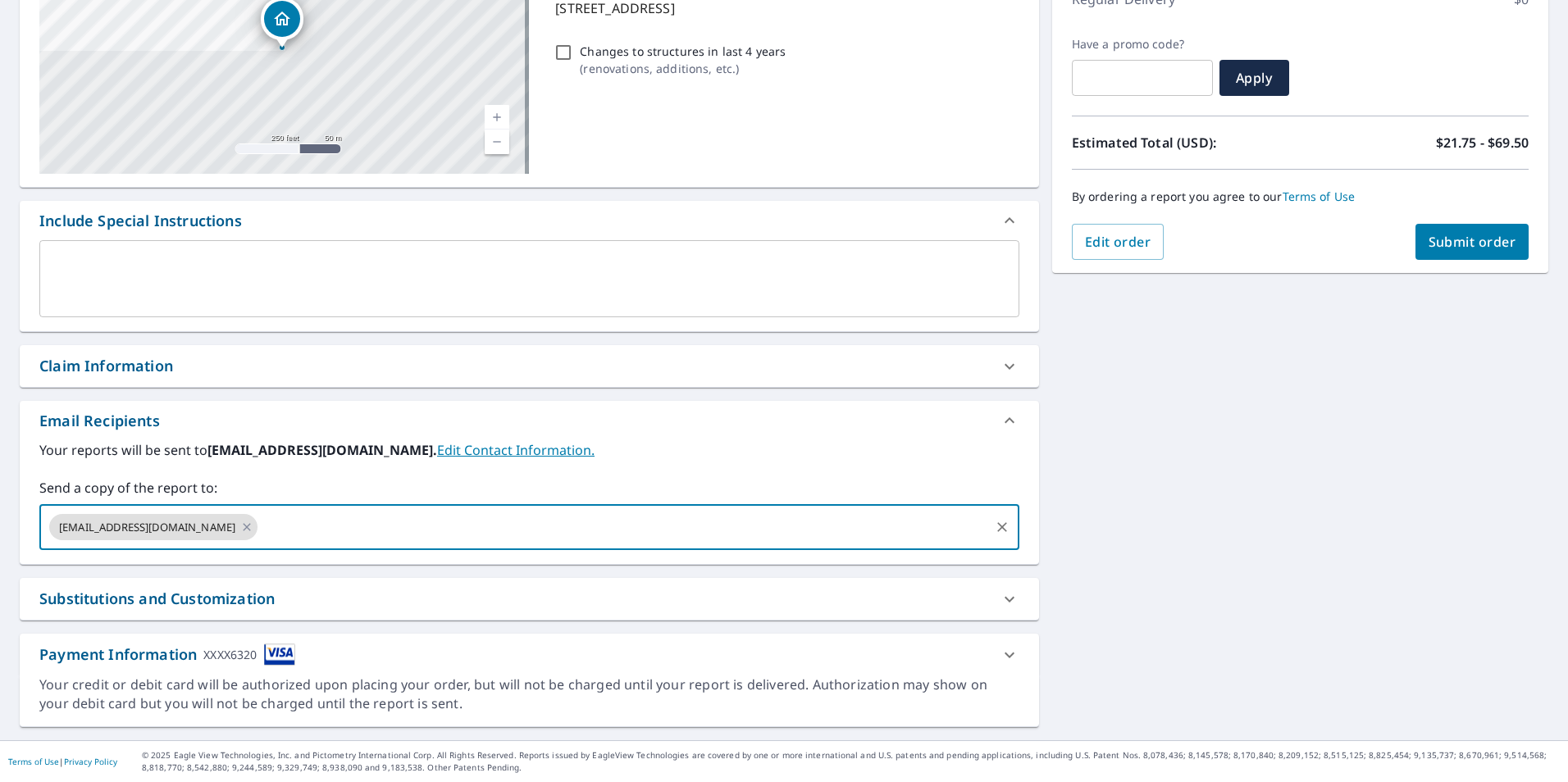
click at [306, 532] on input "text" at bounding box center [623, 527] width 726 height 31
type input "[EMAIL_ADDRESS][DOMAIN_NAME]"
checkbox input "true"
type input "[PERSON_NAME][EMAIL_ADDRESS][DOMAIN_NAME]"
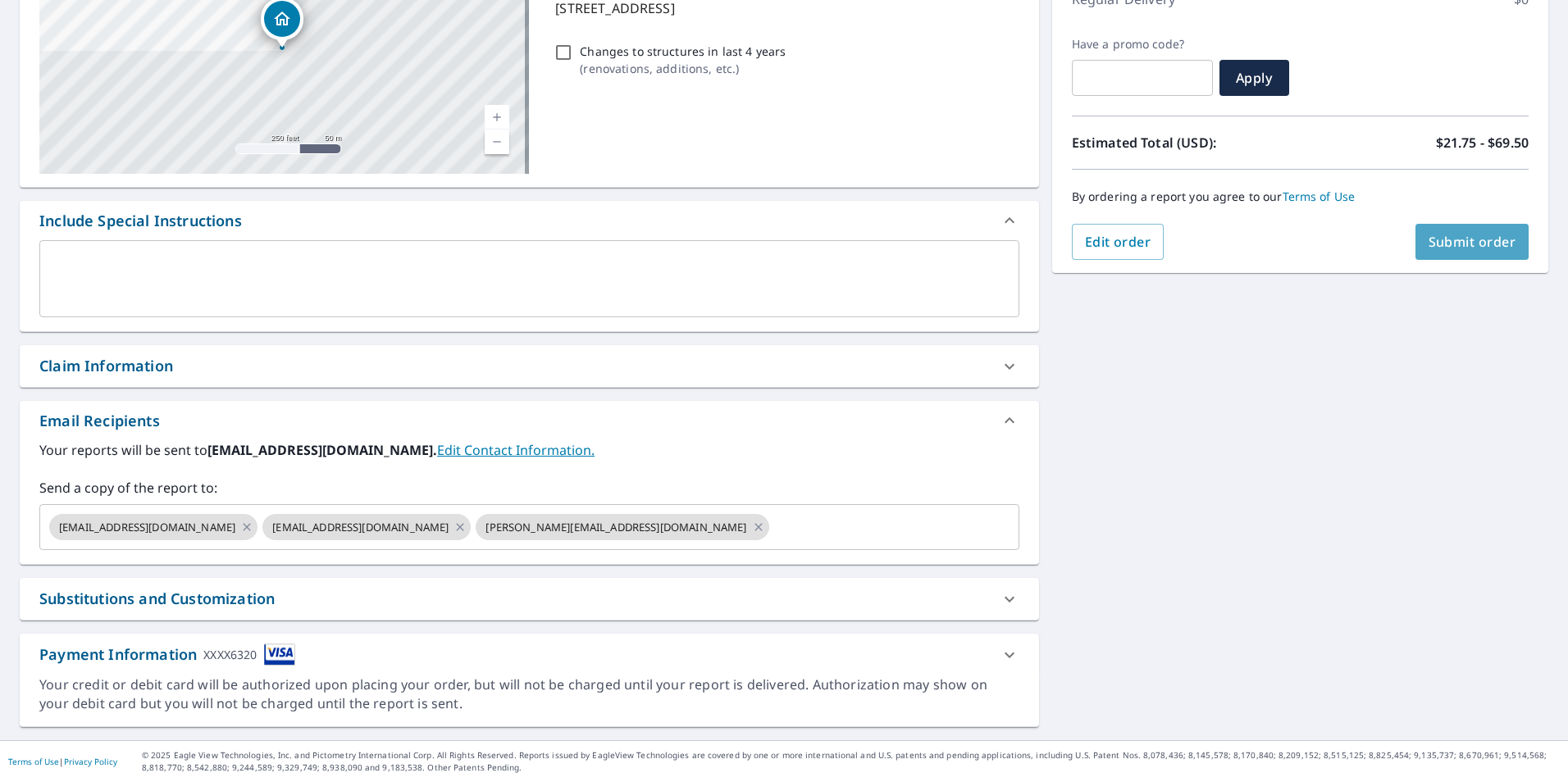
click at [1473, 232] on button "Submit order" at bounding box center [1472, 242] width 114 height 36
checkbox input "true"
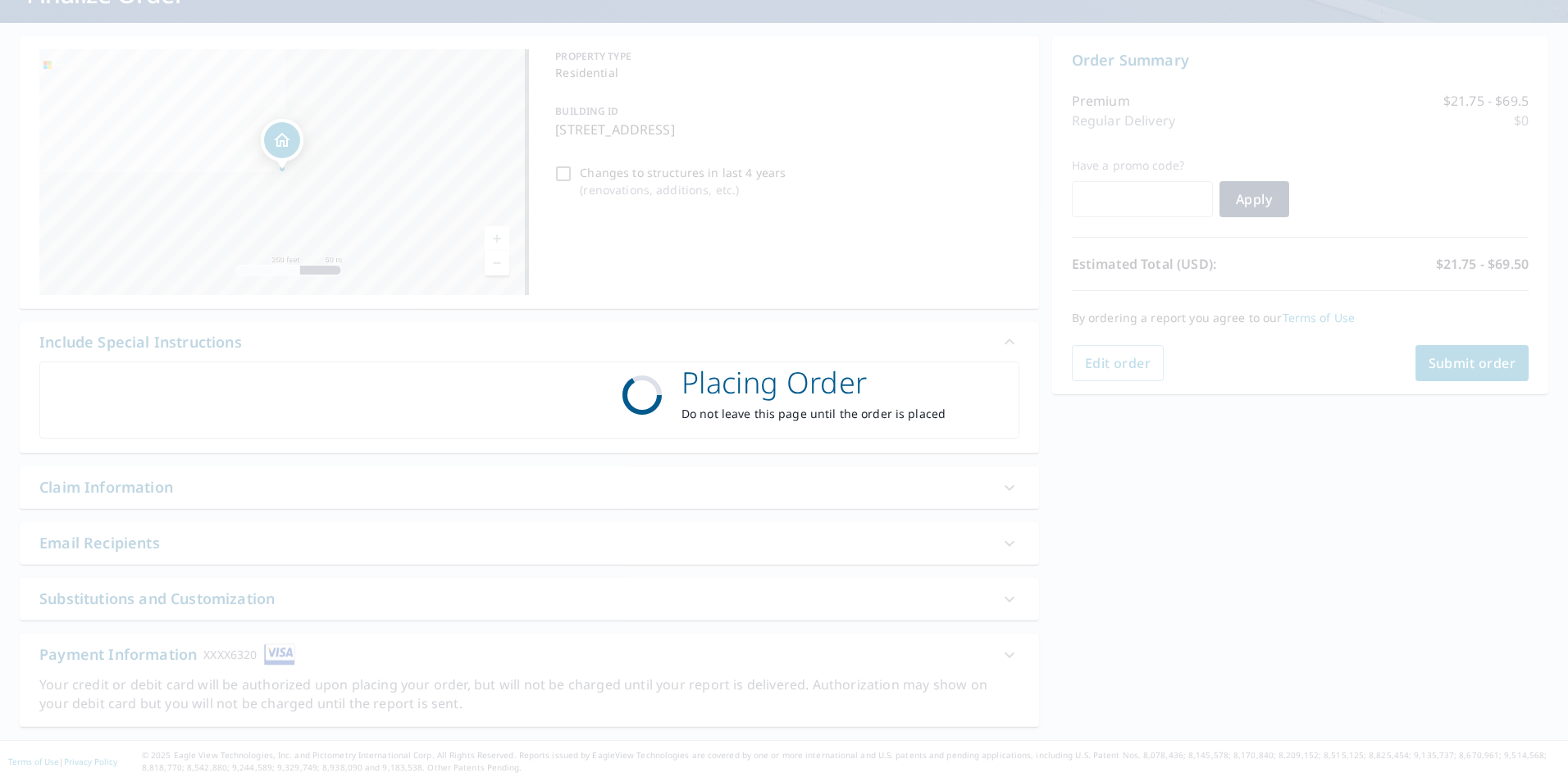
scroll to position [129, 0]
